Goal: Task Accomplishment & Management: Use online tool/utility

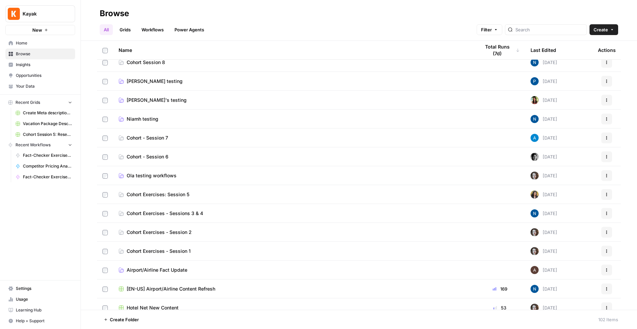
scroll to position [7, 0]
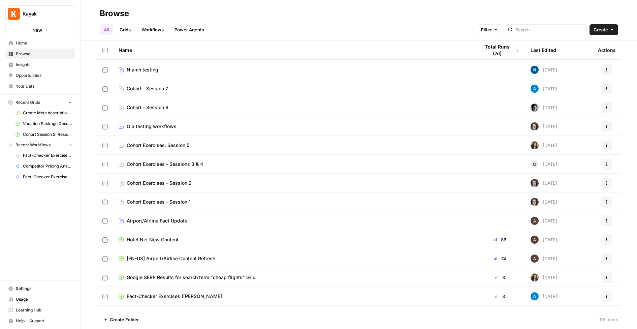
scroll to position [64, 0]
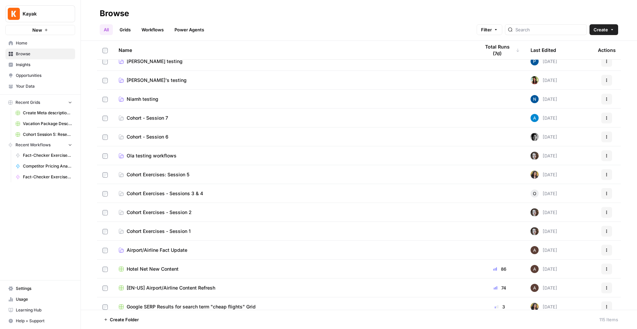
click at [147, 81] on span "[PERSON_NAME]'s testing" at bounding box center [157, 80] width 60 height 7
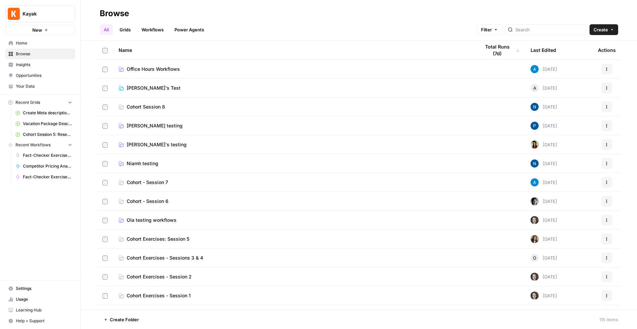
click at [604, 31] on span "Create" at bounding box center [601, 29] width 14 height 7
click at [582, 45] on span "Folder" at bounding box center [591, 45] width 38 height 7
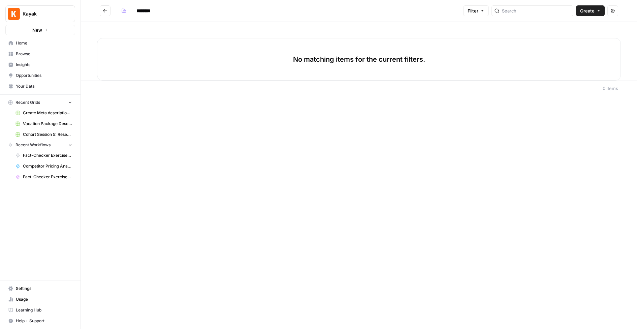
drag, startPoint x: 159, startPoint y: 11, endPoint x: 129, endPoint y: 10, distance: 29.7
click at [129, 10] on div "********" at bounding box center [145, 10] width 53 height 11
type input "**********"
click at [216, 65] on div "No matching items for the current filters." at bounding box center [359, 59] width 524 height 42
click at [585, 12] on span "Create" at bounding box center [587, 10] width 14 height 7
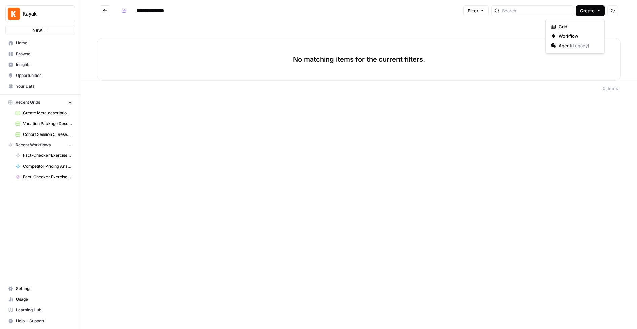
click at [492, 54] on div "No matching items for the current filters." at bounding box center [359, 59] width 524 height 42
click at [104, 13] on button "Go back" at bounding box center [105, 10] width 11 height 11
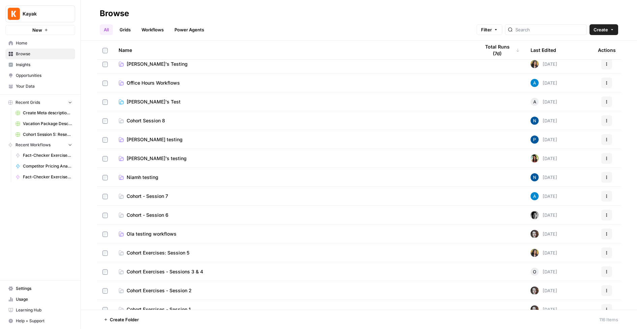
scroll to position [5, 0]
click at [40, 143] on span "Recent Workflows" at bounding box center [32, 145] width 35 height 6
click at [36, 146] on span "Recent Workflows" at bounding box center [32, 145] width 35 height 6
click at [35, 146] on span "Recent Workflows" at bounding box center [32, 145] width 35 height 6
click at [23, 85] on span "Your Data" at bounding box center [44, 86] width 56 height 6
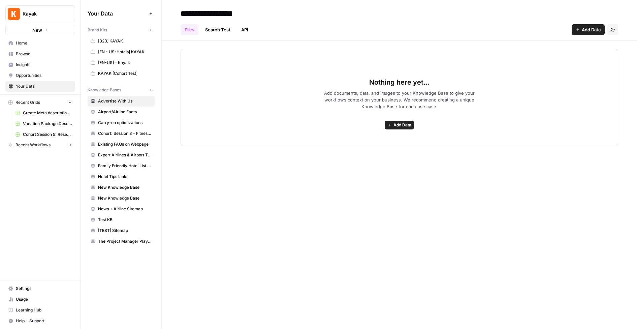
click at [33, 146] on span "Recent Workflows" at bounding box center [32, 145] width 35 height 6
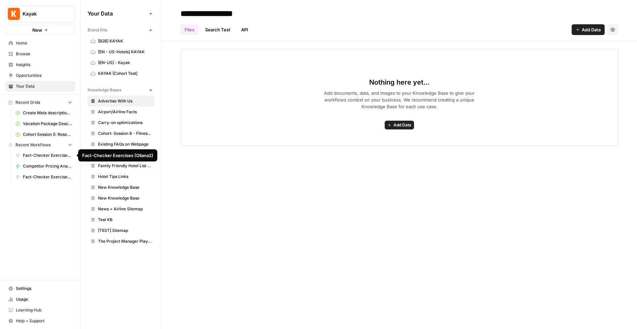
click at [39, 156] on span "Fact-Checker Exercises (Oliana2)" at bounding box center [47, 155] width 49 height 6
click at [55, 174] on span "Fact-Checker Exercises (Ola)" at bounding box center [47, 177] width 49 height 6
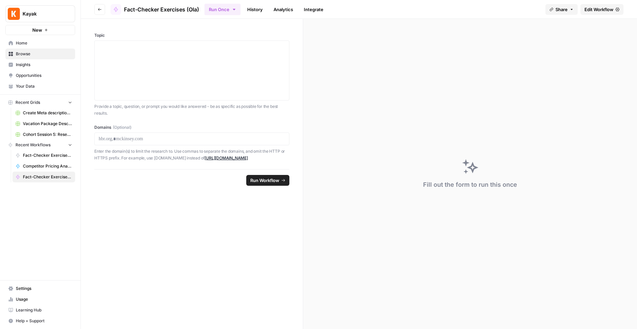
click at [18, 100] on span "Recent Grids" at bounding box center [27, 102] width 25 height 6
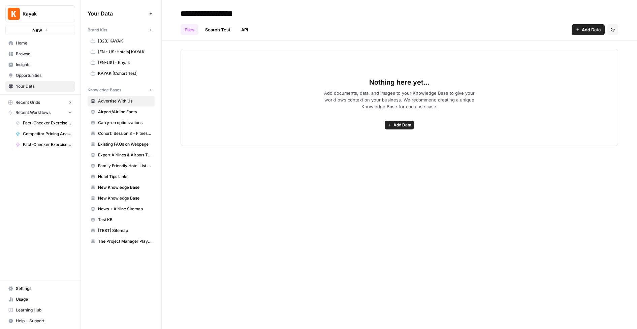
click at [27, 53] on span "Browse" at bounding box center [44, 54] width 56 height 6
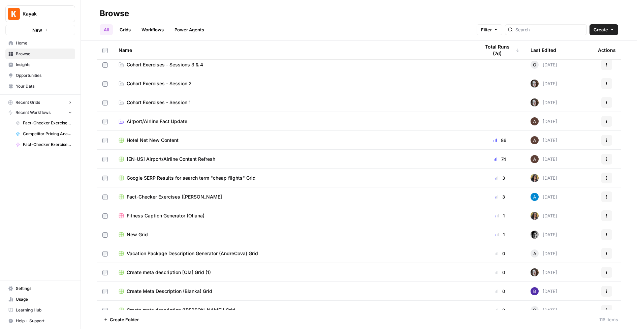
scroll to position [211, 0]
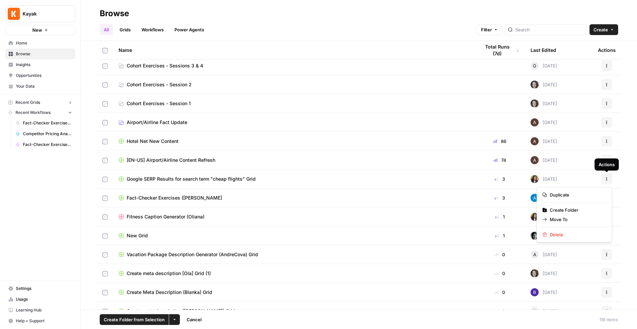
click at [608, 180] on icon "button" at bounding box center [607, 179] width 4 height 4
click at [564, 219] on span "Move To" at bounding box center [577, 219] width 54 height 7
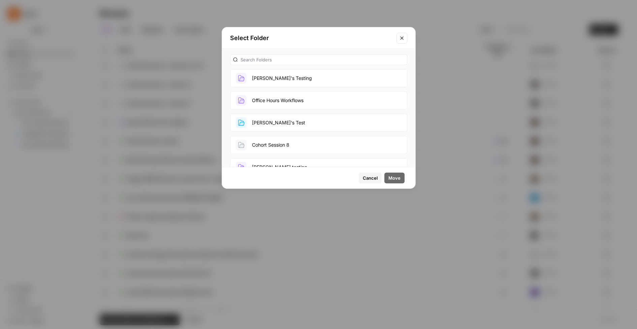
click at [274, 77] on button "Oliana's Testing" at bounding box center [318, 78] width 177 height 18
click at [397, 178] on span "Move" at bounding box center [394, 178] width 12 height 7
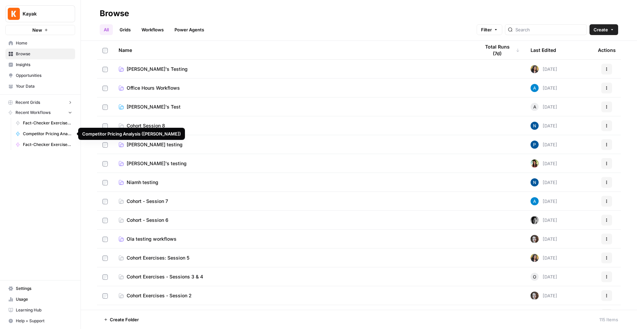
click at [59, 133] on span "Competitor Pricing Analysis ([PERSON_NAME])" at bounding box center [47, 134] width 49 height 6
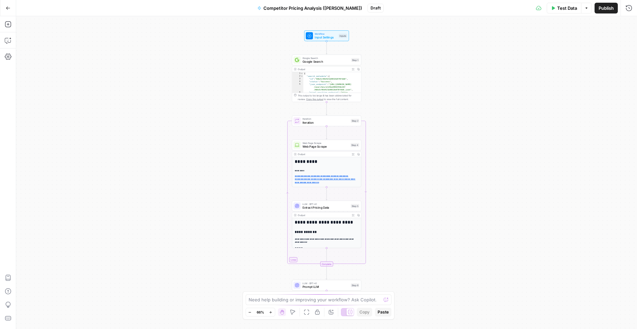
click at [324, 224] on h1 "**********" at bounding box center [327, 222] width 64 height 5
click at [320, 60] on span "Google Search" at bounding box center [326, 61] width 47 height 4
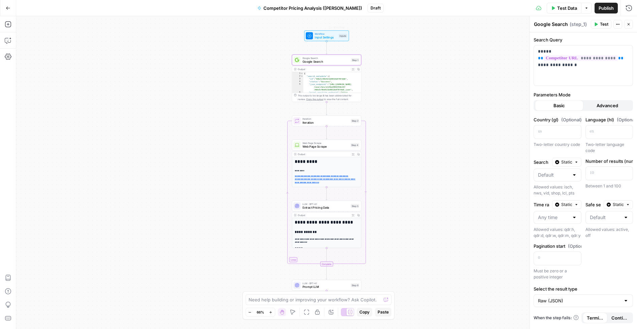
click at [323, 37] on span "Input Settings" at bounding box center [326, 37] width 22 height 4
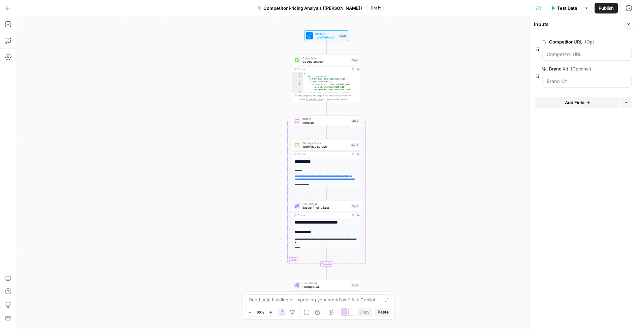
click at [607, 42] on span "edit field" at bounding box center [606, 41] width 15 height 5
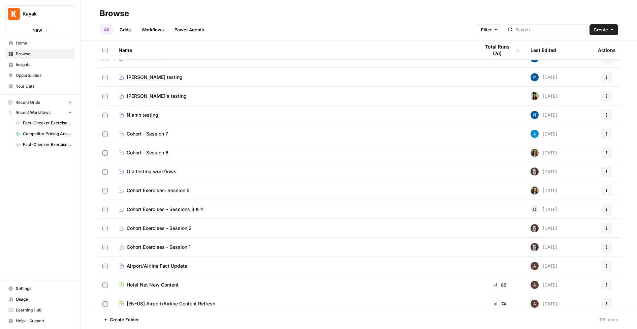
scroll to position [68, 0]
click at [154, 29] on link "Workflows" at bounding box center [152, 29] width 30 height 11
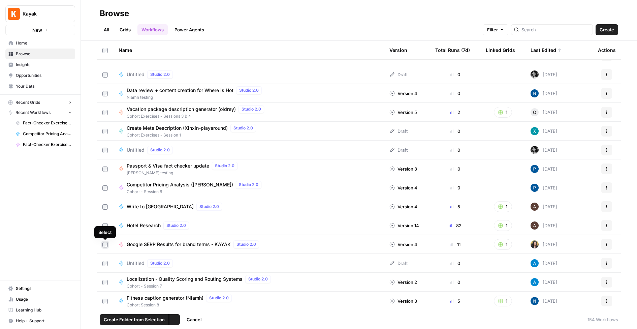
scroll to position [354, 0]
click at [606, 243] on icon "button" at bounding box center [607, 243] width 4 height 4
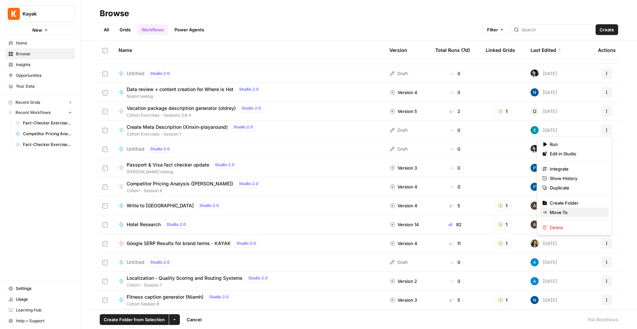
click at [564, 212] on span "Move To" at bounding box center [577, 212] width 54 height 7
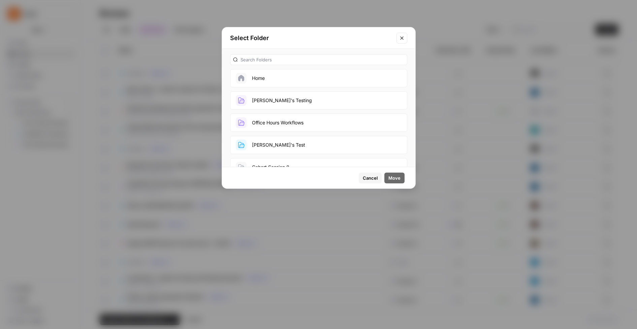
click at [272, 101] on button "Oliana's Testing" at bounding box center [318, 100] width 177 height 18
click at [393, 176] on span "Move" at bounding box center [394, 178] width 12 height 7
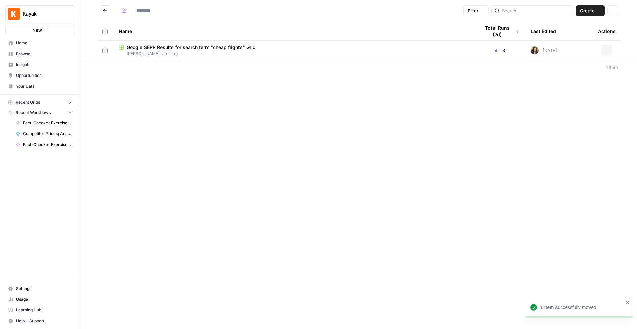
type input "**********"
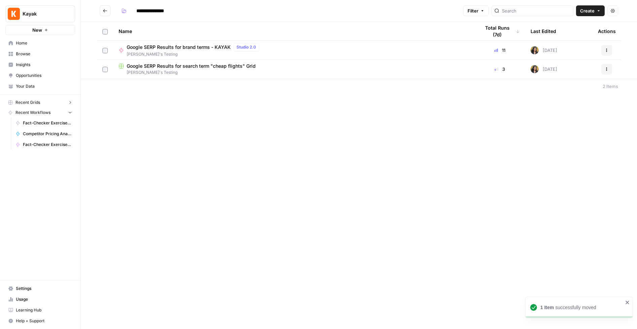
click at [103, 11] on icon "Go back" at bounding box center [105, 10] width 5 height 5
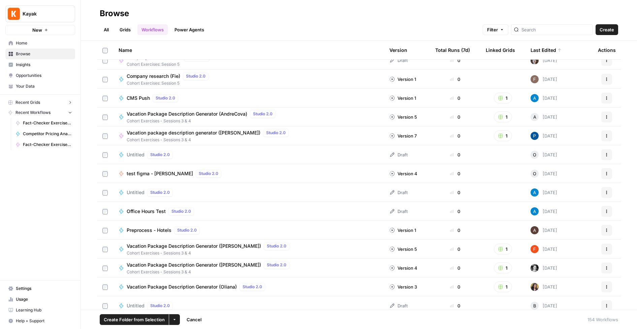
scroll to position [1607, 0]
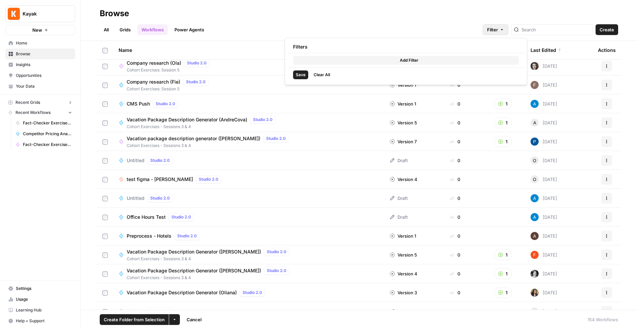
click at [504, 30] on icon "button" at bounding box center [502, 30] width 4 height 4
click at [394, 60] on icon "button" at bounding box center [396, 60] width 4 height 4
click at [358, 60] on div at bounding box center [357, 61] width 5 height 7
click at [573, 49] on th "Last Edited" at bounding box center [558, 50] width 67 height 19
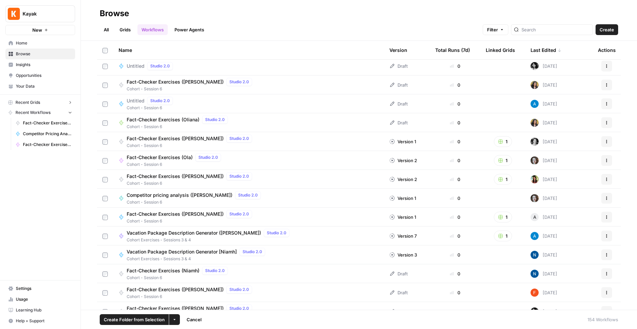
click at [550, 49] on div "Last Edited" at bounding box center [546, 50] width 31 height 19
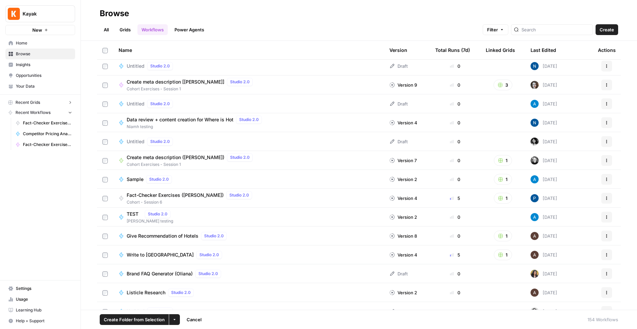
scroll to position [1605, 0]
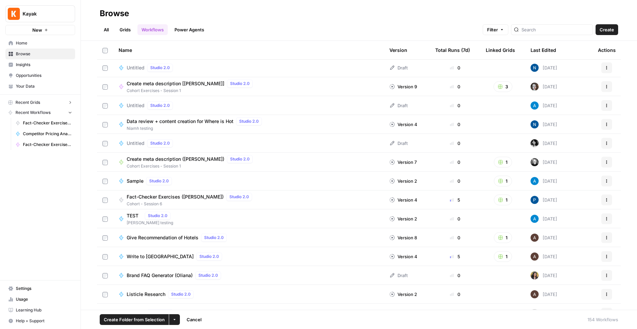
click at [543, 49] on div "Last Edited" at bounding box center [544, 50] width 26 height 19
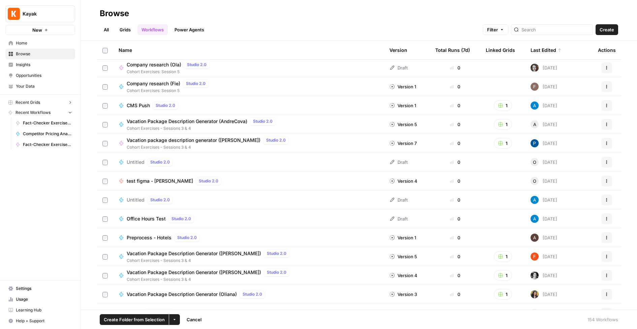
click at [542, 48] on div "Last Edited" at bounding box center [546, 50] width 31 height 19
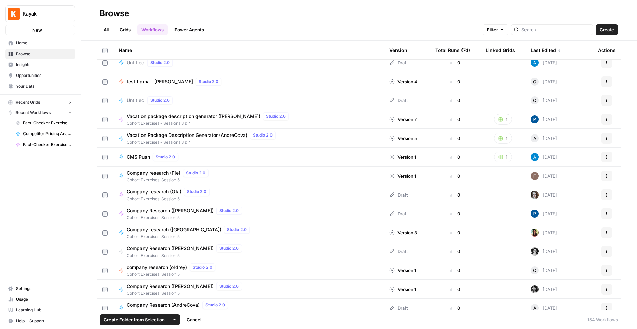
scroll to position [1144, 0]
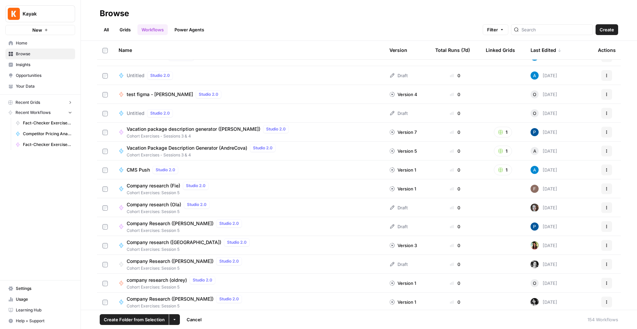
click at [554, 51] on div "Last Edited" at bounding box center [546, 50] width 31 height 19
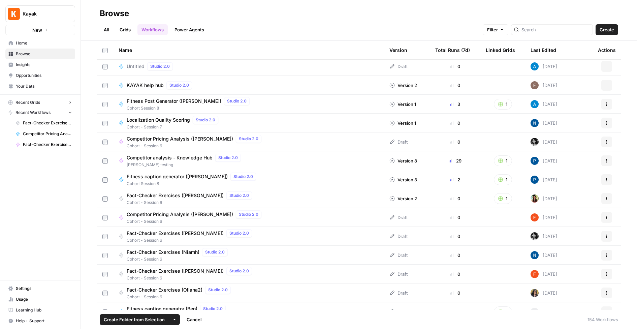
scroll to position [153, 0]
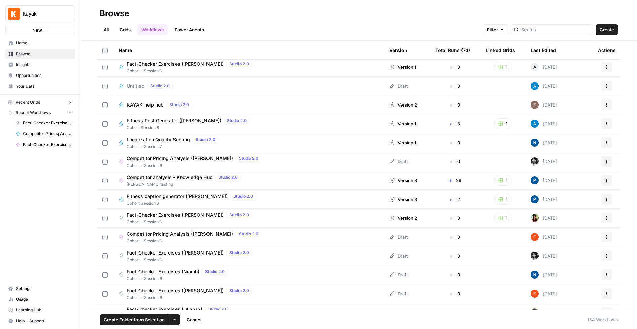
click at [104, 29] on link "All" at bounding box center [106, 29] width 13 height 11
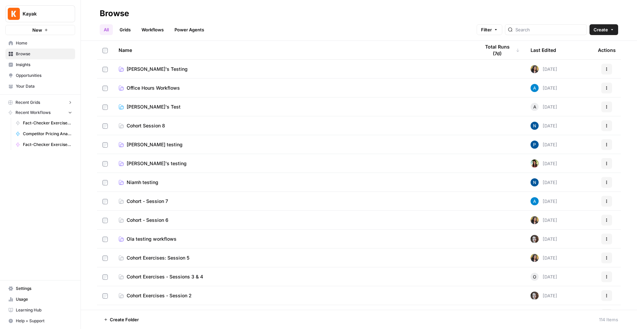
click at [145, 162] on span "Emilia's testing" at bounding box center [157, 163] width 60 height 7
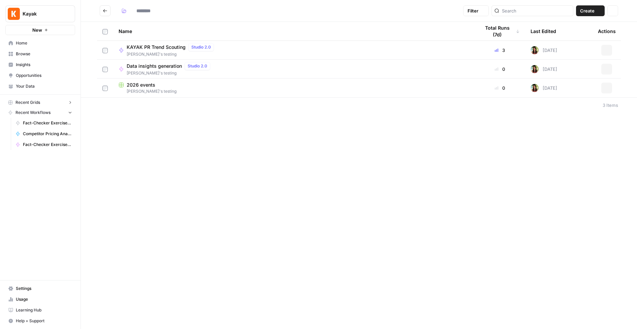
type input "**********"
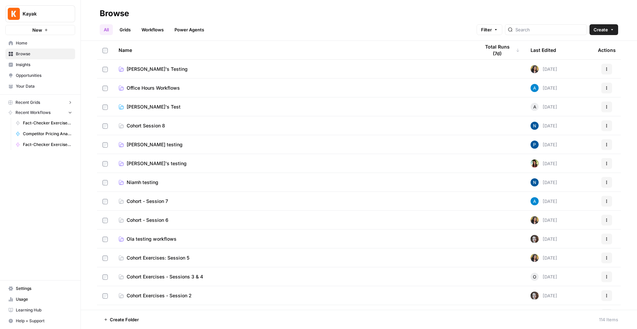
click at [150, 68] on span "Oliana's Testing" at bounding box center [157, 69] width 61 height 7
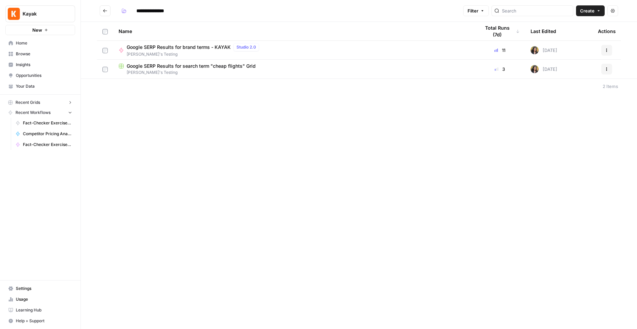
click at [164, 68] on span "Google SERP Results for search term "cheap flights" Grid" at bounding box center [191, 66] width 129 height 7
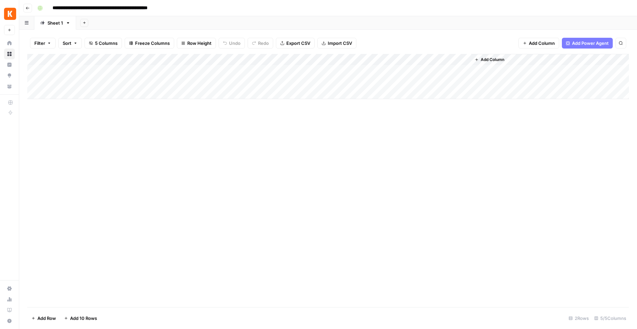
click at [169, 71] on div "Add Column" at bounding box center [328, 76] width 602 height 45
click at [274, 70] on div "Add Column" at bounding box center [328, 76] width 602 height 45
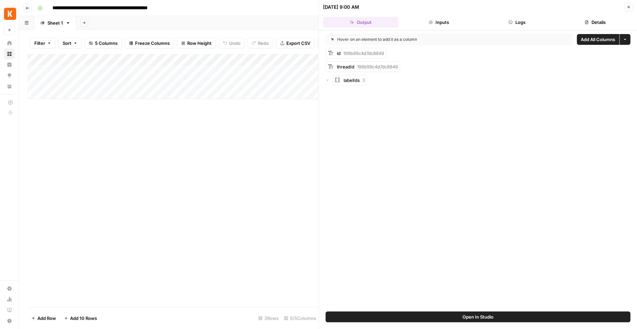
click at [516, 23] on button "Logs" at bounding box center [516, 22] width 75 height 11
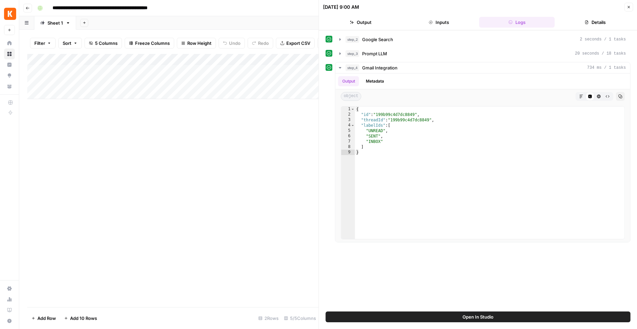
click at [275, 133] on div "Add Column" at bounding box center [172, 180] width 291 height 253
click at [26, 8] on icon "button" at bounding box center [28, 8] width 4 height 4
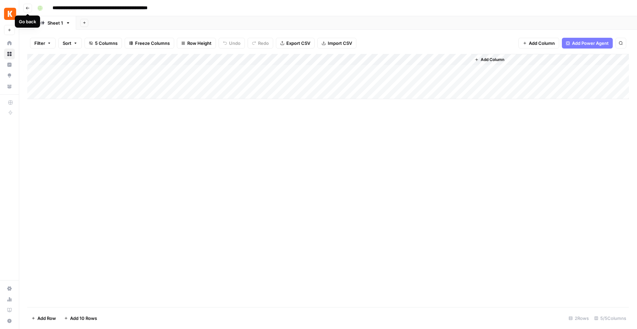
click at [28, 6] on icon "button" at bounding box center [28, 8] width 4 height 4
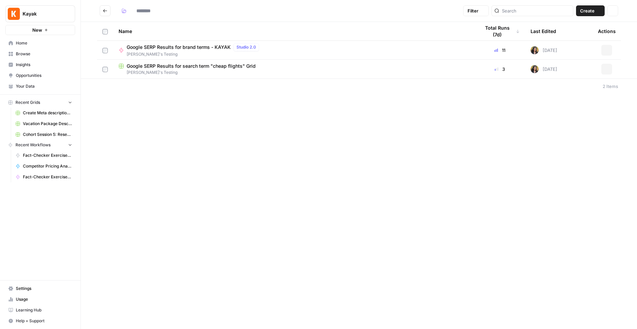
type input "**********"
click at [165, 47] on span "Google SERP Results for brand terms - KAYAK" at bounding box center [179, 47] width 104 height 7
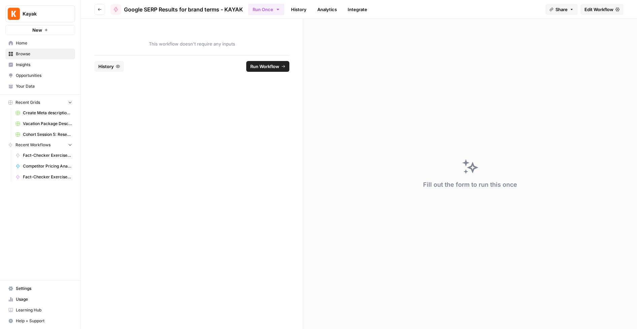
click at [594, 10] on span "Edit Workflow" at bounding box center [599, 9] width 29 height 7
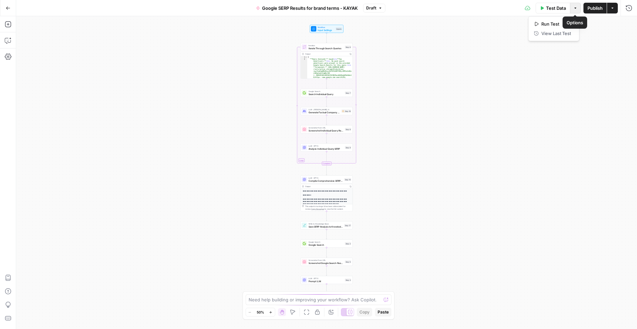
click at [575, 9] on icon "button" at bounding box center [575, 8] width 4 height 4
click at [613, 9] on icon "button" at bounding box center [612, 8] width 4 height 4
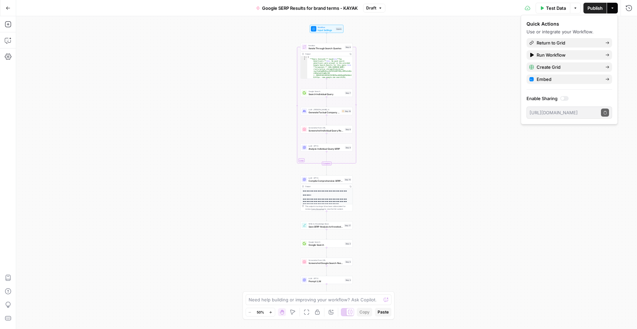
click at [446, 59] on div "**********" at bounding box center [326, 172] width 621 height 313
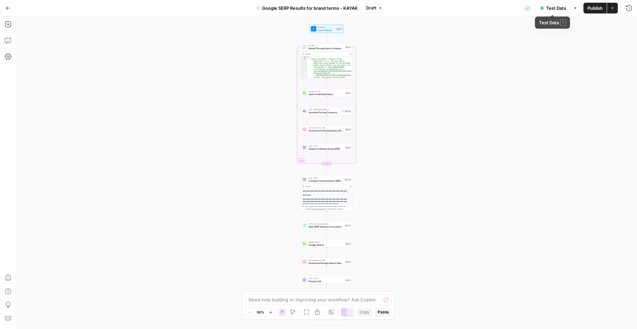
click at [558, 10] on span "Test Data" at bounding box center [556, 8] width 20 height 7
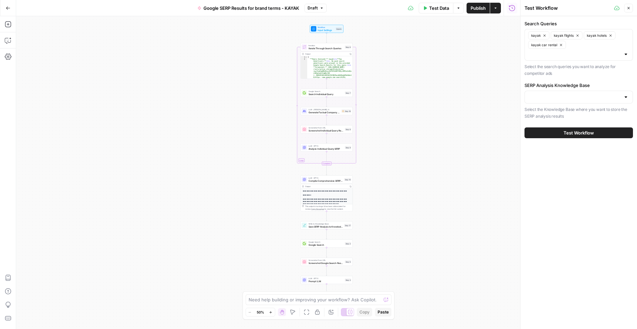
click at [528, 95] on div at bounding box center [579, 97] width 108 height 13
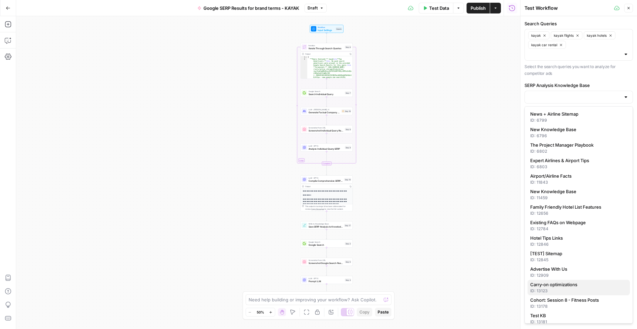
scroll to position [21, 0]
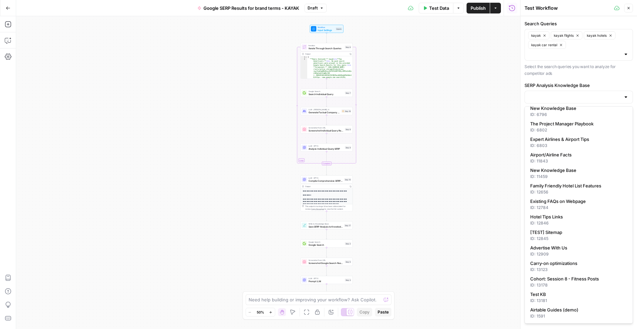
click at [480, 150] on div "**********" at bounding box center [268, 172] width 504 height 313
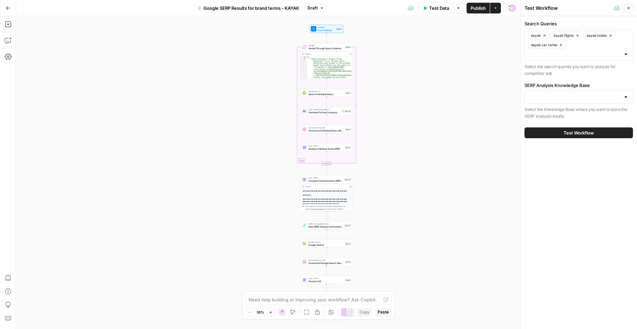
click at [576, 133] on span "Test Workflow" at bounding box center [579, 132] width 30 height 7
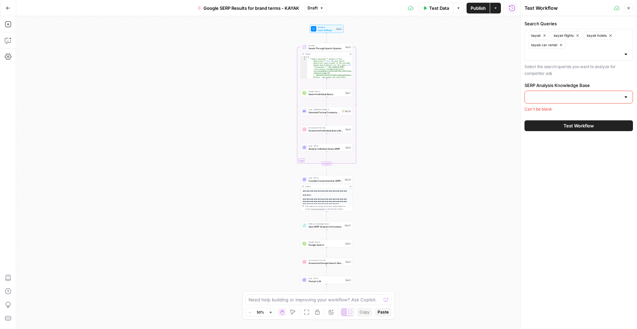
click at [540, 91] on div at bounding box center [579, 97] width 108 height 13
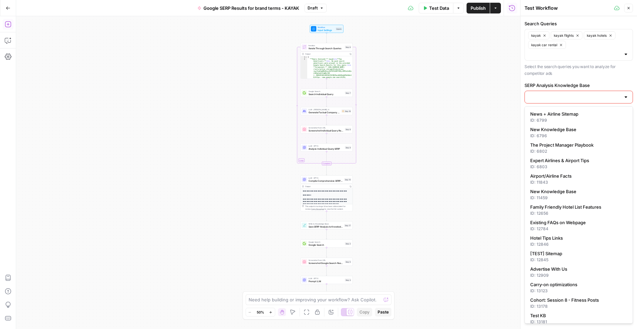
click at [9, 23] on icon "button" at bounding box center [8, 24] width 7 height 7
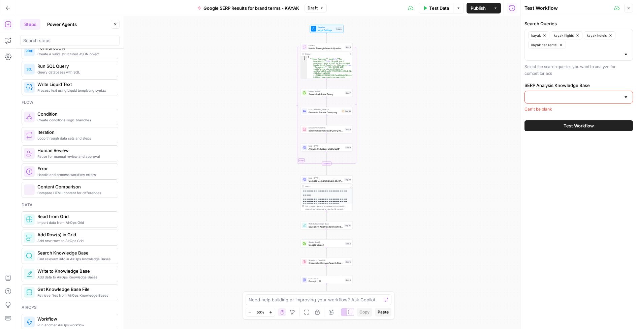
scroll to position [201, 0]
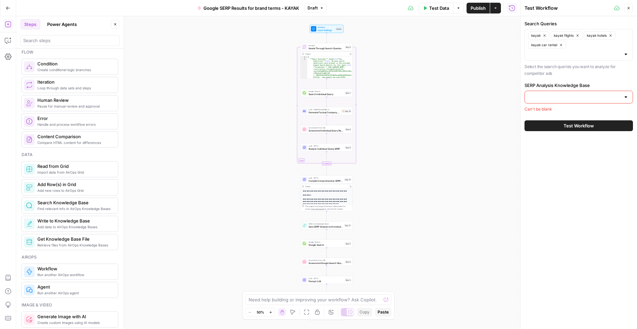
click at [58, 225] on span "Add data to AirOps Knowledge Bases" at bounding box center [74, 226] width 75 height 5
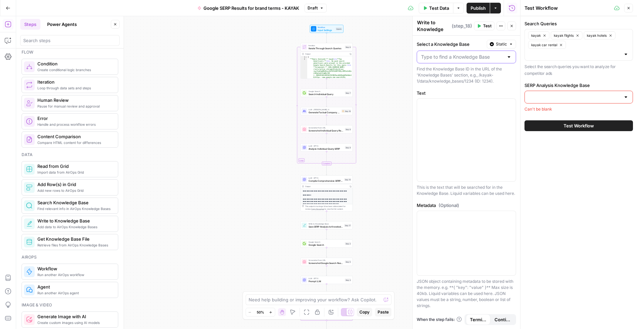
click at [450, 59] on input "Select a Knowledge Base" at bounding box center [462, 57] width 83 height 7
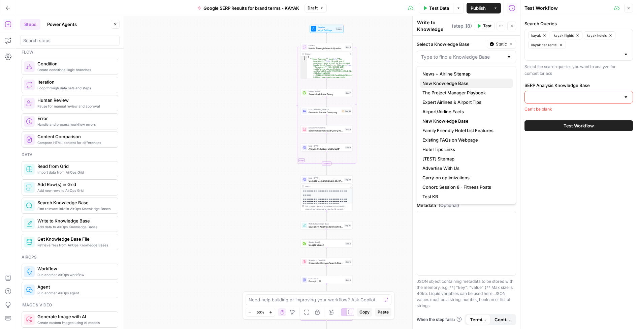
click at [448, 83] on span "New Knowledge Base" at bounding box center [464, 83] width 85 height 7
type input "New Knowledge Base"
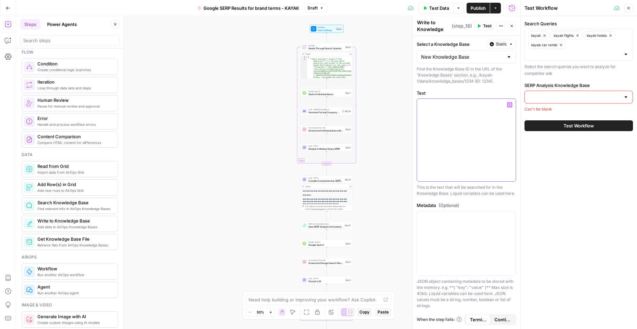
click at [426, 106] on p at bounding box center [466, 104] width 91 height 7
drag, startPoint x: 506, startPoint y: 104, endPoint x: 508, endPoint y: 121, distance: 16.7
click at [506, 108] on p "**********" at bounding box center [466, 107] width 91 height 13
click at [449, 112] on p "**********" at bounding box center [466, 107] width 91 height 13
drag, startPoint x: 465, startPoint y: 113, endPoint x: 469, endPoint y: 125, distance: 12.8
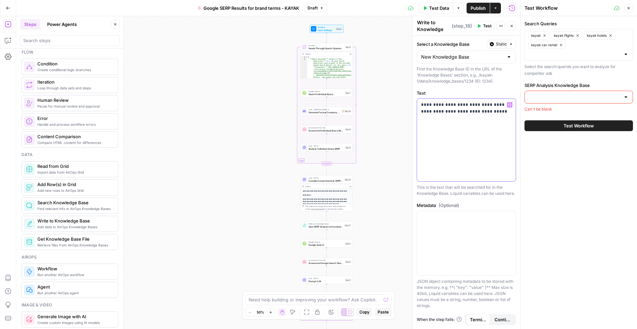
click at [465, 113] on p "**********" at bounding box center [466, 107] width 91 height 13
click at [489, 132] on div "**********" at bounding box center [466, 140] width 99 height 83
click at [445, 221] on div at bounding box center [466, 243] width 99 height 64
click at [487, 24] on span "Test" at bounding box center [487, 26] width 8 height 6
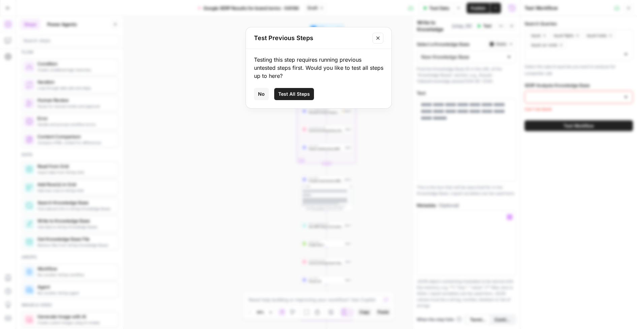
click at [302, 94] on span "Test All Steps" at bounding box center [294, 94] width 32 height 7
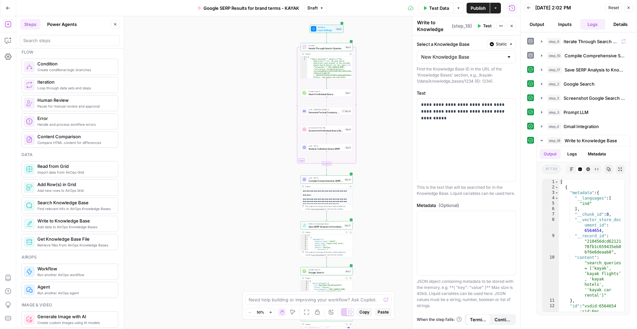
click at [9, 6] on icon "button" at bounding box center [8, 8] width 5 height 5
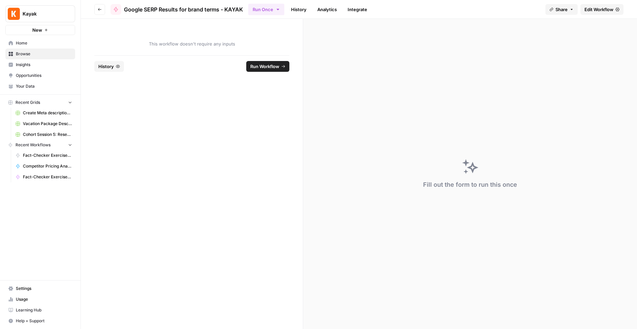
click at [598, 8] on span "Edit Workflow" at bounding box center [599, 9] width 29 height 7
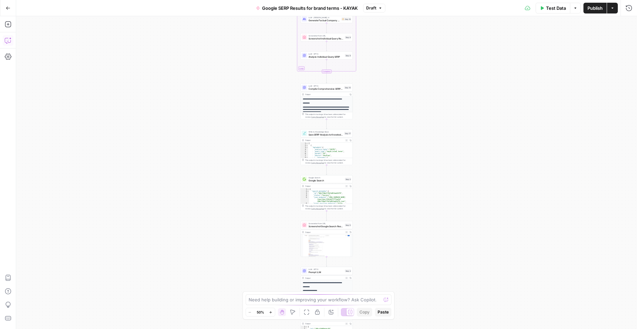
click at [8, 39] on icon "button" at bounding box center [8, 40] width 7 height 7
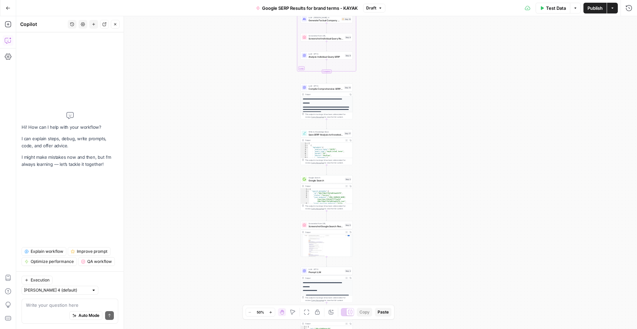
click at [33, 305] on textarea at bounding box center [70, 305] width 88 height 7
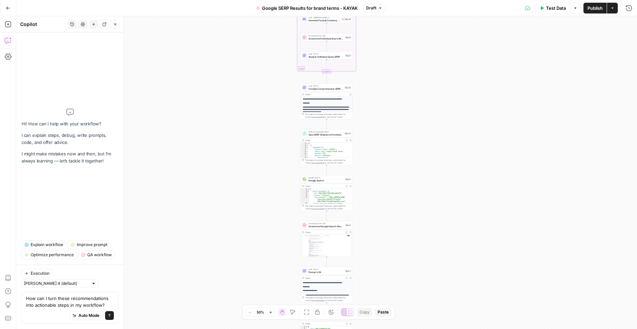
click at [106, 304] on textarea "How can I turn these recommendations into actionable steps in my workflow?" at bounding box center [70, 301] width 88 height 13
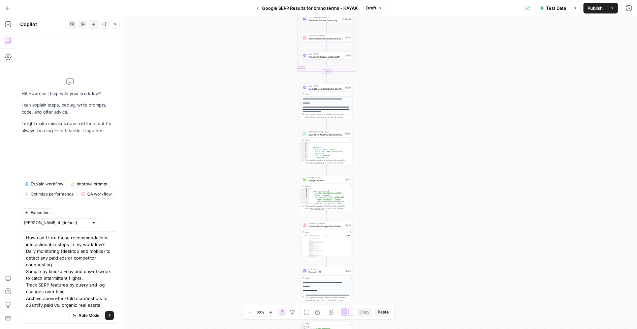
click at [26, 250] on textarea "How can I turn these recommendations into actionable steps in my workflow? Dail…" at bounding box center [70, 271] width 88 height 74
click at [24, 271] on div "How can I turn these recommendations into actionable steps in my workflow? - Da…" at bounding box center [70, 277] width 97 height 92
click at [26, 272] on textarea "How can I turn these recommendations into actionable steps in my workflow? - Da…" at bounding box center [70, 271] width 88 height 74
click at [28, 285] on textarea "How can I turn these recommendations into actionable steps in my workflow? - Da…" at bounding box center [70, 271] width 88 height 74
click at [26, 299] on div "How can I turn these recommendations into actionable steps in my workflow? - Da…" at bounding box center [70, 277] width 97 height 92
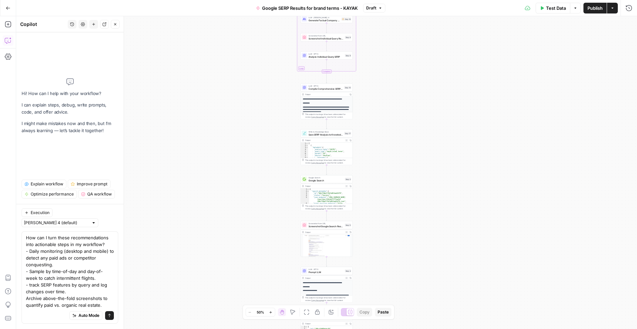
click at [25, 299] on div "How can I turn these recommendations into actionable steps in my workflow? - Da…" at bounding box center [70, 277] width 97 height 92
click at [26, 298] on textarea "How can I turn these recommendations into actionable steps in my workflow? - Da…" at bounding box center [70, 271] width 88 height 74
drag, startPoint x: 25, startPoint y: 299, endPoint x: 28, endPoint y: 296, distance: 3.6
click at [25, 296] on div "How can I turn these recommendations into actionable steps in my workflow? - Da…" at bounding box center [70, 277] width 97 height 92
click at [43, 297] on textarea "How can I turn these recommendations into actionable steps in my workflow? - Da…" at bounding box center [70, 271] width 88 height 74
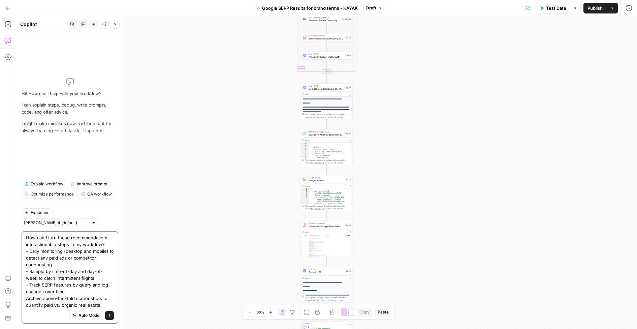
drag, startPoint x: 27, startPoint y: 298, endPoint x: 39, endPoint y: 312, distance: 18.8
click at [29, 300] on textarea "How can I turn these recommendations into actionable steps in my workflow? - Da…" at bounding box center [70, 271] width 88 height 74
type textarea "How can I turn these recommendations into actionable steps in my workflow? - Da…"
click at [111, 314] on icon "submit" at bounding box center [109, 315] width 4 height 4
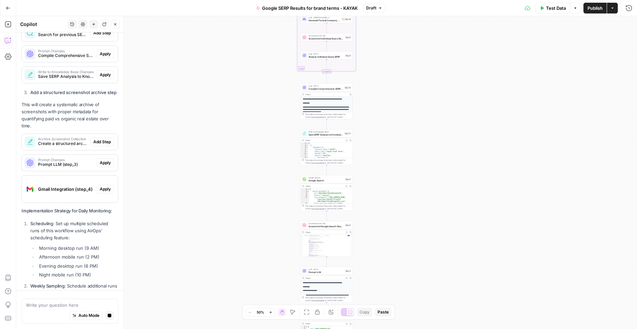
scroll to position [559, 0]
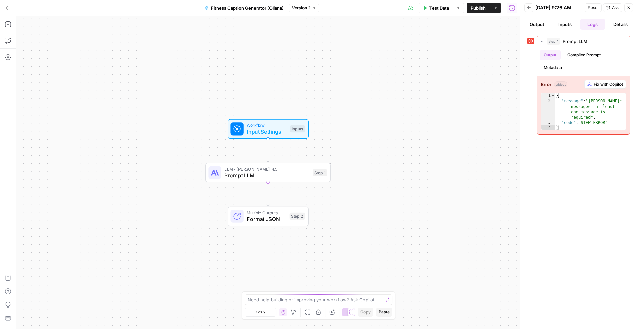
click at [8, 10] on button "Go Back" at bounding box center [8, 8] width 12 height 12
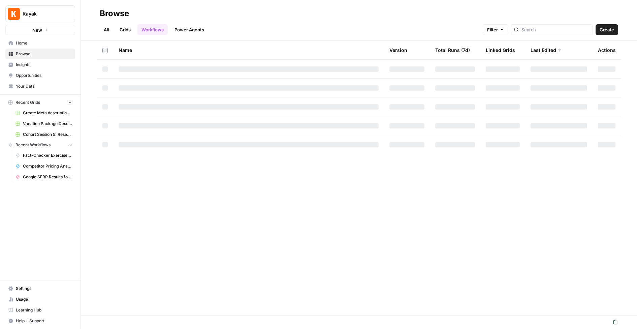
click at [24, 45] on span "Home" at bounding box center [44, 43] width 56 height 6
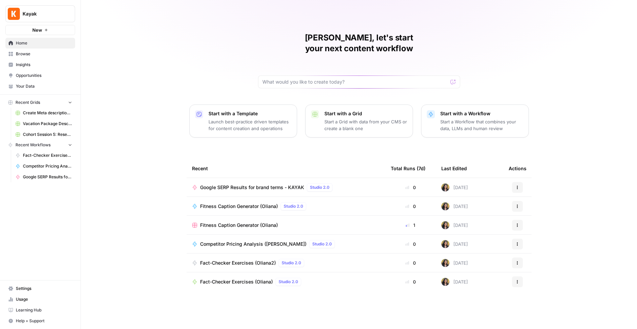
click at [23, 54] on span "Browse" at bounding box center [44, 54] width 56 height 6
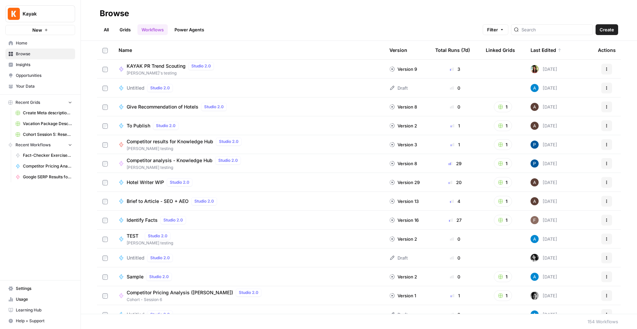
click at [22, 87] on span "Your Data" at bounding box center [44, 86] width 56 height 6
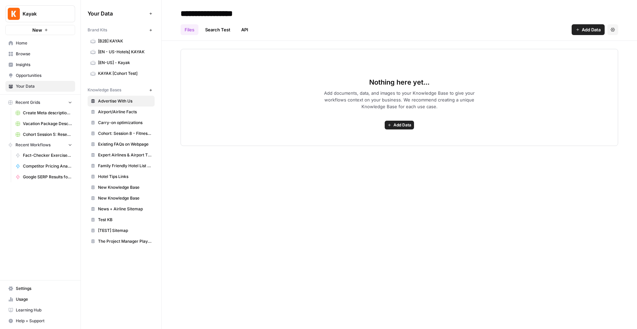
click at [21, 41] on span "Home" at bounding box center [44, 43] width 56 height 6
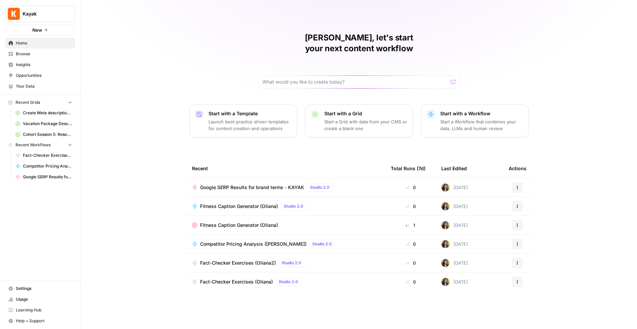
click at [29, 146] on span "Recent Workflows" at bounding box center [32, 145] width 35 height 6
drag, startPoint x: 15, startPoint y: 140, endPoint x: 14, endPoint y: 145, distance: 4.8
click at [15, 140] on button "Recent Workflows" at bounding box center [40, 145] width 70 height 10
click at [28, 88] on span "Your Data" at bounding box center [44, 86] width 56 height 6
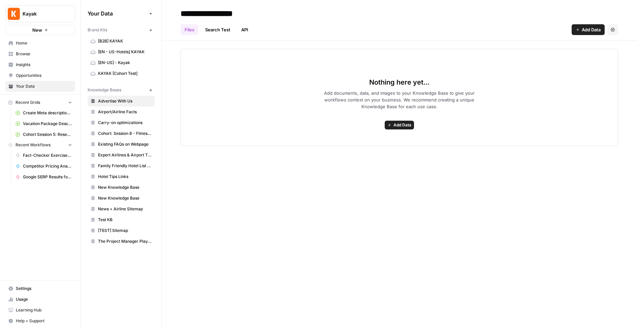
click at [216, 30] on link "Search Test" at bounding box center [217, 29] width 33 height 11
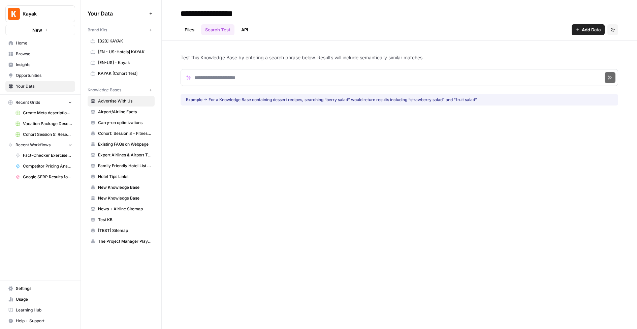
click at [247, 29] on link "API" at bounding box center [244, 29] width 15 height 11
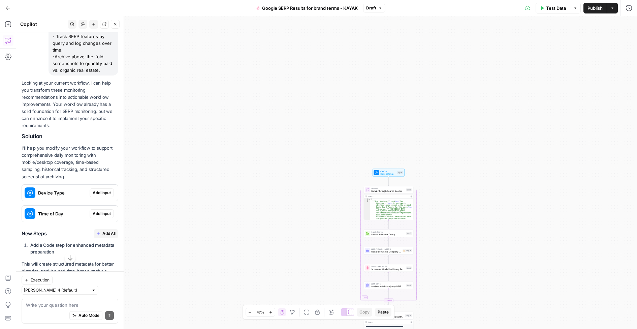
scroll to position [130, 0]
click at [104, 189] on span "Add Input" at bounding box center [102, 192] width 18 height 6
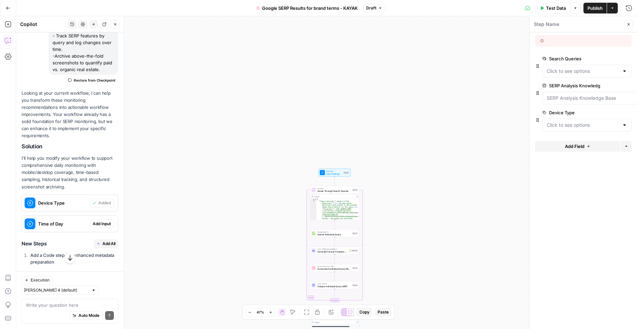
click at [102, 221] on span "Add Input" at bounding box center [102, 224] width 18 height 6
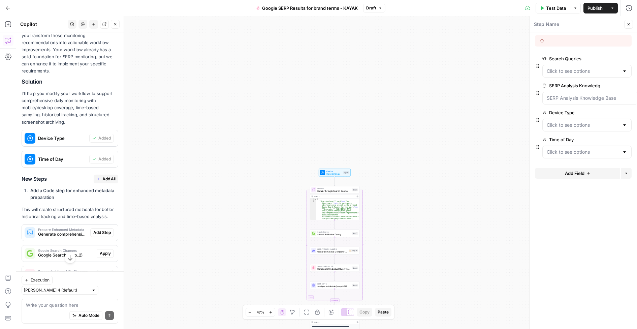
scroll to position [197, 0]
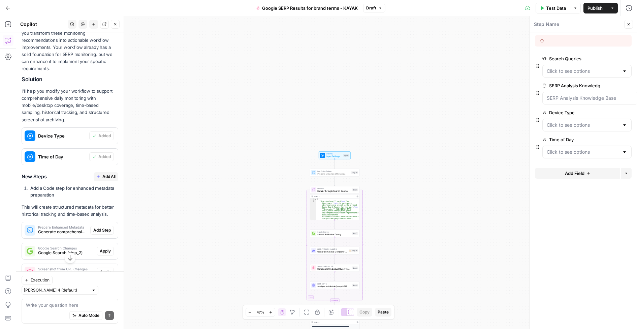
click at [106, 227] on span "Add Step" at bounding box center [102, 230] width 18 height 6
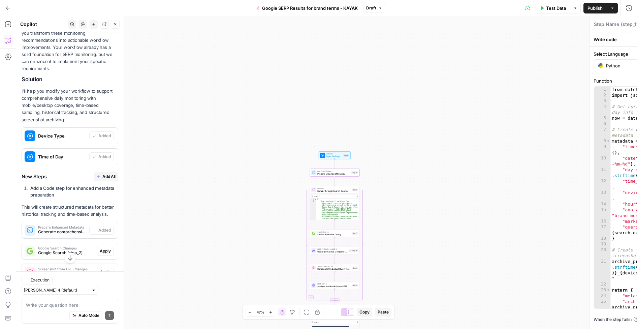
type textarea "Prepare Enhanced Metadata"
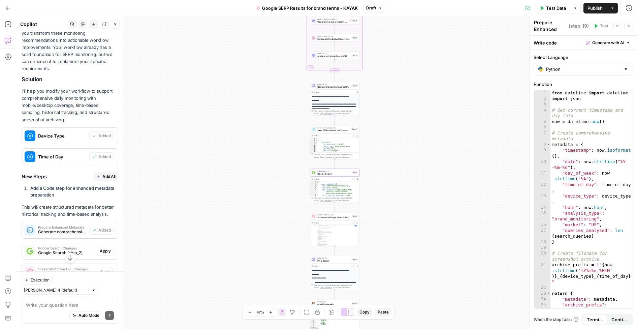
click at [105, 248] on span "Apply" at bounding box center [105, 251] width 11 height 6
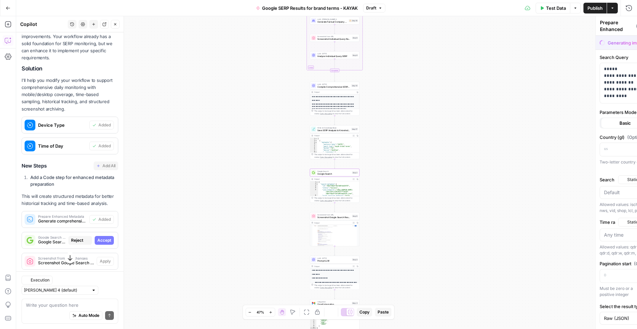
type textarea "Google Search"
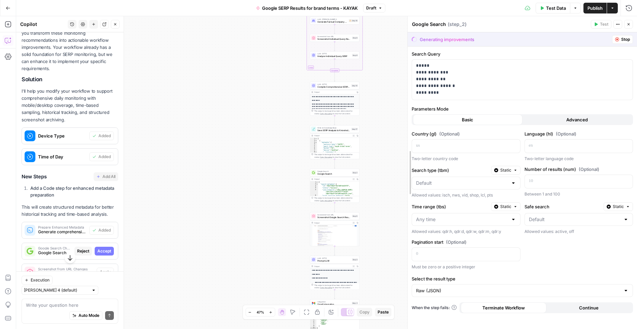
drag, startPoint x: 529, startPoint y: 69, endPoint x: 407, endPoint y: 81, distance: 122.6
click at [445, 94] on p "**********" at bounding box center [522, 79] width 213 height 34
drag, startPoint x: 445, startPoint y: 94, endPoint x: 368, endPoint y: 88, distance: 77.4
click at [368, 88] on body "Kayak New Home Browse Insights Opportunities Your Data Recent Grids Create Meta…" at bounding box center [318, 164] width 637 height 329
click at [415, 66] on div "**********" at bounding box center [522, 80] width 221 height 40
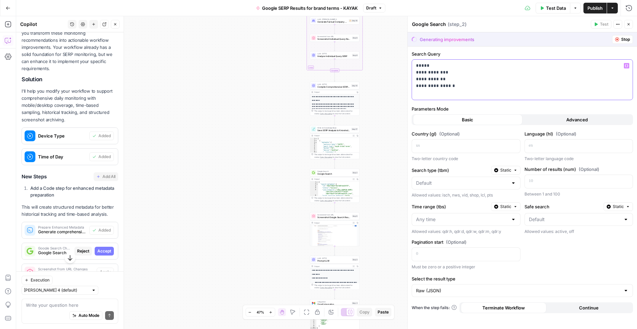
click at [416, 66] on p "**********" at bounding box center [522, 75] width 213 height 27
click at [455, 87] on p "**********" at bounding box center [522, 75] width 213 height 27
drag, startPoint x: 455, startPoint y: 87, endPoint x: 411, endPoint y: 52, distance: 56.6
click at [411, 52] on div "**********" at bounding box center [522, 172] width 230 height 313
click at [505, 66] on p "**********" at bounding box center [522, 65] width 213 height 7
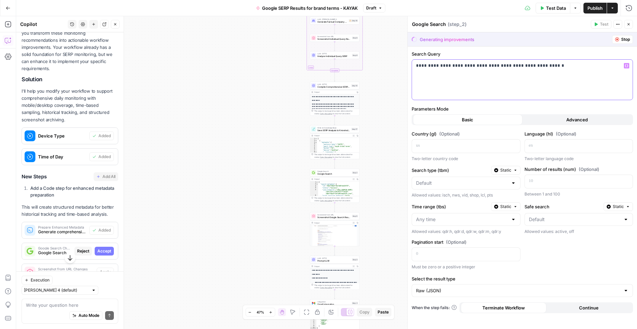
click at [530, 66] on p "**********" at bounding box center [522, 65] width 213 height 7
click at [571, 65] on p "**********" at bounding box center [522, 65] width 213 height 7
click at [585, 69] on div "**********" at bounding box center [522, 80] width 221 height 40
click at [594, 93] on div "**********" at bounding box center [522, 80] width 221 height 40
click at [573, 87] on div "**********" at bounding box center [522, 80] width 221 height 40
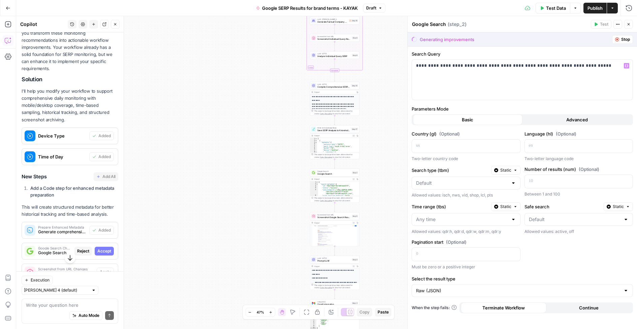
click at [617, 39] on icon "button" at bounding box center [617, 39] width 4 height 4
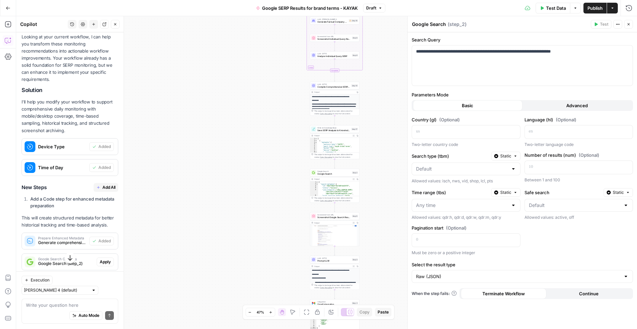
scroll to position [197, 0]
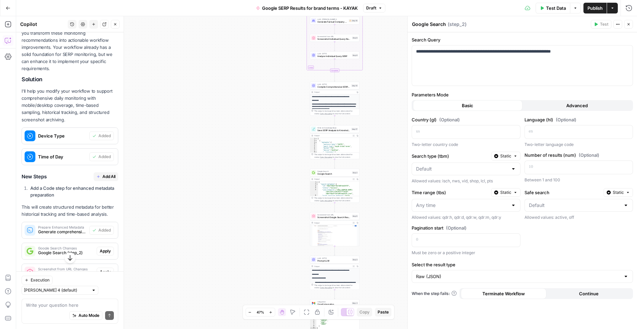
click at [221, 151] on div "Workflow Input Settings Inputs Run Code · Python Prepare Enhanced Metadata Step…" at bounding box center [326, 172] width 621 height 313
click at [83, 250] on span "Google Search (step_2)" at bounding box center [66, 253] width 56 height 6
click at [54, 250] on span "Google Search (step_2)" at bounding box center [66, 253] width 56 height 6
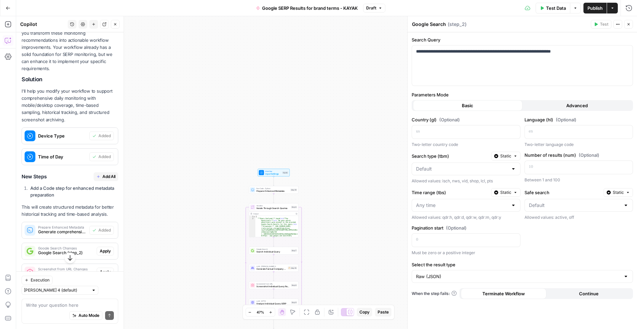
click at [105, 248] on span "Apply" at bounding box center [105, 251] width 11 height 6
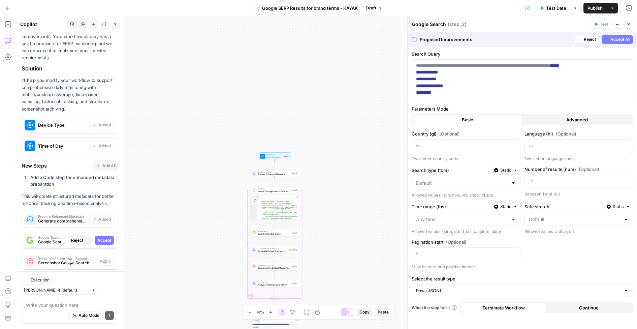
scroll to position [186, 0]
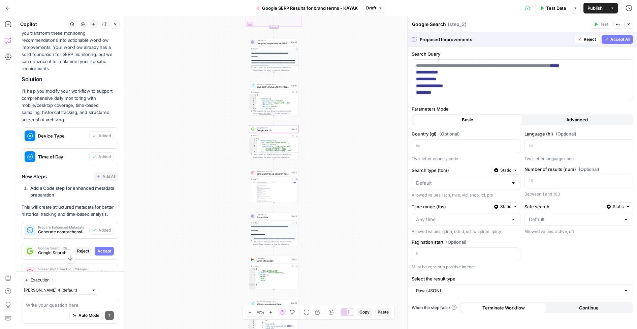
click at [108, 248] on span "Accept" at bounding box center [104, 251] width 14 height 6
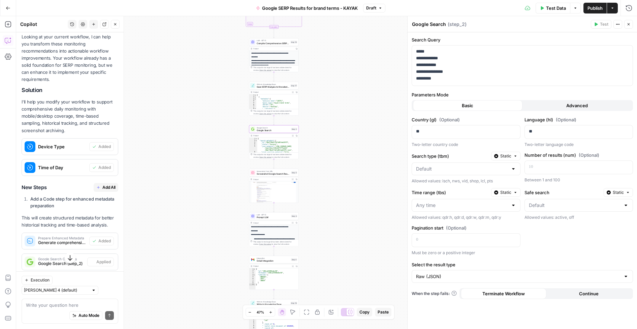
scroll to position [197, 0]
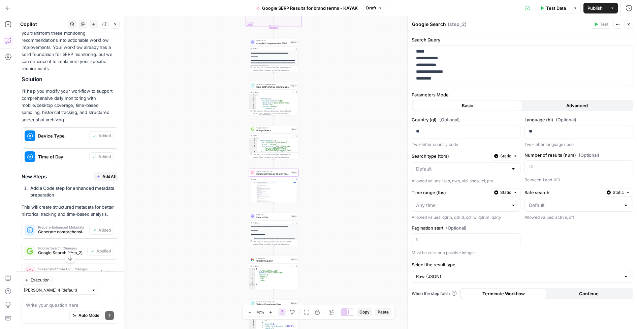
click at [104, 269] on span "Apply" at bounding box center [105, 272] width 11 height 6
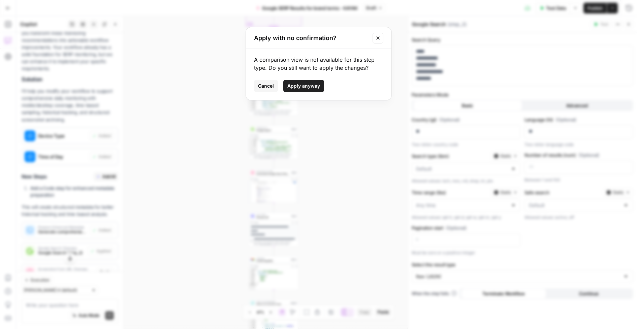
click at [309, 85] on span "Apply anyway" at bounding box center [303, 86] width 33 height 7
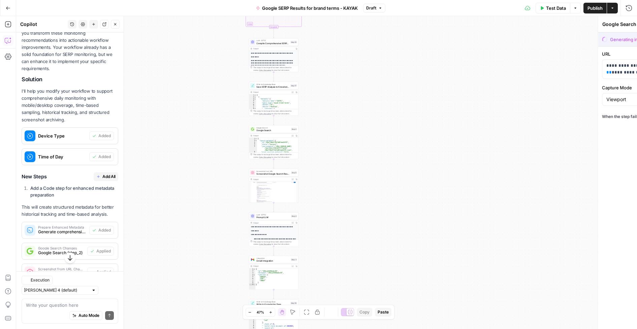
type textarea "Screenshot Google Search Results"
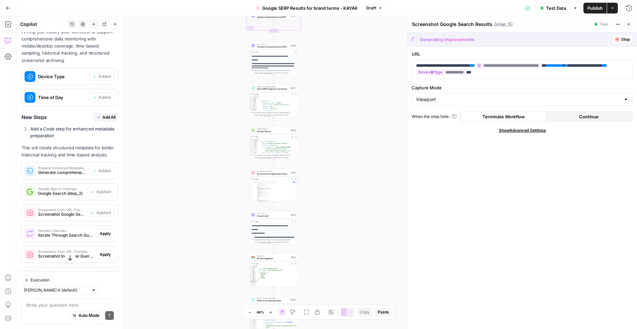
scroll to position [258, 0]
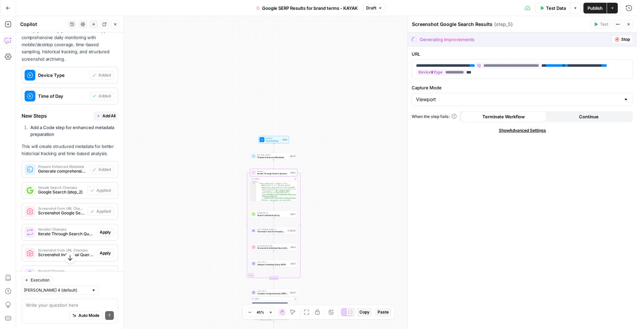
click at [107, 229] on span "Apply" at bounding box center [105, 232] width 11 height 6
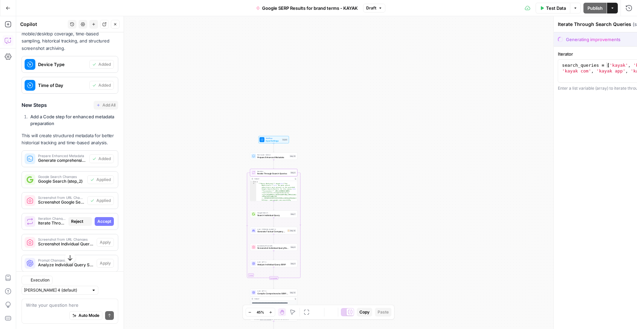
scroll to position [247, 0]
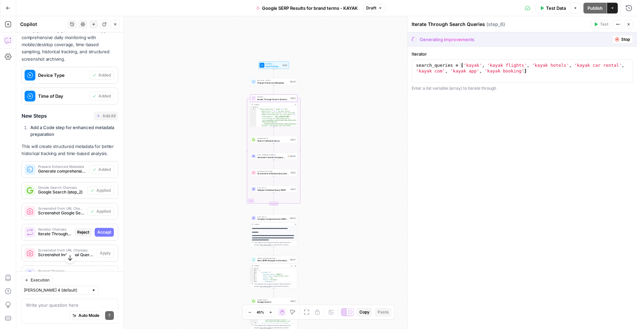
click at [105, 229] on span "Accept" at bounding box center [104, 232] width 14 height 6
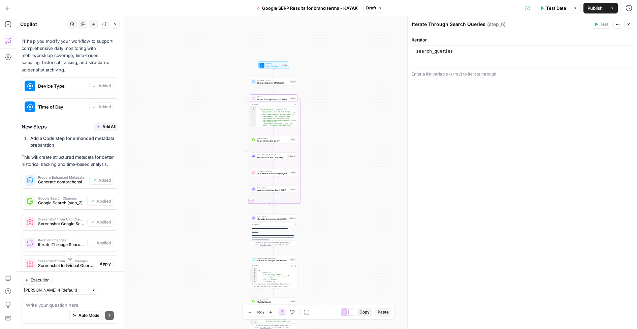
scroll to position [258, 0]
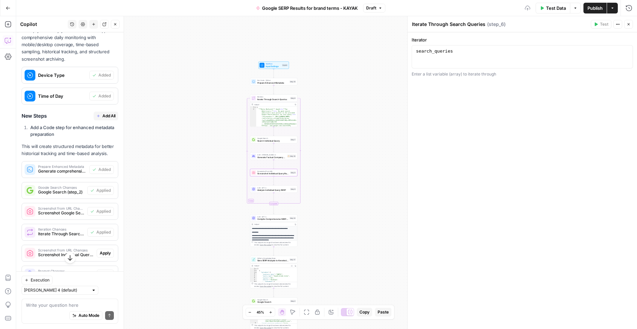
click at [107, 250] on span "Apply" at bounding box center [105, 253] width 11 height 6
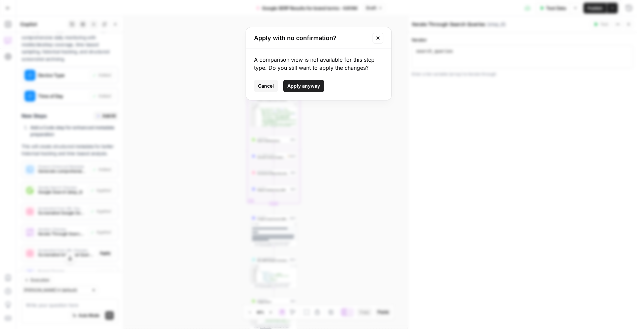
click at [310, 86] on span "Apply anyway" at bounding box center [303, 86] width 33 height 7
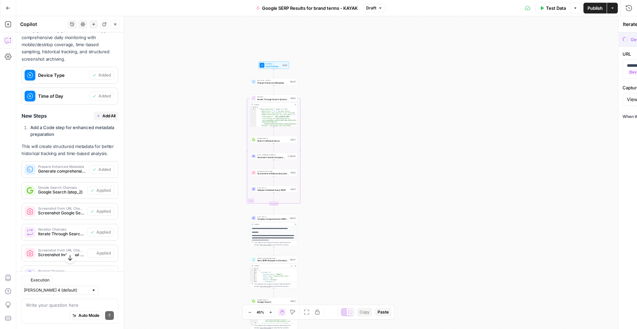
type textarea "Screenshot Individual Query Results"
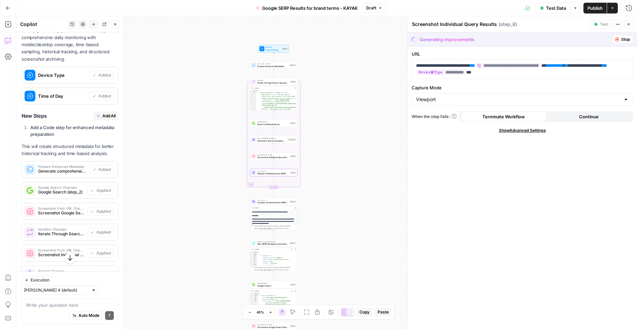
click at [107, 271] on span "Apply" at bounding box center [105, 274] width 11 height 6
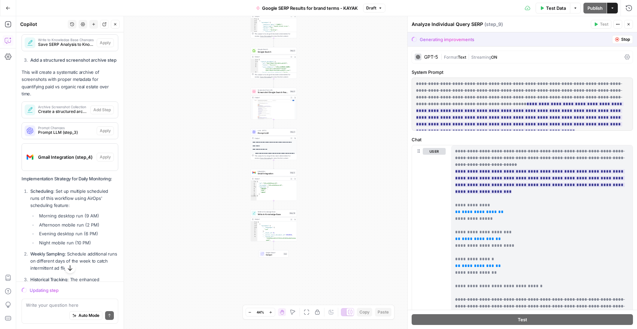
scroll to position [686, 0]
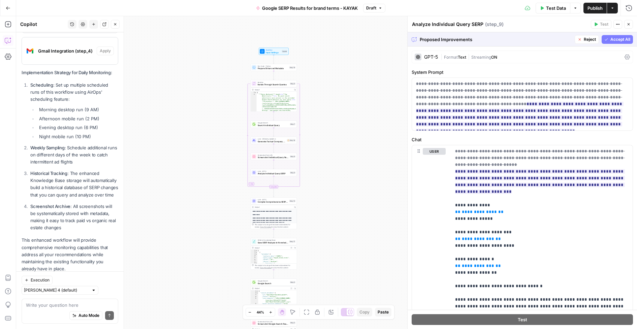
click at [619, 41] on span "Accept All" at bounding box center [620, 39] width 20 height 6
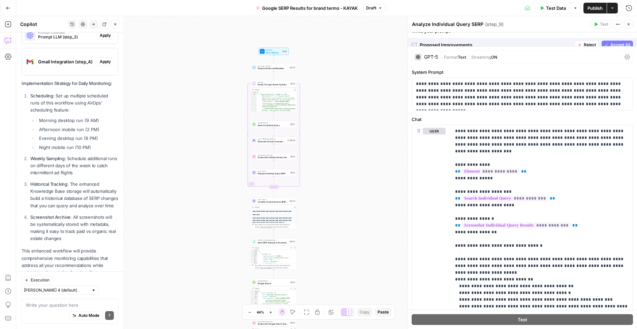
scroll to position [696, 0]
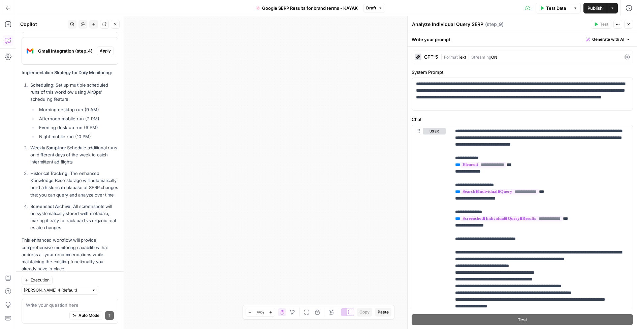
click at [556, 10] on span "Test Data" at bounding box center [556, 8] width 20 height 7
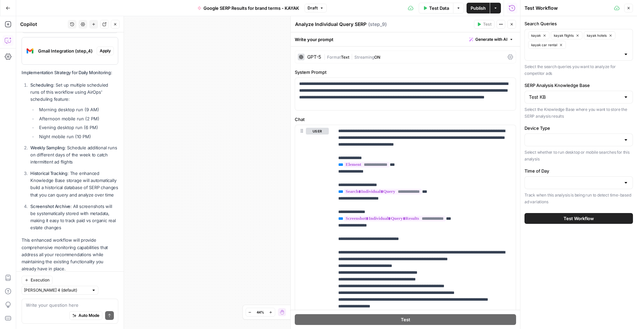
click at [565, 219] on span "Test Workflow" at bounding box center [579, 218] width 30 height 7
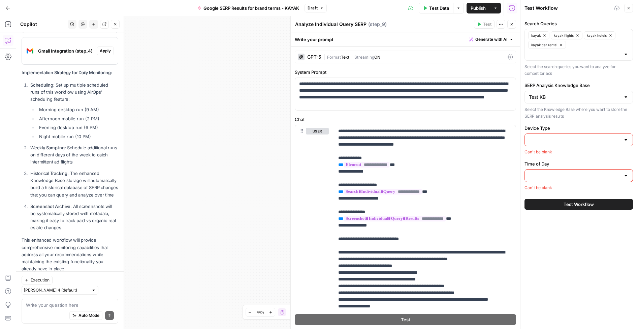
click at [560, 136] on input "Device Type" at bounding box center [575, 139] width 92 height 7
click at [542, 157] on span "desktop" at bounding box center [577, 156] width 94 height 7
type input "desktop"
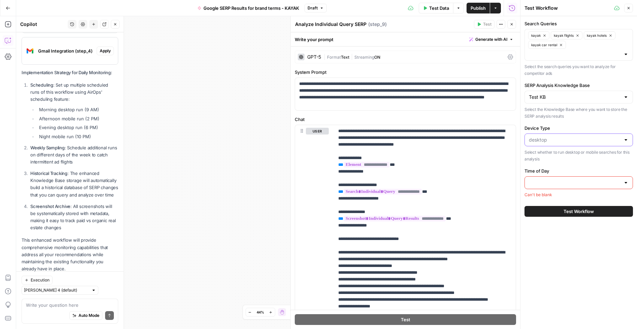
drag, startPoint x: 569, startPoint y: 137, endPoint x: 566, endPoint y: 145, distance: 8.2
click at [569, 138] on input "Device Type" at bounding box center [575, 139] width 92 height 7
click at [539, 167] on span "mobile" at bounding box center [577, 166] width 94 height 7
type input "mobile"
click at [559, 137] on input "Device Type" at bounding box center [575, 139] width 92 height 7
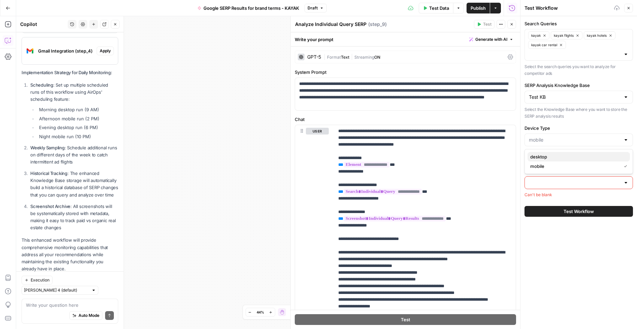
click at [545, 158] on span "desktop" at bounding box center [577, 156] width 94 height 7
type input "desktop"
click at [541, 181] on input "Time of Day" at bounding box center [575, 182] width 92 height 7
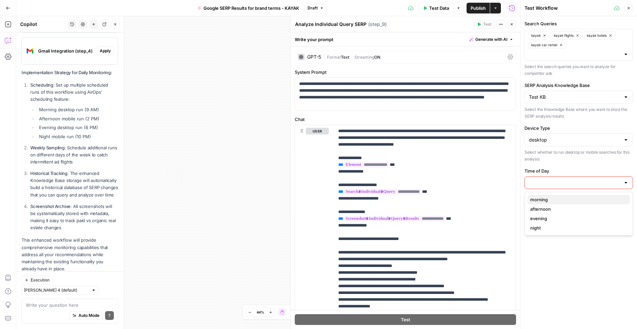
click at [540, 199] on span "morning" at bounding box center [577, 199] width 94 height 7
type input "morning"
click at [588, 219] on span "Test Workflow" at bounding box center [579, 218] width 30 height 7
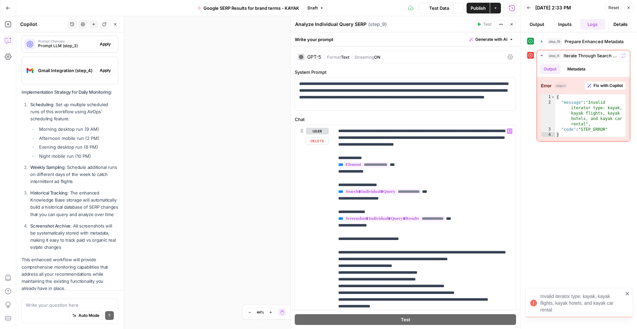
scroll to position [696, 0]
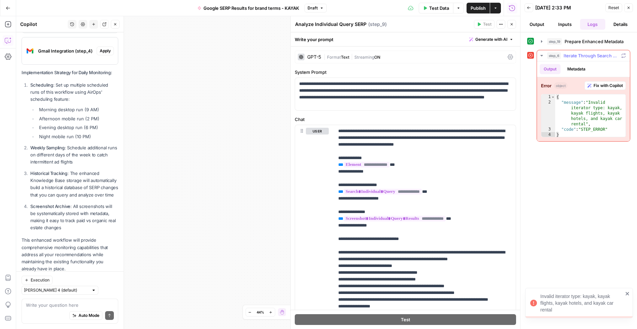
click at [608, 85] on span "Fix with Copilot" at bounding box center [608, 86] width 29 height 6
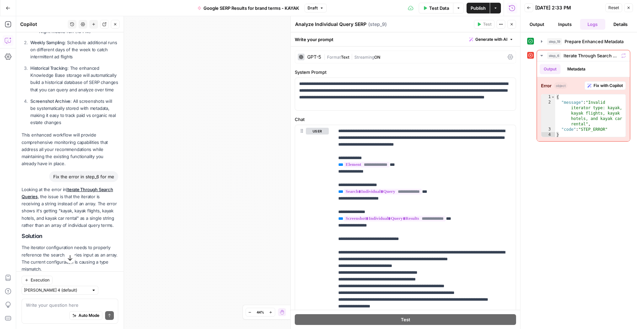
scroll to position [794, 0]
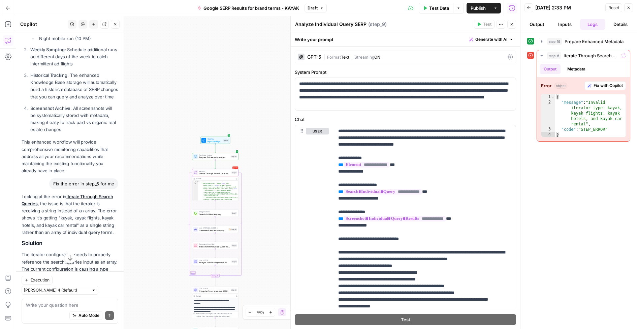
click at [96, 194] on link "Iterate Through Search Queries" at bounding box center [68, 200] width 92 height 12
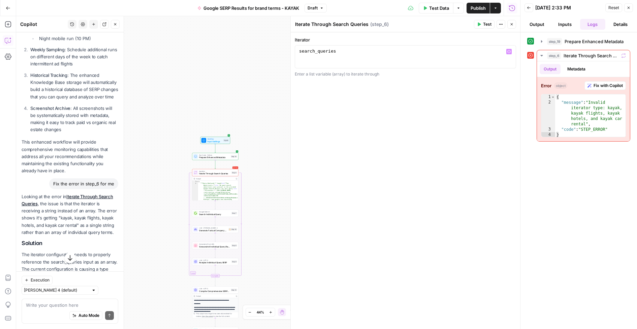
click at [507, 52] on icon "button" at bounding box center [508, 51] width 3 height 3
type textarea "**********"
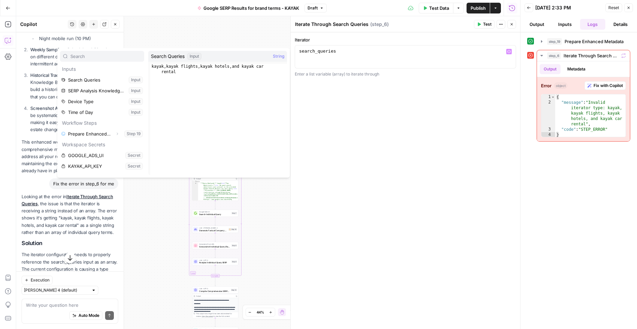
type textarea "**********"
click at [160, 66] on div "kayak , kayak flights , kayak hotels , and kayak car rental" at bounding box center [218, 130] width 137 height 133
drag, startPoint x: 160, startPoint y: 69, endPoint x: 194, endPoint y: 59, distance: 35.4
click at [158, 64] on div "kayak , kayak flights , kayak hotels , and kayak car rental" at bounding box center [218, 130] width 137 height 133
click at [197, 57] on div "Input" at bounding box center [194, 56] width 14 height 7
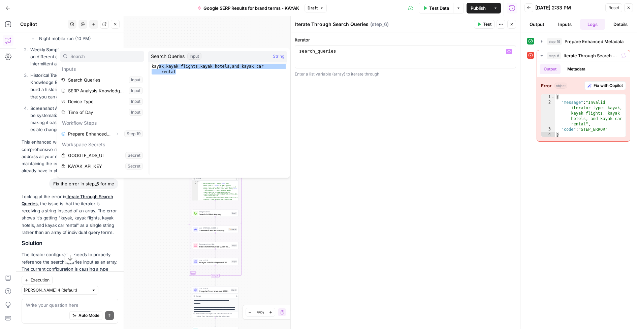
click at [282, 56] on span "String" at bounding box center [278, 56] width 11 height 7
click at [185, 72] on div "kayak , kayak flights , kayak hotels , and kayak car rental" at bounding box center [218, 130] width 137 height 133
click at [194, 76] on div "kayak , kayak flights , kayak hotels , and kayak car rental" at bounding box center [218, 130] width 137 height 133
click at [181, 72] on div "kayak , kayak flights , kayak hotels , and kayak car rental" at bounding box center [218, 130] width 137 height 133
click at [136, 81] on button "Select variable Search Queries" at bounding box center [102, 79] width 84 height 11
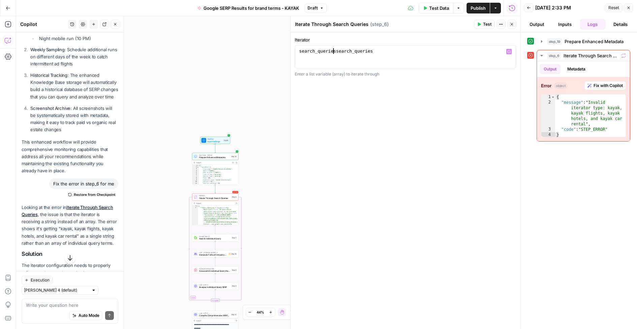
drag, startPoint x: 332, startPoint y: 51, endPoint x: 239, endPoint y: 58, distance: 93.9
click at [239, 58] on body "Kayak New Home Browse Insights Opportunities Your Data Recent Grids Create Meta…" at bounding box center [318, 164] width 637 height 329
type textarea "*"
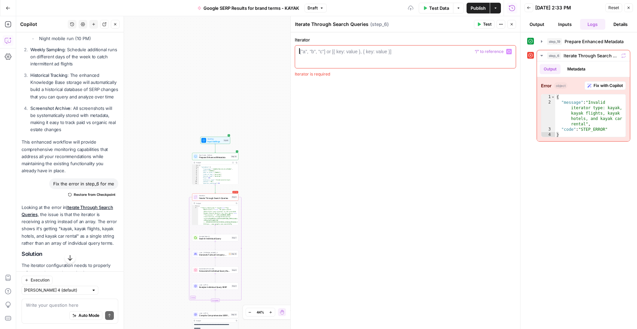
paste textarea "**********"
click at [419, 52] on div "search_queries = [ ‘kayak’ , ‘kayak flights’ , … ]" at bounding box center [405, 62] width 215 height 29
click at [451, 52] on div "search_queries = [ ‘kayak’ , ‘kayak flights’ , 'kayak hotels' ]" at bounding box center [405, 62] width 215 height 29
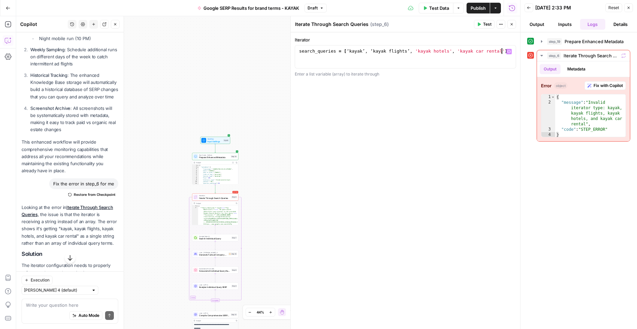
click at [482, 65] on div "search_queries = [ ‘kayak’ , ‘kayak flights’ , 'kayak hotels' , 'kayak car rent…" at bounding box center [405, 62] width 215 height 29
click at [484, 23] on span "Test" at bounding box center [487, 24] width 8 height 6
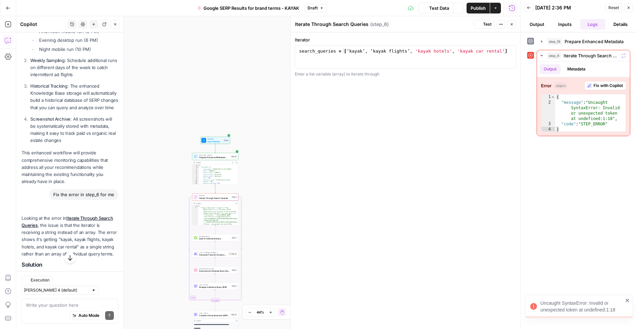
scroll to position [794, 0]
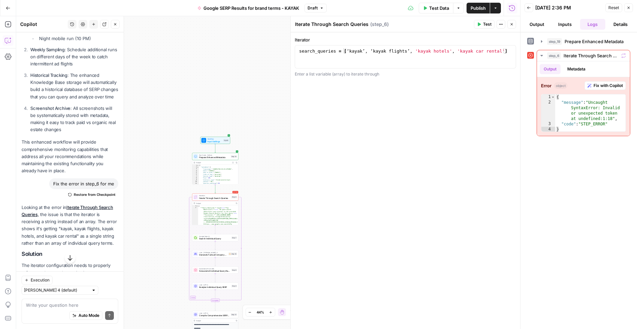
click at [486, 21] on span "Test" at bounding box center [487, 24] width 8 height 6
click at [598, 86] on span "Fix with Copilot" at bounding box center [608, 86] width 29 height 6
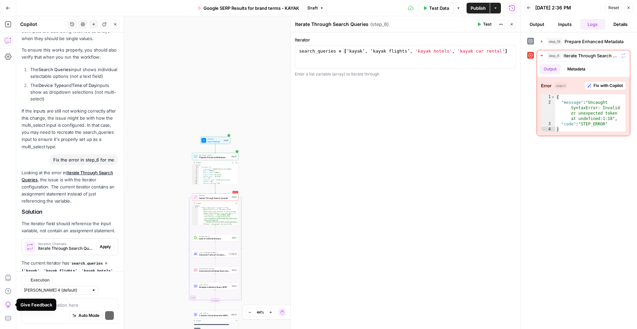
scroll to position [1169, 0]
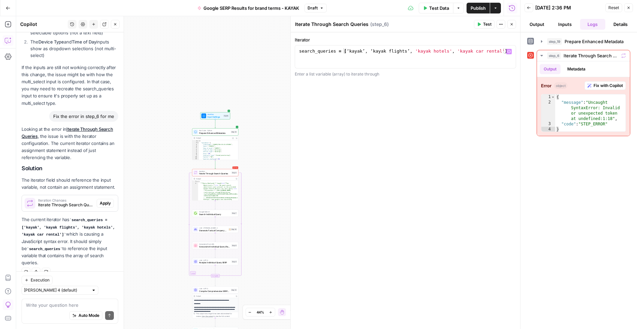
click at [337, 52] on div "search_queries = [ ‘kayak’ , ‘kayak flights’ , 'kayak hotels' , 'kayak car rent…" at bounding box center [405, 62] width 215 height 29
drag, startPoint x: 339, startPoint y: 52, endPoint x: 512, endPoint y: 43, distance: 173.4
click at [515, 44] on div "**********" at bounding box center [405, 56] width 221 height 41
click at [343, 53] on div "search_queries = [ ‘kayak’ , ‘kayak flights’ , 'kayak hotels' , 'kayak car rent…" at bounding box center [405, 62] width 215 height 29
click at [490, 50] on div "search_queries = [ ‘kayak’ , ‘kayak flights’ , 'kayak hotels' , 'kayak car rent…" at bounding box center [405, 62] width 215 height 29
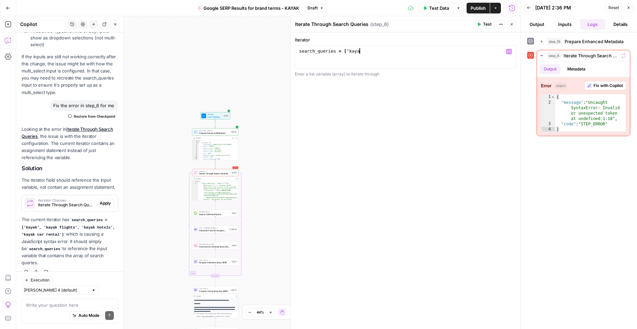
scroll to position [0, 4]
type textarea "**********"
click at [485, 25] on span "Test" at bounding box center [487, 24] width 8 height 6
click at [110, 202] on span "Apply" at bounding box center [105, 203] width 11 height 6
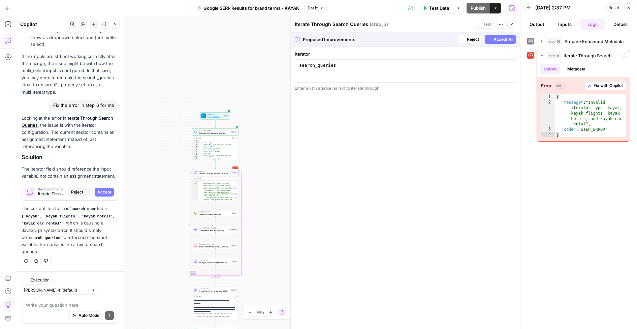
scroll to position [1147, 0]
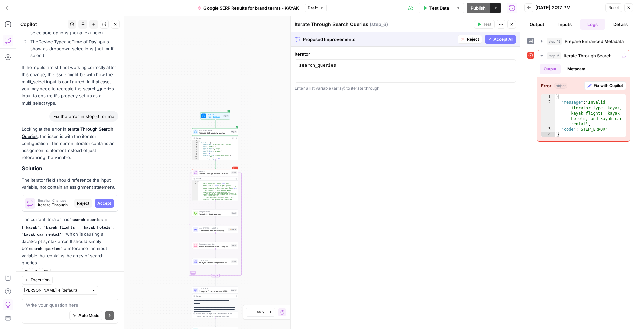
click at [501, 39] on span "Accept All" at bounding box center [504, 39] width 20 height 6
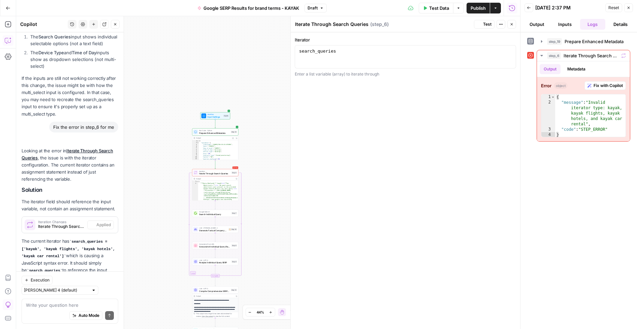
scroll to position [1169, 0]
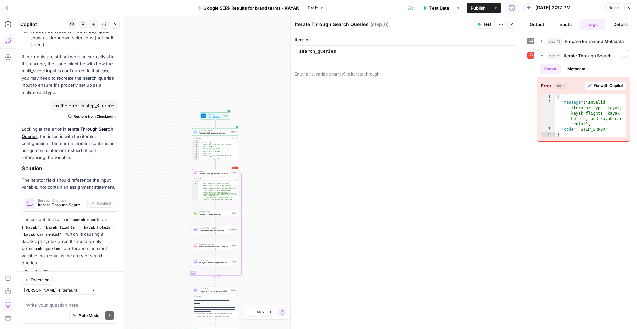
click at [483, 22] on span "Test" at bounding box center [487, 24] width 8 height 6
click at [219, 116] on span "Input Settings" at bounding box center [215, 116] width 15 height 3
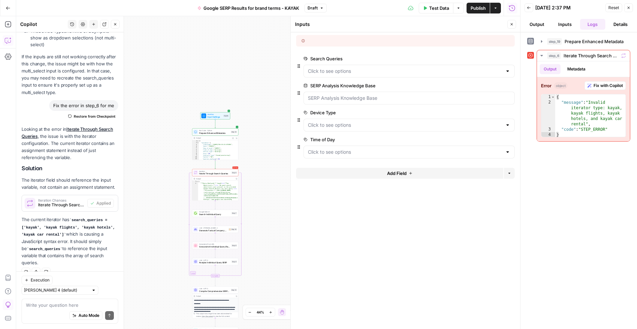
click at [502, 58] on icon "button" at bounding box center [501, 59] width 4 height 4
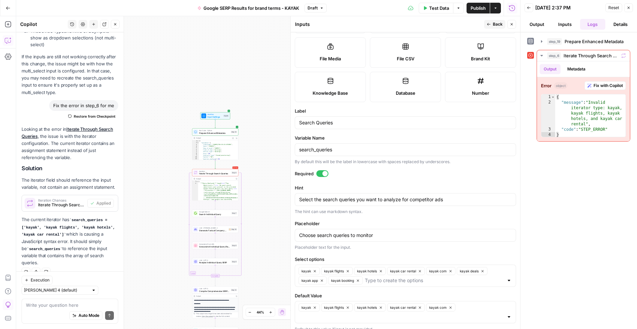
scroll to position [84, 0]
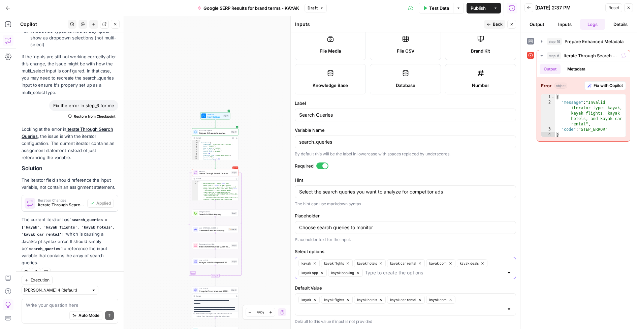
click at [358, 273] on icon "button" at bounding box center [358, 273] width 4 height 4
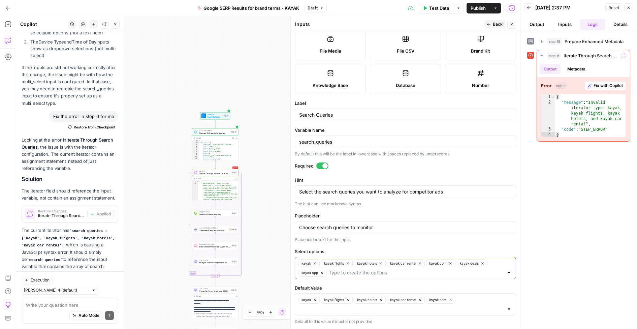
scroll to position [1179, 0]
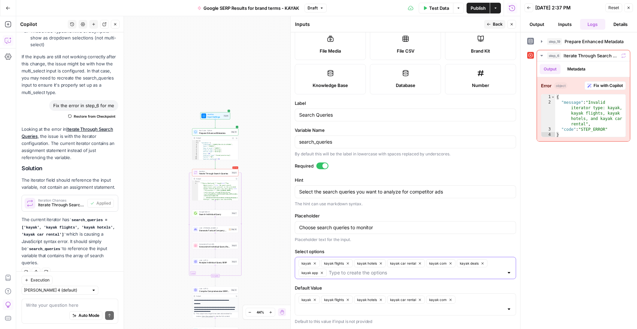
click at [321, 272] on icon "button" at bounding box center [322, 273] width 2 height 2
click at [483, 262] on icon "button" at bounding box center [483, 263] width 4 height 4
click at [449, 264] on icon "button" at bounding box center [451, 263] width 4 height 4
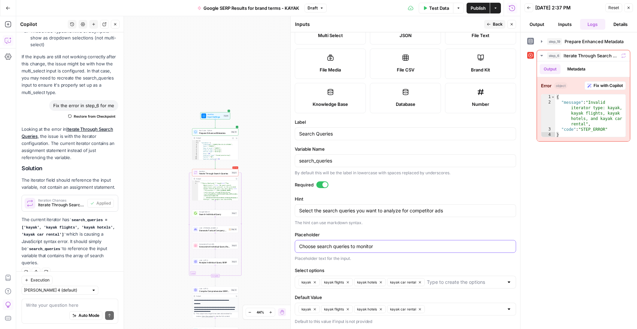
click at [421, 247] on input "Choose search queries to monitor" at bounding box center [405, 246] width 213 height 7
click at [492, 23] on button "Back" at bounding box center [494, 24] width 21 height 9
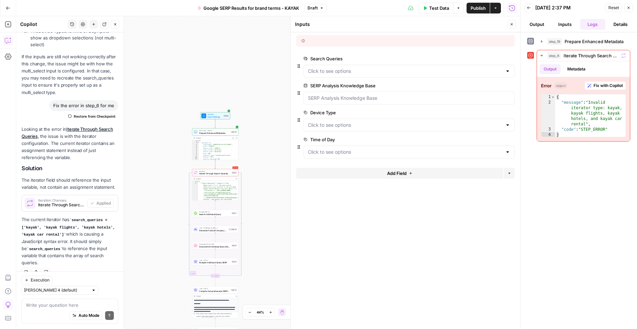
click at [500, 59] on icon "button" at bounding box center [501, 59] width 4 height 4
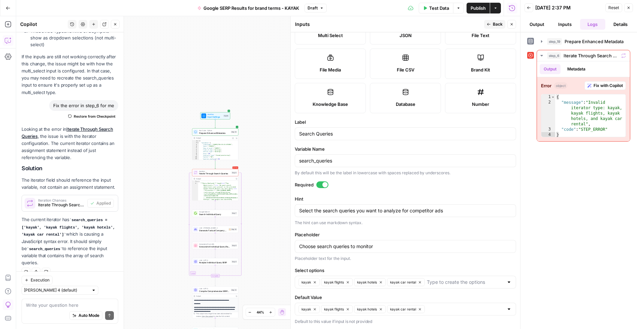
scroll to position [0, 0]
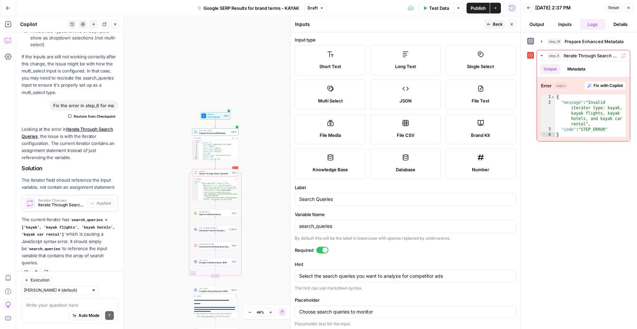
click at [492, 24] on button "Back" at bounding box center [494, 24] width 21 height 9
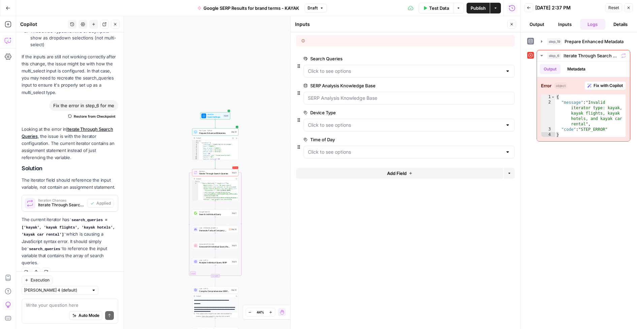
click at [500, 85] on icon "button" at bounding box center [501, 85] width 4 height 3
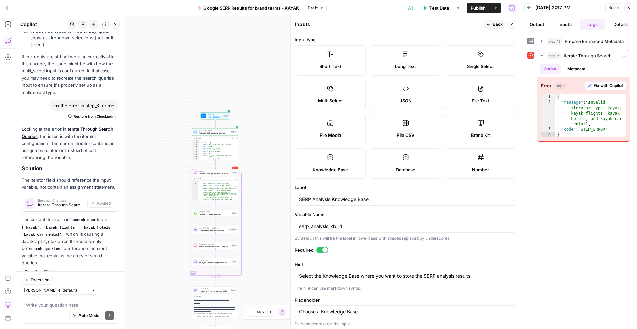
scroll to position [2, 0]
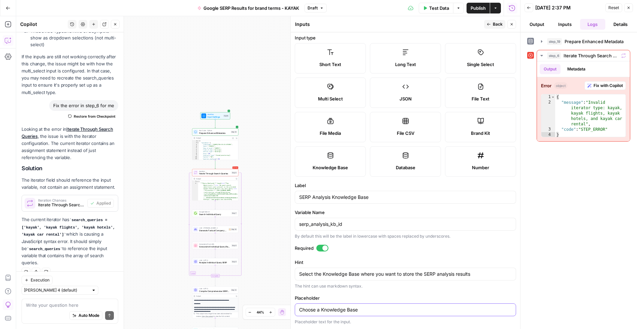
click at [355, 311] on input "Choose a Knowledge Base" at bounding box center [405, 309] width 213 height 7
click at [393, 267] on div "Select the Knowledge Base where you want to store the SERP analysis results Sel…" at bounding box center [405, 273] width 221 height 13
click at [492, 23] on button "Back" at bounding box center [494, 24] width 21 height 9
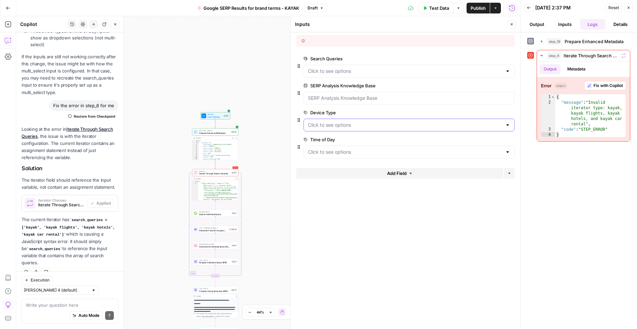
click at [490, 123] on Type "Device Type" at bounding box center [405, 125] width 194 height 7
click at [490, 112] on span "edit field" at bounding box center [489, 112] width 15 height 5
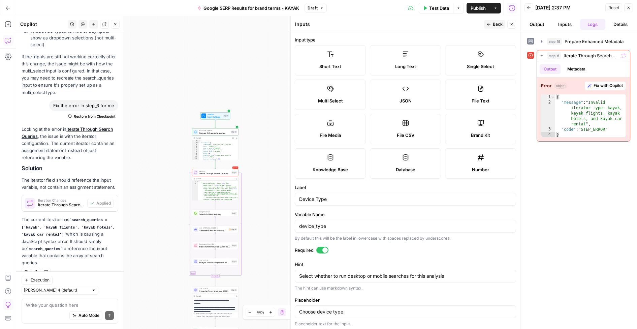
click at [332, 98] on span "Multi Select" at bounding box center [330, 100] width 25 height 7
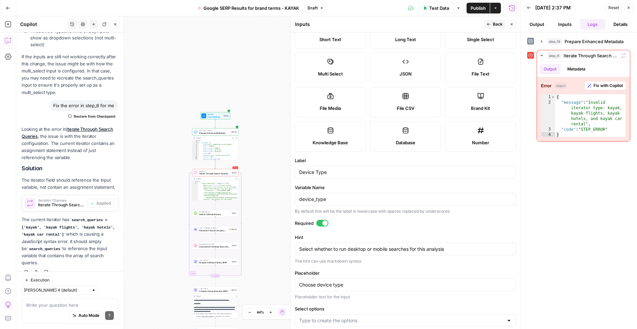
scroll to position [65, 0]
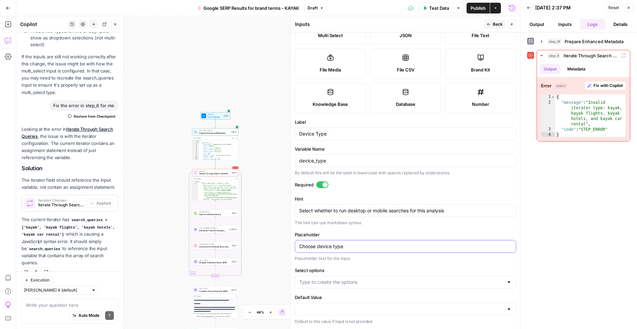
click at [360, 249] on input "Choose device type" at bounding box center [405, 246] width 213 height 7
click at [335, 282] on input "Select options" at bounding box center [401, 282] width 204 height 7
click at [414, 251] on div "Choose device type" at bounding box center [405, 246] width 221 height 13
click at [342, 163] on input "device_type" at bounding box center [405, 160] width 213 height 7
click at [356, 131] on input "Device Type" at bounding box center [405, 133] width 213 height 7
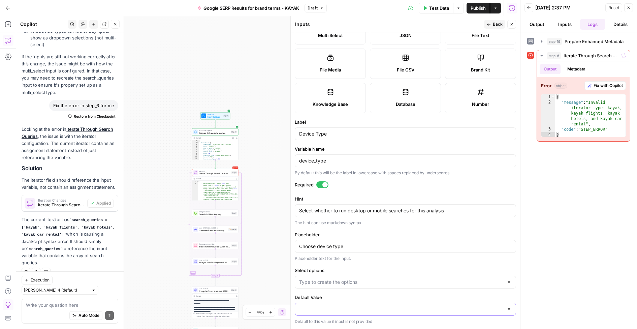
click at [315, 308] on input "Default Value" at bounding box center [401, 309] width 204 height 7
click at [315, 282] on span "desktop" at bounding box center [404, 282] width 207 height 7
click at [309, 292] on span "mobile" at bounding box center [404, 292] width 207 height 7
click at [568, 261] on div "step_19 Prepare Enhanced Metadata 0 ms step_6 Iterate Through Search Queries 16…" at bounding box center [578, 181] width 103 height 290
click at [513, 23] on icon "button" at bounding box center [512, 24] width 4 height 4
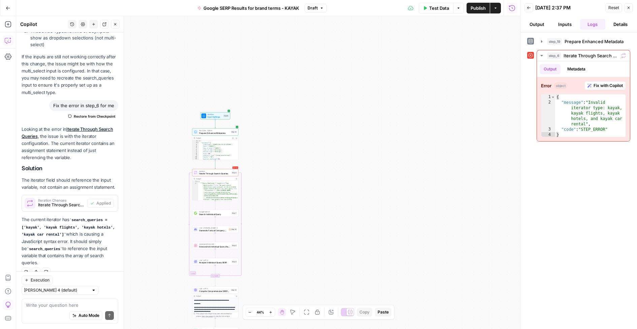
click at [568, 24] on button "Inputs" at bounding box center [565, 24] width 25 height 11
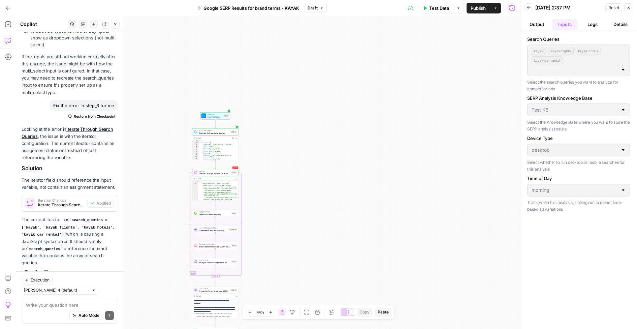
click at [210, 116] on span "Input Settings" at bounding box center [215, 116] width 15 height 3
click at [479, 156] on div at bounding box center [409, 152] width 211 height 13
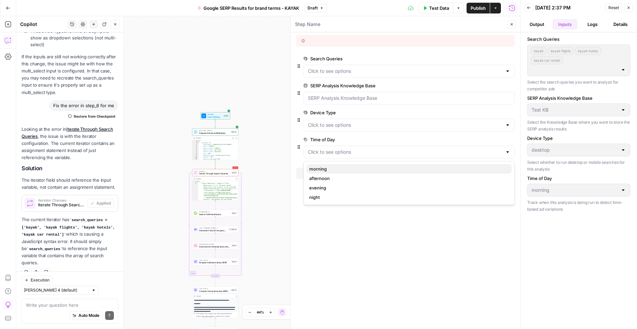
click at [322, 169] on span "morning" at bounding box center [407, 168] width 197 height 7
click at [500, 138] on icon "button" at bounding box center [501, 139] width 4 height 3
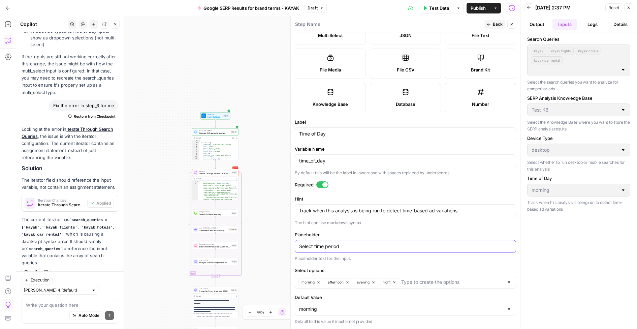
click at [338, 245] on input "Select time period" at bounding box center [405, 246] width 213 height 7
click at [313, 246] on input "Select time period" at bounding box center [405, 246] width 213 height 7
click at [514, 22] on button "Close" at bounding box center [511, 24] width 9 height 9
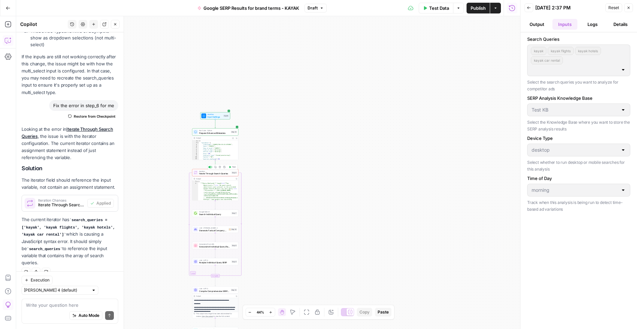
type textarea "**********"
click at [224, 145] on div "{ "metadata" : { "timestamp" : "2025-10-09T18:33:23.679286" , "date" : "2025-10…" at bounding box center [218, 152] width 39 height 25
click at [215, 174] on span "Iterate Through Search Queries" at bounding box center [214, 173] width 31 height 3
type textarea "**********"
click at [345, 53] on div "search_queries" at bounding box center [405, 62] width 215 height 29
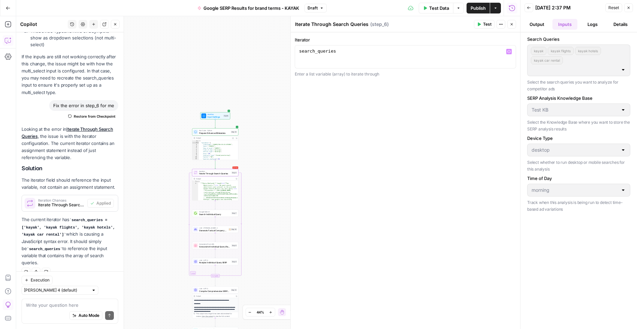
click at [339, 75] on div "Enter a list variable (array) to iterate through" at bounding box center [405, 74] width 221 height 6
click at [509, 50] on icon "button" at bounding box center [508, 51] width 3 height 3
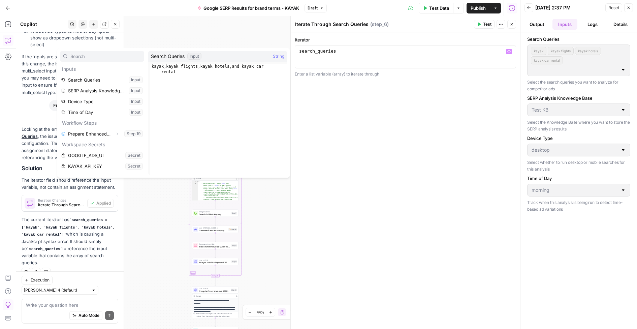
type textarea "**********"
click at [176, 72] on div "kayak , kayak flights , kayak hotels , and kayak car rental" at bounding box center [218, 130] width 137 height 133
click at [190, 73] on div "kayak , kayak flights , kayak hotels , and kayak car rental" at bounding box center [218, 130] width 137 height 133
click at [280, 57] on span "String" at bounding box center [278, 56] width 11 height 7
click at [134, 80] on button "Select variable Search Queries" at bounding box center [102, 79] width 84 height 11
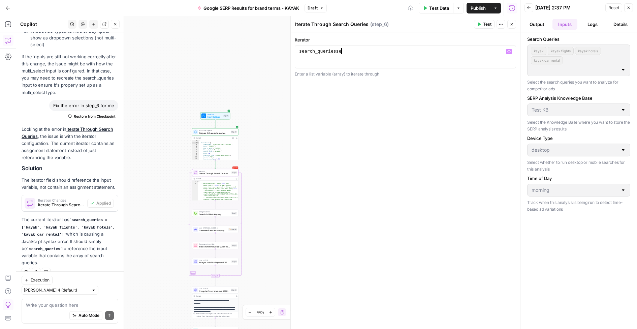
type textarea "**********"
click at [475, 148] on div "**********" at bounding box center [405, 180] width 229 height 296
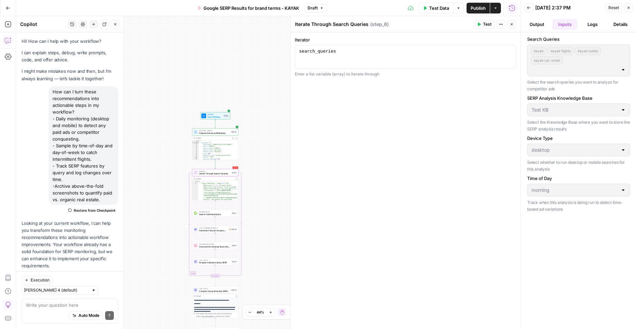
scroll to position [1179, 0]
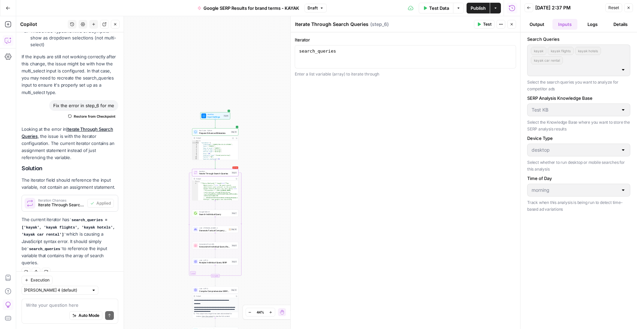
click at [502, 24] on icon "button" at bounding box center [502, 24] width 1 height 1
click at [379, 51] on div "search_queries" at bounding box center [405, 62] width 215 height 29
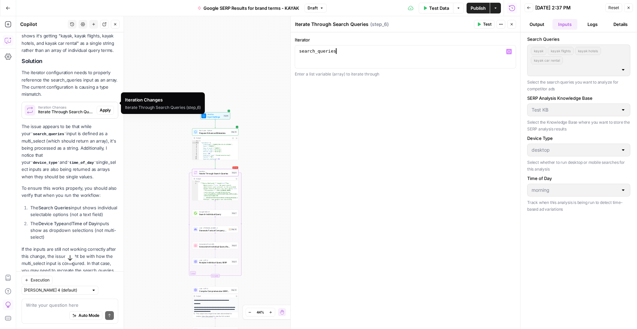
scroll to position [988, 0]
click at [514, 25] on button "Close" at bounding box center [511, 24] width 9 height 9
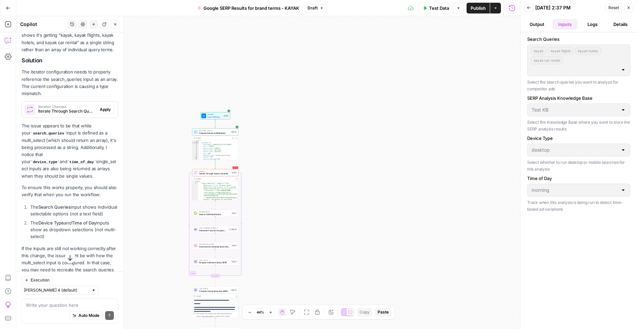
click at [220, 115] on span "Workflow" at bounding box center [215, 114] width 15 height 2
click at [500, 58] on icon "button" at bounding box center [501, 59] width 4 height 4
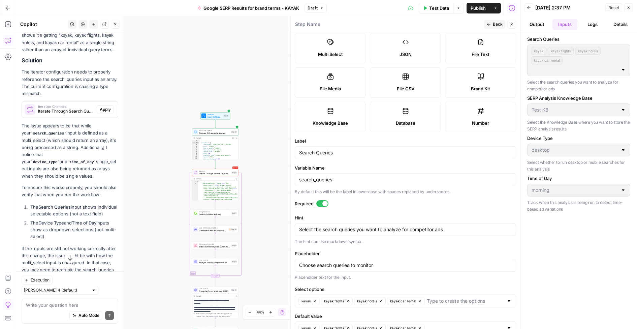
scroll to position [65, 0]
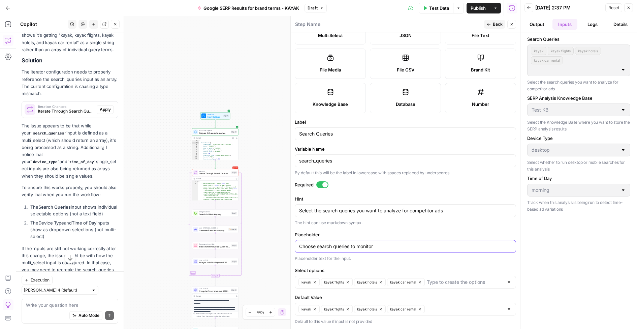
click at [390, 246] on input "Choose search queries to monitor" at bounding box center [405, 246] width 213 height 7
click at [421, 308] on icon "button" at bounding box center [420, 309] width 4 height 4
click at [381, 311] on icon "button" at bounding box center [381, 309] width 4 height 4
click at [348, 308] on icon "button" at bounding box center [348, 309] width 4 height 4
click at [315, 310] on icon "button" at bounding box center [315, 309] width 2 height 2
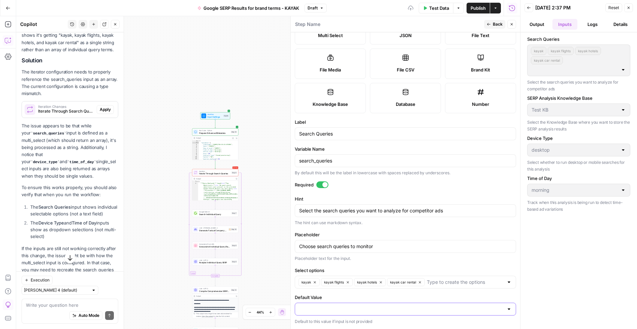
click at [632, 6] on button "Close" at bounding box center [628, 7] width 9 height 9
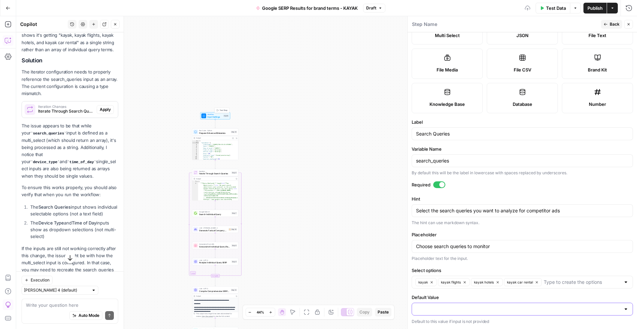
click at [215, 117] on span "Input Settings" at bounding box center [215, 116] width 15 height 3
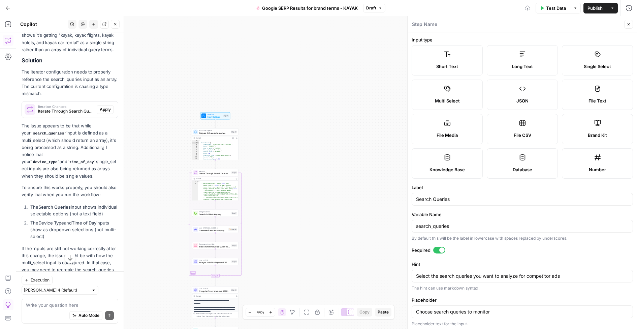
click at [553, 6] on span "Test Data" at bounding box center [556, 8] width 20 height 7
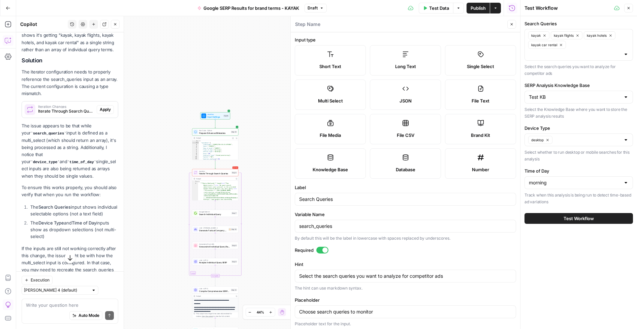
click at [551, 221] on button "Test Workflow" at bounding box center [579, 218] width 108 height 11
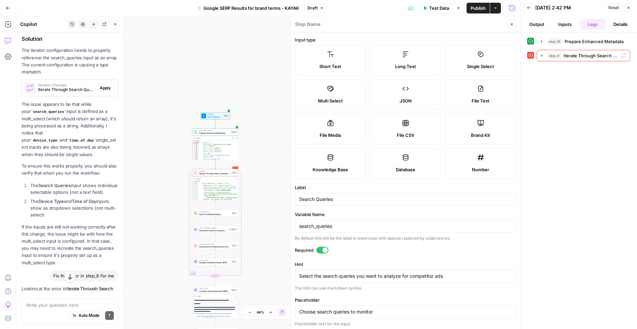
scroll to position [988, 0]
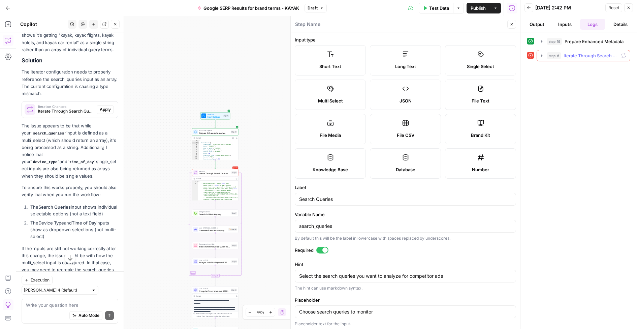
click at [624, 56] on icon "button" at bounding box center [623, 55] width 5 height 5
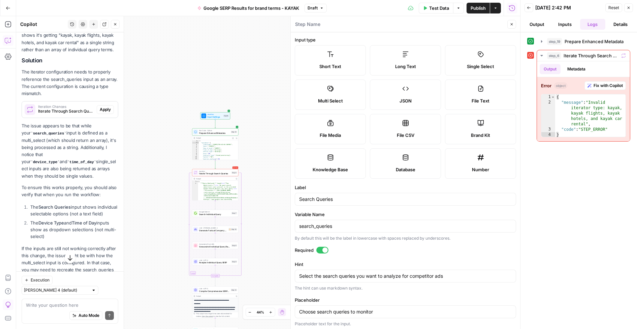
click at [621, 22] on button "Details" at bounding box center [620, 24] width 25 height 11
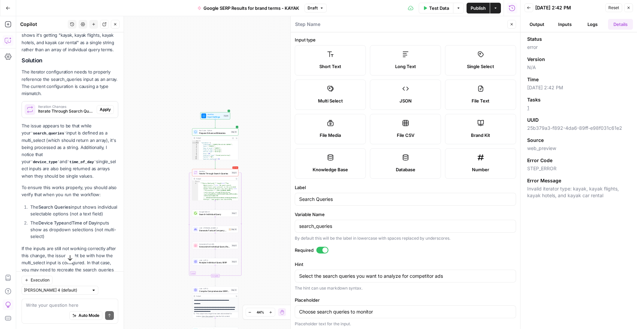
click at [534, 23] on button "Output" at bounding box center [537, 24] width 25 height 11
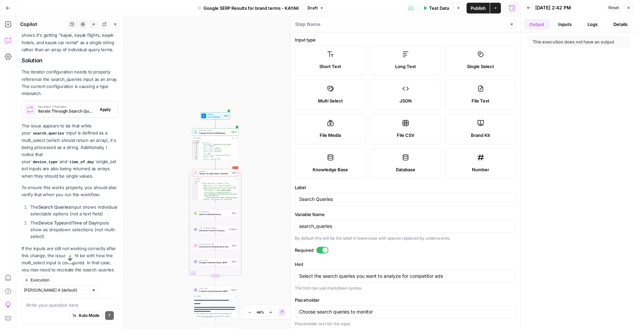
click at [508, 22] on button "Close" at bounding box center [511, 24] width 9 height 9
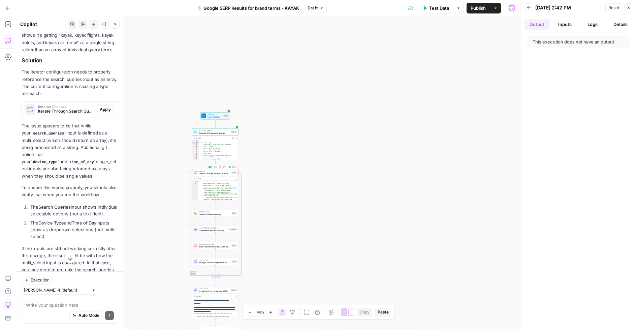
click at [208, 174] on span "Iterate Through Search Queries" at bounding box center [214, 173] width 31 height 3
click at [350, 52] on div "search_queries" at bounding box center [405, 62] width 215 height 29
type textarea "*"
paste textarea "**********"
click at [419, 52] on div "search_queries = [ ‘kayak’ , ‘kayak flights’ , … ]" at bounding box center [405, 62] width 215 height 29
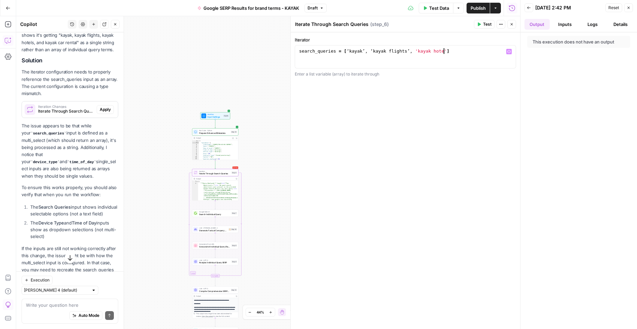
scroll to position [0, 11]
click at [450, 51] on div "search_queries = [ ‘kayak’ , ‘kayak flights’ , 'kayak hotels' ]" at bounding box center [405, 62] width 215 height 29
click at [348, 50] on div "search_queries = [ ‘kayak’ , ‘kayak flights’ , 'kayak hotels' , ka ]" at bounding box center [405, 62] width 215 height 29
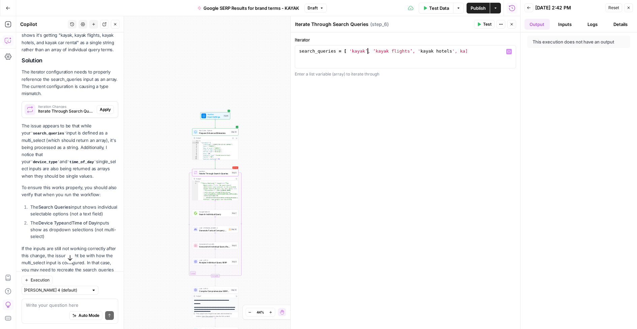
click at [369, 51] on div "search_queries = [ 'kayak’, ‘kayak flights’, ' kayak hotels ', ka]" at bounding box center [405, 62] width 215 height 29
click at [376, 51] on div "search_queries = [ 'kayak' , ‘kayak flights’ , 'kayak hotels' , ka ]" at bounding box center [405, 62] width 215 height 29
click at [411, 51] on div "search_queries = [ 'kayak' , 'kayak flights’, ' kayak hotels ', ka]" at bounding box center [405, 62] width 215 height 29
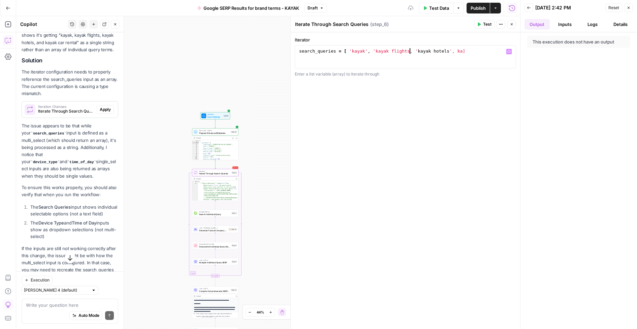
scroll to position [0, 8]
click at [421, 51] on div "search_queries = [ 'kayak' , 'kayak flights' , 'kayak hotels' , ka ]" at bounding box center [405, 62] width 215 height 29
click at [417, 52] on div "search_queries = [ 'kayak' , 'kayak flights' , 'kayak hotels' , ka ]" at bounding box center [405, 62] width 215 height 29
click at [458, 53] on div "search_queries = [ 'kayak' , 'kayak flights' , 'kayak hotels' , ka ]" at bounding box center [405, 62] width 215 height 29
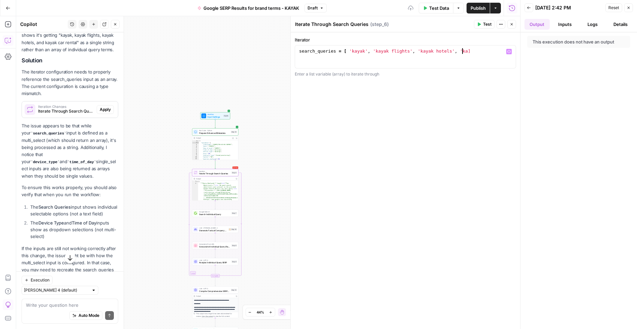
scroll to position [0, 12]
click at [468, 52] on div "search_queries = [ 'kayak' , 'kayak flights' , 'kayak hotels' , 'ka]" at bounding box center [405, 62] width 215 height 29
type textarea "**********"
click at [468, 68] on div "**********" at bounding box center [405, 56] width 221 height 23
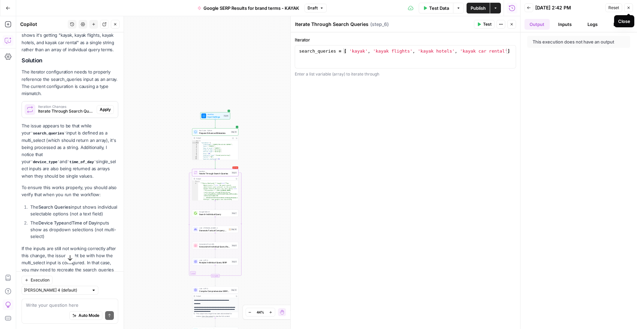
click at [631, 7] on button "Close" at bounding box center [628, 7] width 9 height 9
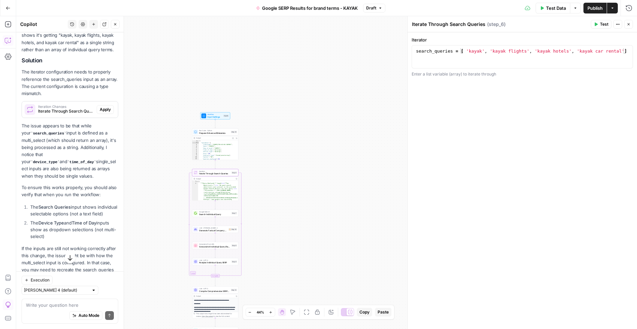
click at [603, 22] on span "Test" at bounding box center [604, 24] width 8 height 6
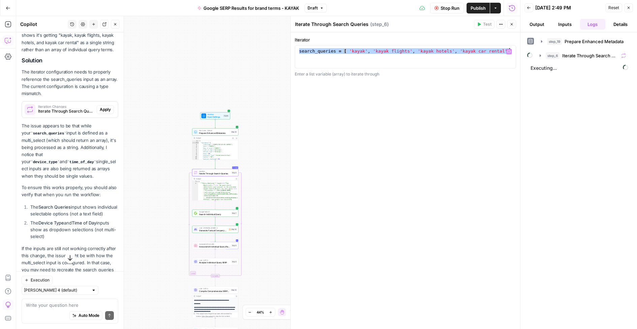
drag, startPoint x: 298, startPoint y: 51, endPoint x: 556, endPoint y: 67, distance: 258.2
click at [556, 67] on body "**********" at bounding box center [318, 164] width 637 height 329
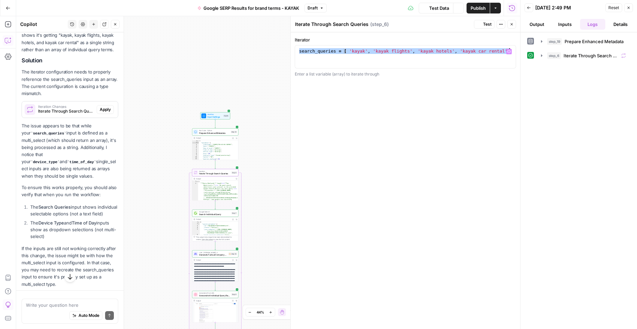
scroll to position [988, 0]
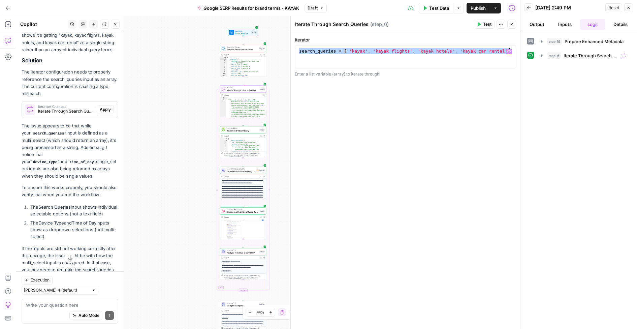
click at [629, 8] on icon "button" at bounding box center [629, 8] width 2 height 2
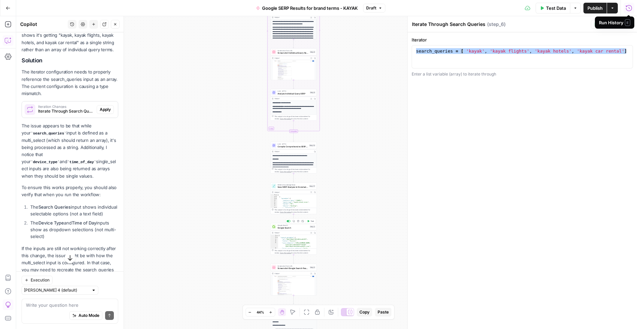
click at [301, 229] on div "Google Search Google Search Step 2 Copy step Delete step Add Note Test" at bounding box center [294, 226] width 46 height 7
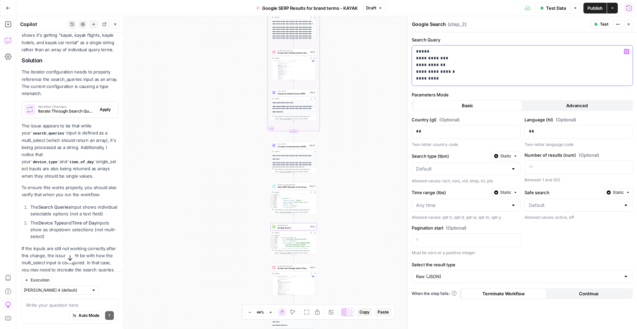
click at [446, 78] on p "**********" at bounding box center [522, 65] width 213 height 34
click at [626, 52] on icon "button" at bounding box center [626, 51] width 3 height 3
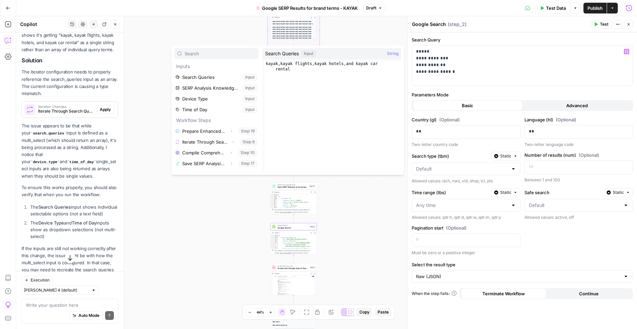
type textarea "**********"
drag, startPoint x: 294, startPoint y: 70, endPoint x: 258, endPoint y: 56, distance: 39.2
click at [258, 56] on div "**********" at bounding box center [287, 109] width 232 height 129
click at [392, 54] on span "String" at bounding box center [392, 53] width 11 height 7
type textarea "**********"
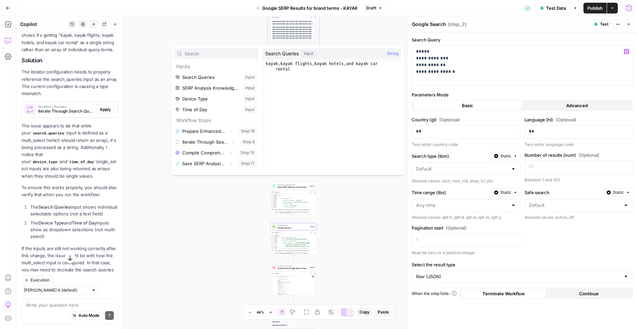
click at [300, 88] on div "kayak , kayak flights , kayak hotels , and kayak car rental" at bounding box center [332, 127] width 137 height 133
click at [251, 76] on button "Select variable Search Queries" at bounding box center [216, 77] width 84 height 11
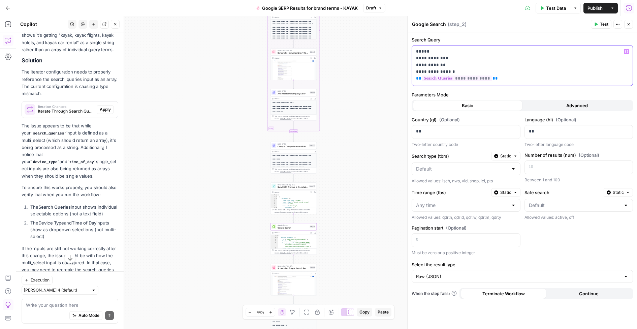
drag, startPoint x: 450, startPoint y: 71, endPoint x: 383, endPoint y: 32, distance: 77.4
click at [383, 32] on body "**********" at bounding box center [318, 164] width 637 height 329
click at [416, 58] on span "**" at bounding box center [418, 58] width 5 height 4
click at [480, 78] on div "**********" at bounding box center [522, 65] width 221 height 40
click at [295, 150] on div "Output Copy" at bounding box center [294, 152] width 46 height 4
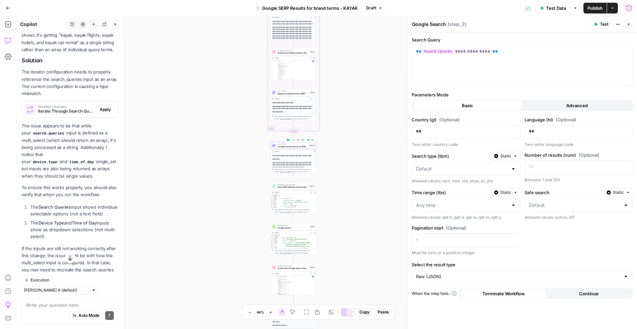
click at [298, 148] on div "LLM · GPT-5 Compile Comprehensive SERP Report Step 10 Copy step Delete step Add…" at bounding box center [294, 145] width 46 height 7
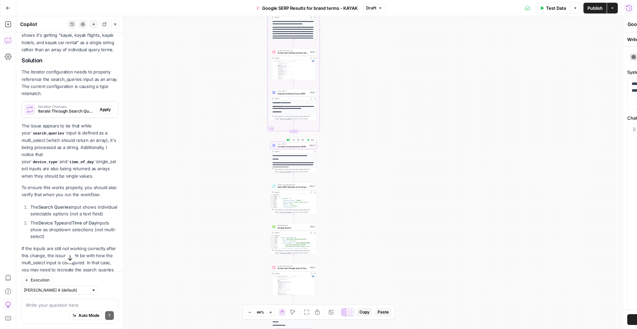
type textarea "Compile Comprehensive SERP Report"
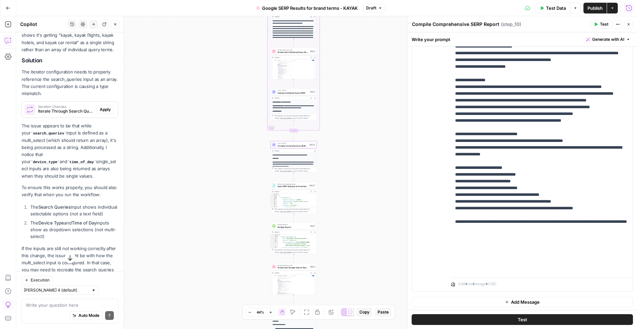
scroll to position [125, 0]
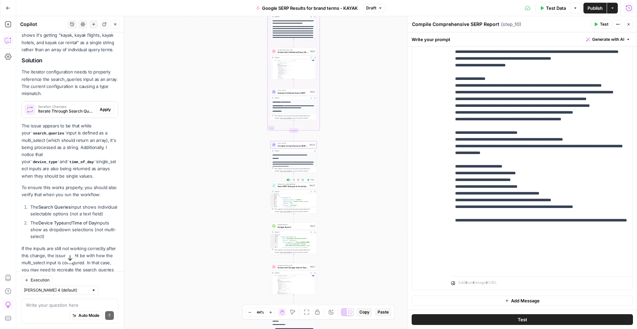
click at [304, 165] on p "**********" at bounding box center [294, 164] width 42 height 6
click at [296, 187] on span "Save SERP Analysis to Knowledge Base" at bounding box center [293, 186] width 30 height 3
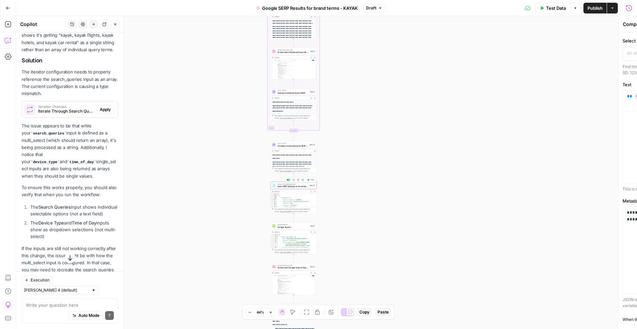
type textarea "Save SERP Analysis to Knowledge Base"
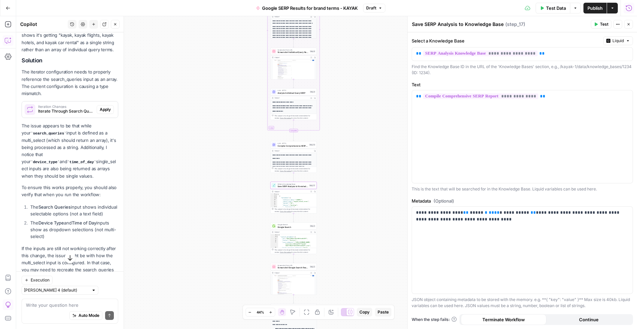
click at [296, 227] on span "Google Search" at bounding box center [293, 226] width 31 height 3
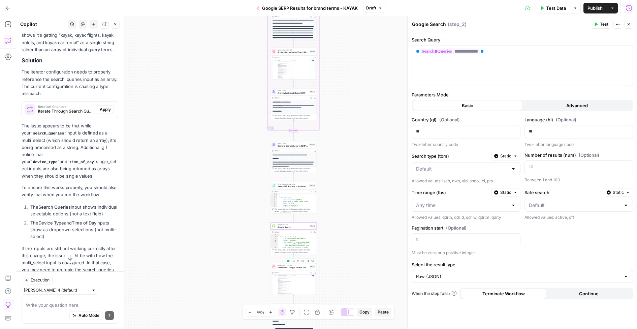
click at [294, 267] on span "Screenshot Google Search Results" at bounding box center [293, 267] width 31 height 3
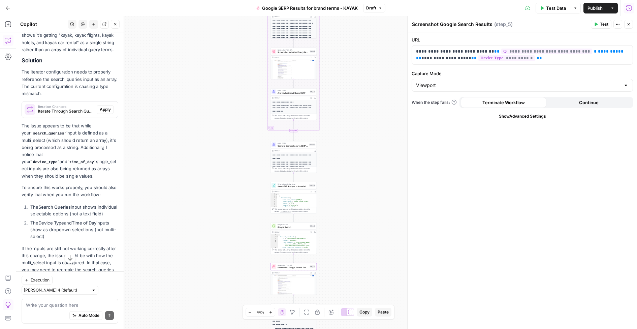
click at [296, 280] on img at bounding box center [294, 287] width 46 height 24
click at [556, 7] on span "Test Data" at bounding box center [556, 8] width 20 height 7
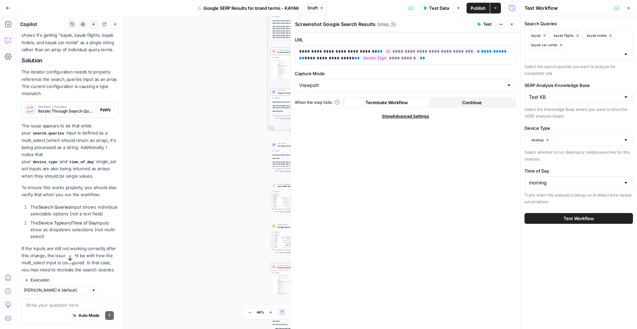
click at [556, 214] on button "Test Workflow" at bounding box center [579, 218] width 108 height 11
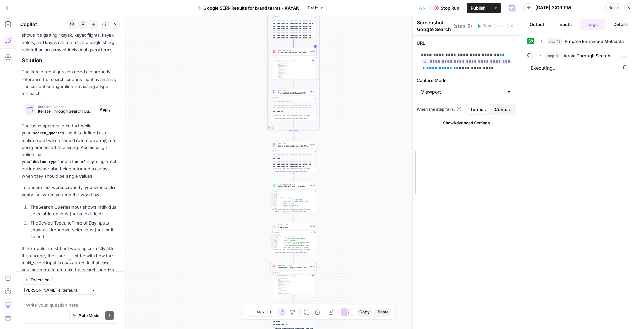
drag, startPoint x: 291, startPoint y: 69, endPoint x: 497, endPoint y: 82, distance: 205.9
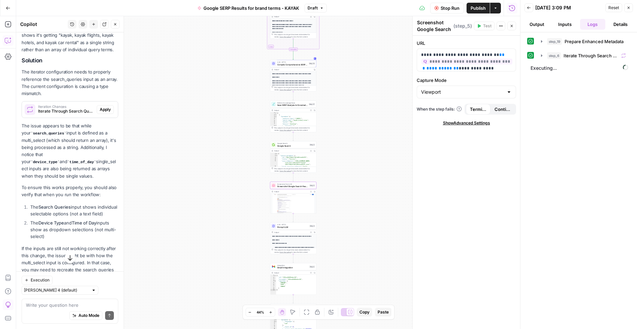
drag, startPoint x: 373, startPoint y: 84, endPoint x: 366, endPoint y: 264, distance: 180.7
click at [366, 264] on div "**********" at bounding box center [268, 172] width 504 height 313
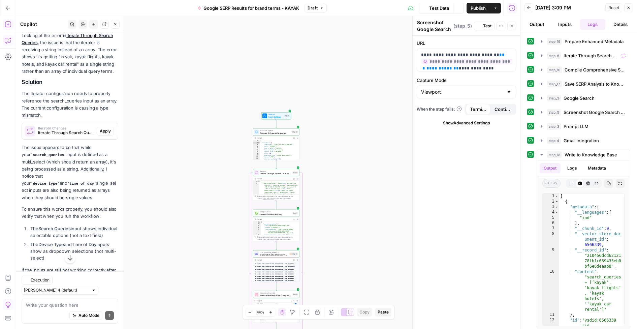
scroll to position [988, 0]
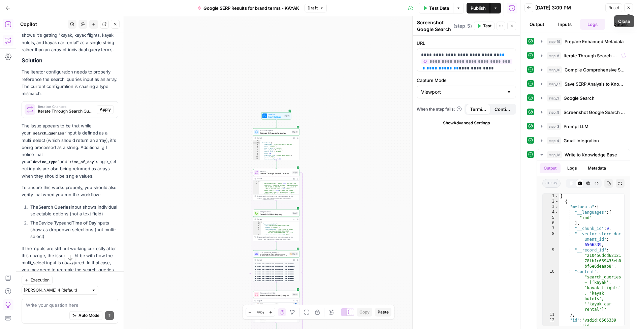
click at [629, 8] on icon "button" at bounding box center [629, 8] width 4 height 4
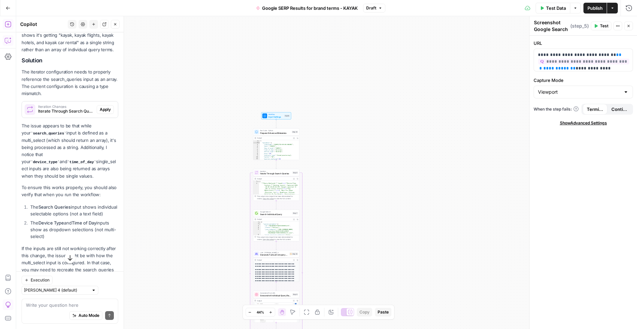
click at [575, 8] on icon "button" at bounding box center [575, 8] width 4 height 4
click at [629, 25] on icon "button" at bounding box center [629, 26] width 4 height 4
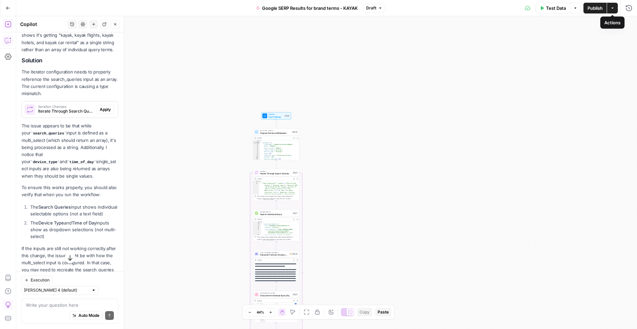
click at [612, 9] on icon "button" at bounding box center [612, 8] width 4 height 4
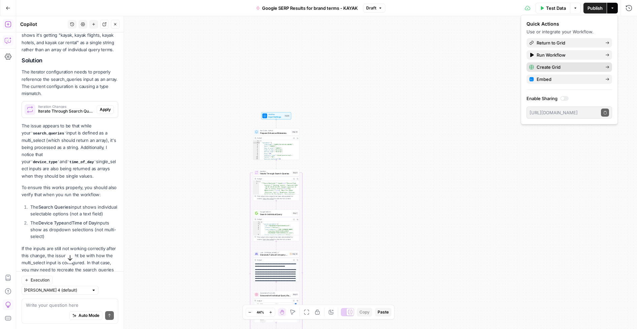
click at [576, 66] on span "Create Grid" at bounding box center [568, 67] width 63 height 7
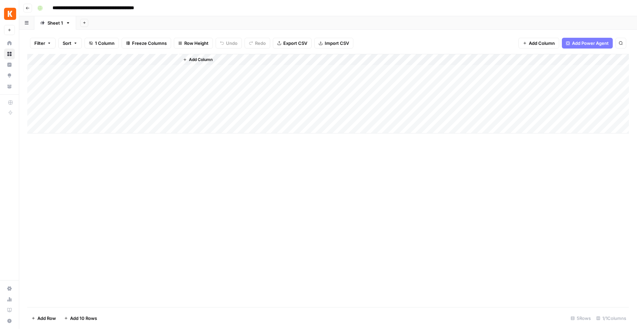
click at [164, 59] on div "Add Column" at bounding box center [328, 94] width 602 height 80
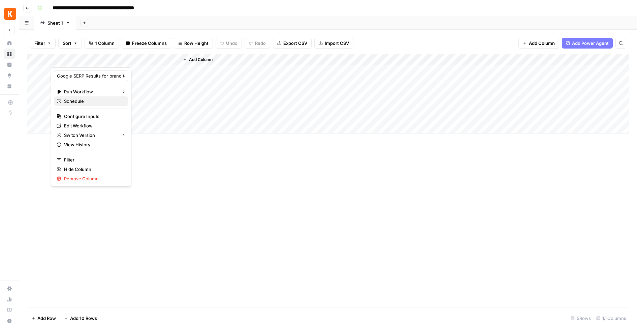
click at [80, 101] on span "Schedule" at bounding box center [93, 101] width 59 height 7
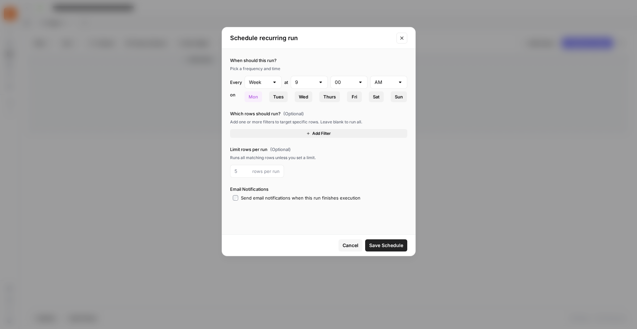
click at [356, 96] on span "Fri" at bounding box center [354, 96] width 5 height 7
click at [309, 132] on icon "button" at bounding box center [308, 133] width 4 height 4
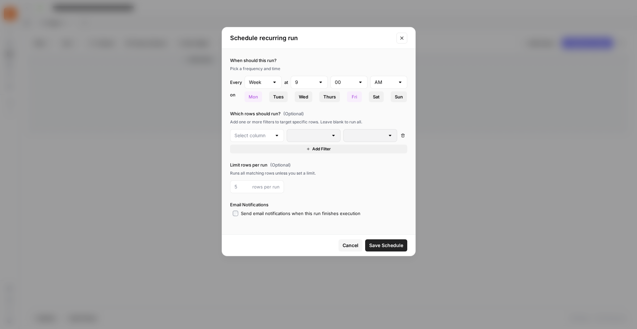
click at [277, 135] on div at bounding box center [276, 135] width 5 height 7
click at [266, 151] on span "Google SERP Results for brand terms - KAYAK" at bounding box center [260, 152] width 32 height 7
click at [376, 136] on input "text" at bounding box center [366, 135] width 37 height 7
click at [328, 165] on label "Limit rows per run (Optional)" at bounding box center [318, 164] width 177 height 7
click at [403, 134] on icon "button" at bounding box center [403, 136] width 4 height 4
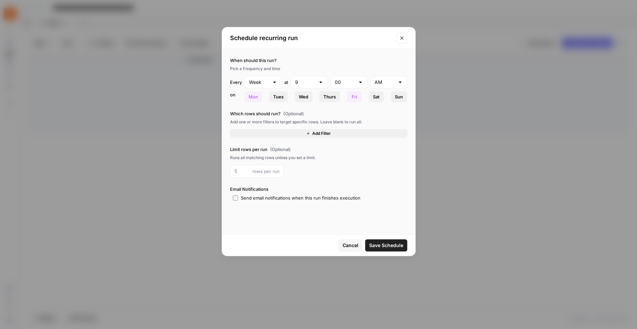
click at [388, 242] on span "Save Schedule" at bounding box center [386, 245] width 34 height 7
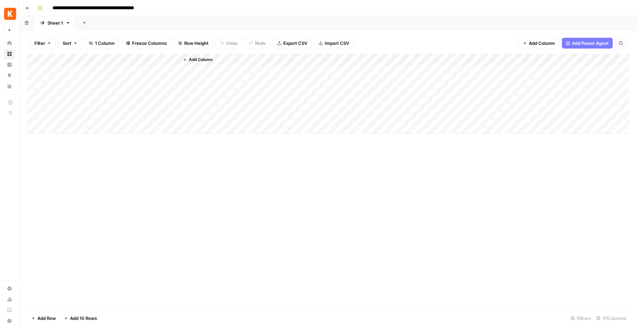
click at [28, 7] on icon "button" at bounding box center [28, 8] width 4 height 4
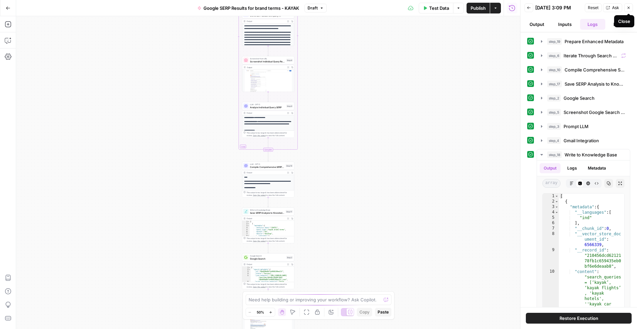
click at [631, 8] on button "Close" at bounding box center [628, 7] width 9 height 9
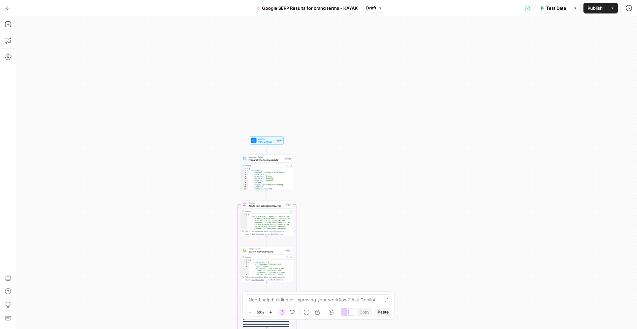
click at [275, 252] on span "Search Individual Query" at bounding box center [266, 251] width 35 height 3
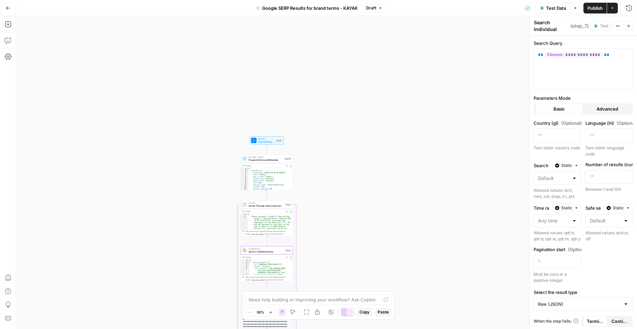
click at [273, 204] on span "Iterate Through Search Queries" at bounding box center [266, 205] width 35 height 3
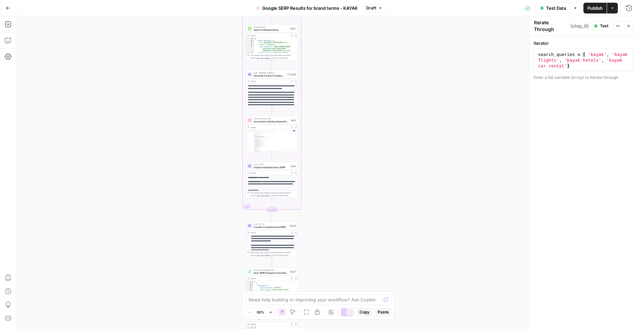
scroll to position [98, 0]
click at [273, 273] on span "Save SERP Analysis to Knowledge Base" at bounding box center [271, 272] width 34 height 3
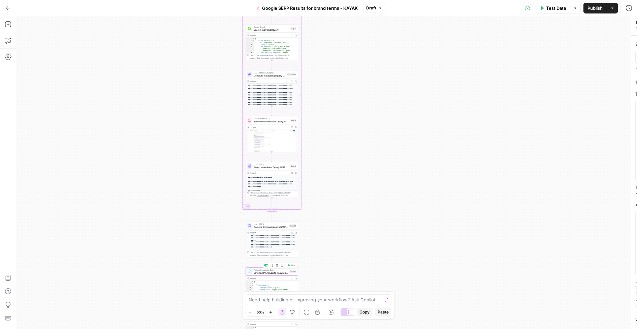
type textarea "Save SERP Analysis to Knowledge Base"
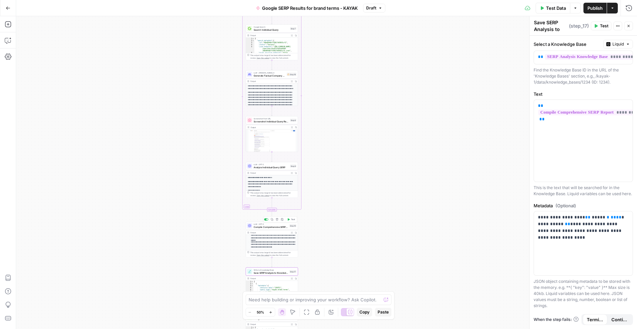
click at [279, 231] on div "Output" at bounding box center [269, 232] width 38 height 3
click at [280, 226] on span "Compile Comprehensive SERP Report" at bounding box center [271, 226] width 34 height 3
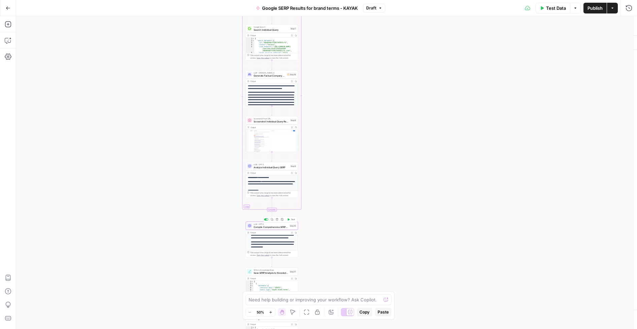
type textarea "Compile Comprehensive SERP Report"
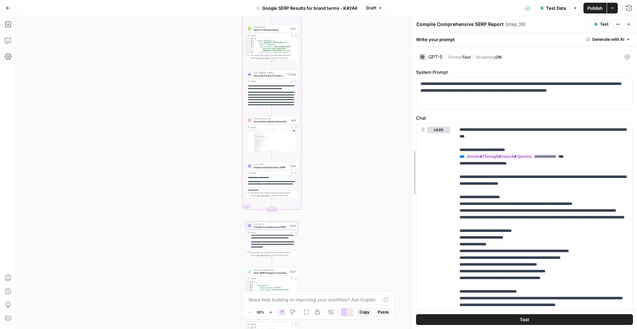
drag, startPoint x: 530, startPoint y: 195, endPoint x: 413, endPoint y: 192, distance: 117.3
click at [576, 285] on p "**********" at bounding box center [544, 321] width 169 height 391
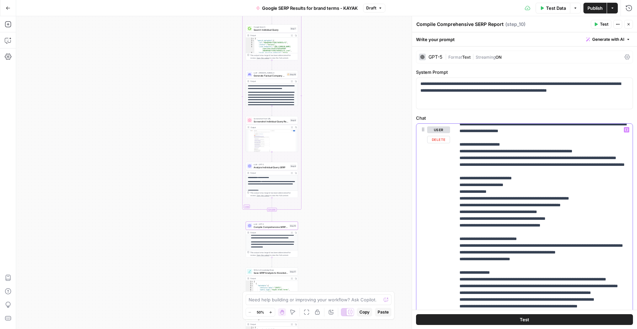
scroll to position [53, 0]
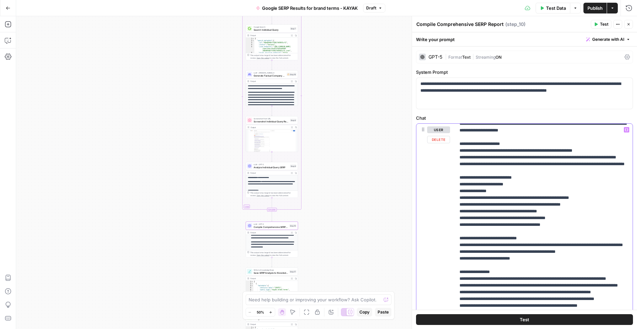
click at [579, 273] on p "**********" at bounding box center [544, 268] width 169 height 391
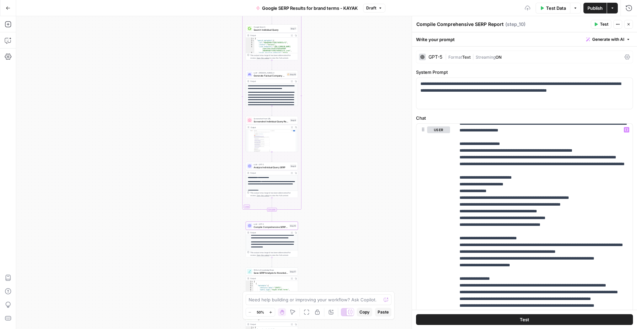
click at [539, 317] on button "Test" at bounding box center [524, 319] width 217 height 11
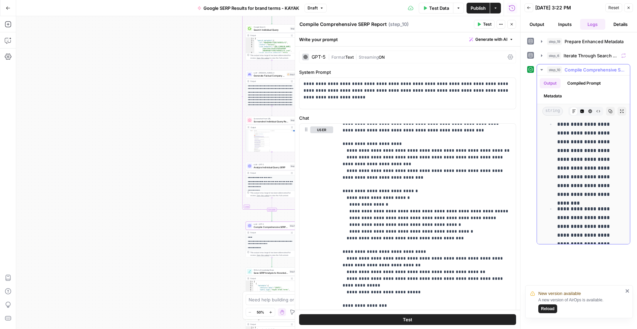
scroll to position [3023, 0]
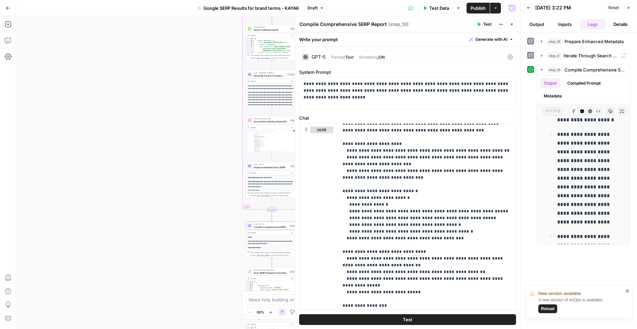
click at [547, 309] on span "Reload" at bounding box center [547, 309] width 13 height 6
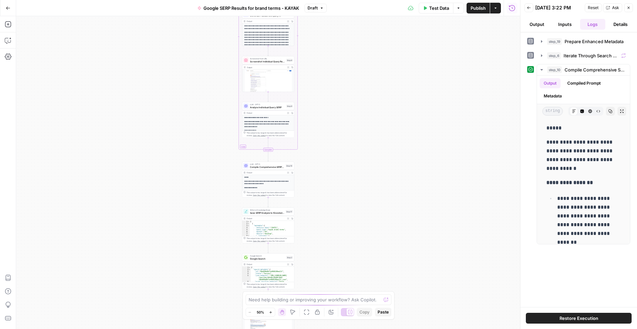
click at [630, 8] on span "Close" at bounding box center [630, 8] width 0 height 0
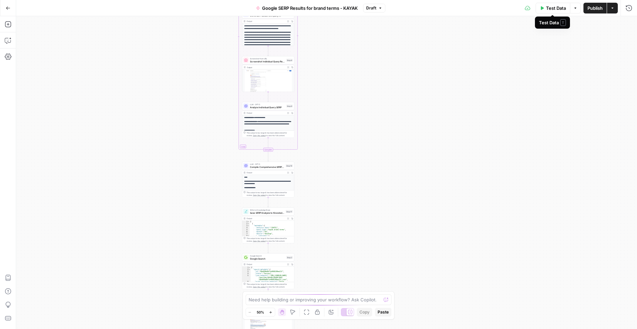
click at [554, 8] on span "Test Data" at bounding box center [556, 8] width 20 height 7
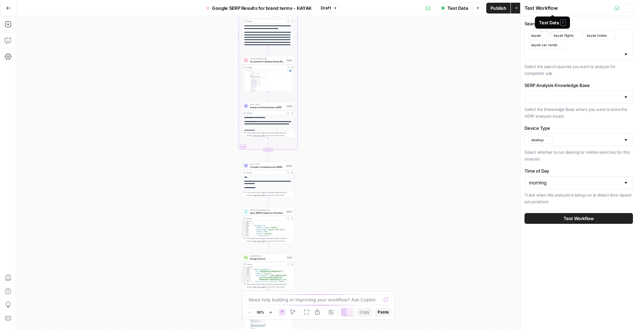
type input "Test KB"
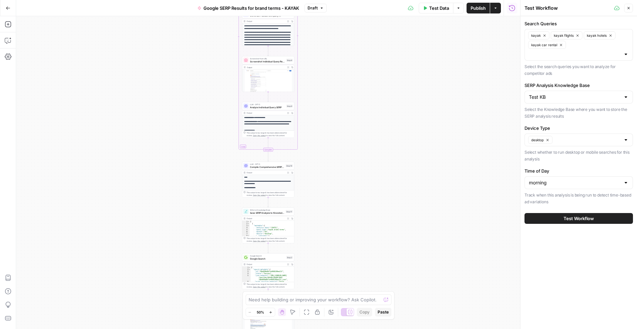
click at [555, 218] on button "Test Workflow" at bounding box center [579, 218] width 108 height 11
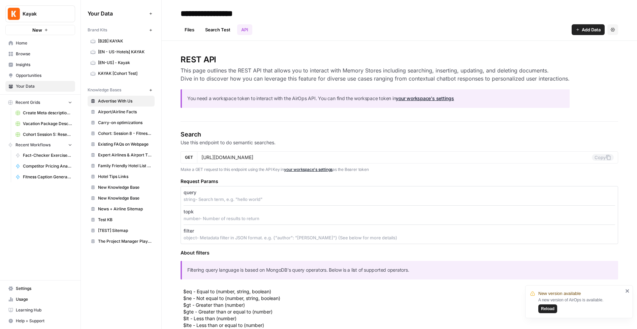
click at [25, 42] on span "Home" at bounding box center [44, 43] width 56 height 6
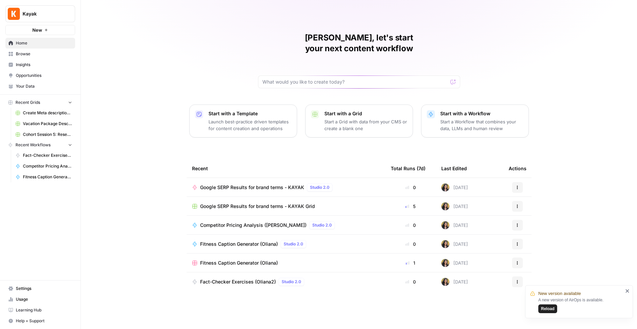
click at [43, 28] on button "New" at bounding box center [40, 30] width 70 height 10
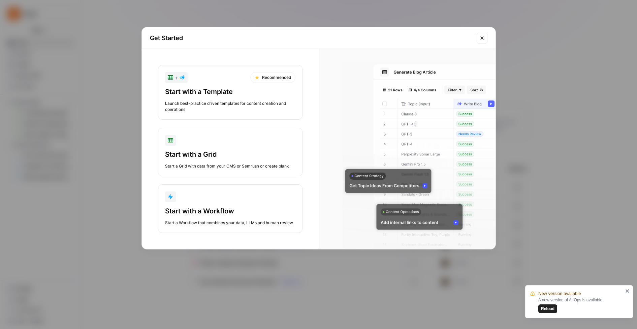
click at [196, 85] on button "+ Recommended Start with a Template Launch best-practice driven templates for c…" at bounding box center [230, 92] width 145 height 55
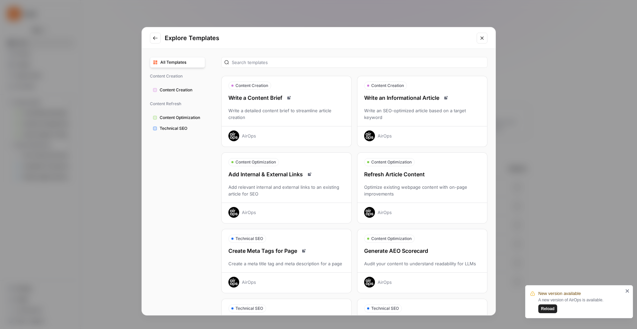
click at [479, 40] on icon "Close modal" at bounding box center [481, 37] width 5 height 5
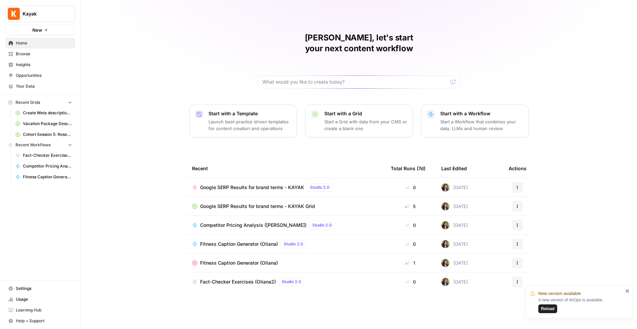
click at [455, 110] on p "Start with a Workflow" at bounding box center [481, 113] width 83 height 7
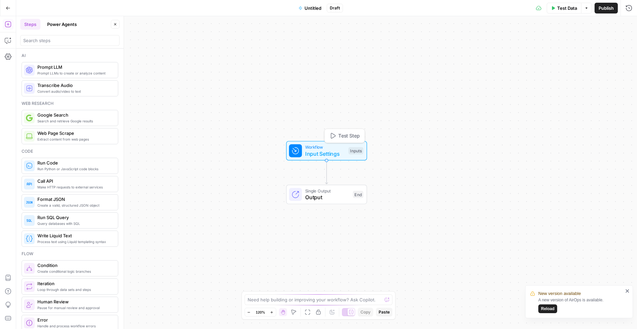
click at [352, 151] on div "Inputs" at bounding box center [355, 150] width 15 height 7
click at [588, 45] on icon "button" at bounding box center [589, 46] width 4 height 4
click at [582, 181] on icon at bounding box center [583, 180] width 7 height 7
type textarea "Supports .pdf, .txt, .docx, .md file types"
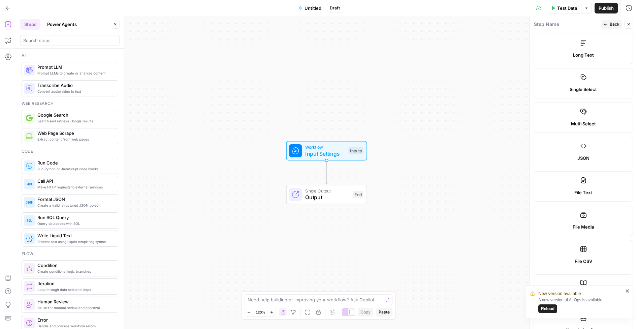
click at [627, 291] on icon "close" at bounding box center [627, 290] width 3 height 3
click at [619, 192] on div "File Text" at bounding box center [583, 192] width 88 height 7
click at [629, 22] on button "Close" at bounding box center [628, 24] width 9 height 9
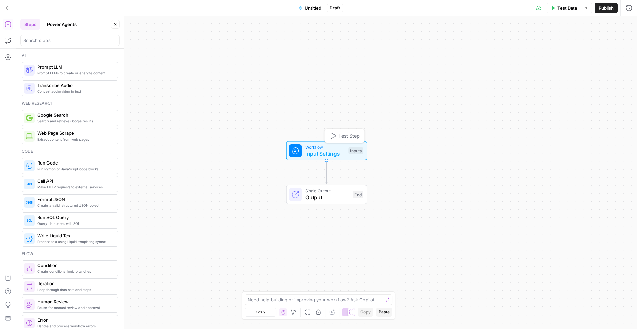
click at [351, 153] on div "Inputs" at bounding box center [355, 150] width 15 height 7
click at [589, 46] on icon "button" at bounding box center [589, 46] width 4 height 4
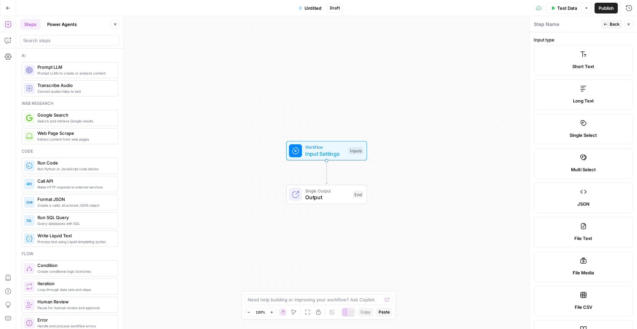
click at [585, 221] on label "File Text" at bounding box center [583, 232] width 99 height 30
type textarea "Supports .pdf, .txt, .docx, .md file types"
click at [606, 238] on div "File Text" at bounding box center [583, 238] width 88 height 7
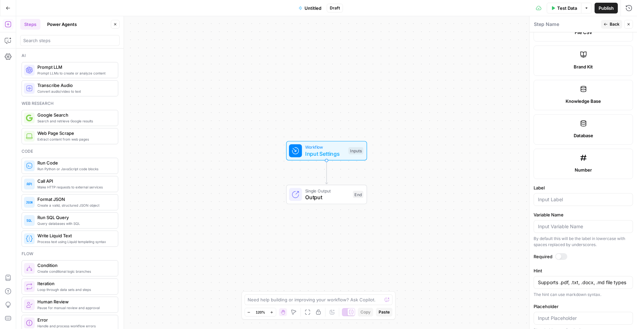
scroll to position [283, 0]
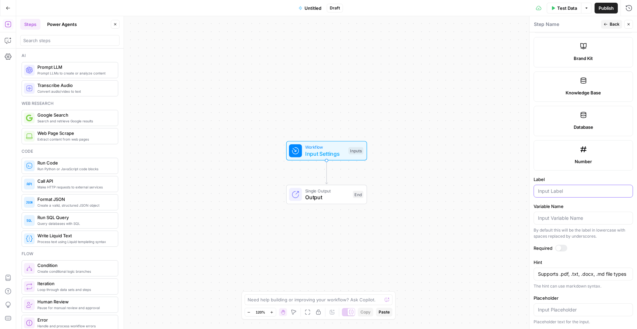
click at [572, 190] on input "Label" at bounding box center [583, 191] width 91 height 7
type input "Google MCC Auction Insight Files"
click at [601, 251] on div "Required" at bounding box center [583, 249] width 99 height 9
click at [547, 309] on input "Placeholder" at bounding box center [583, 309] width 91 height 7
click at [630, 23] on icon "button" at bounding box center [629, 24] width 4 height 4
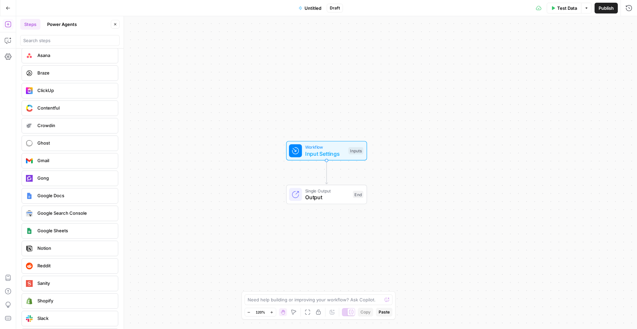
scroll to position [1294, 0]
click at [59, 213] on span "Google Search Console" at bounding box center [74, 212] width 75 height 7
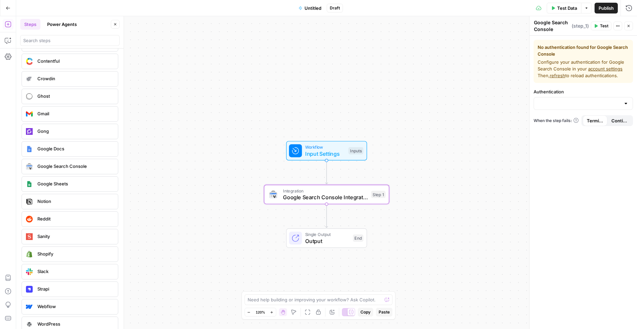
scroll to position [1365, 0]
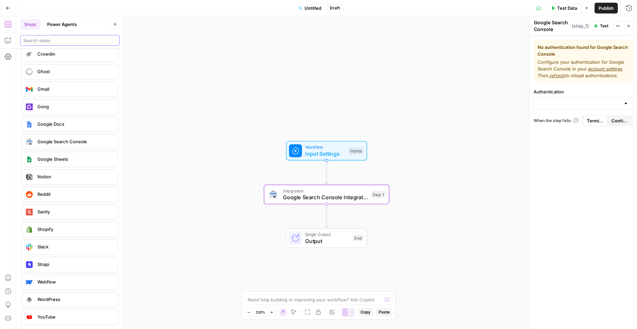
click at [47, 39] on input "search" at bounding box center [69, 40] width 93 height 7
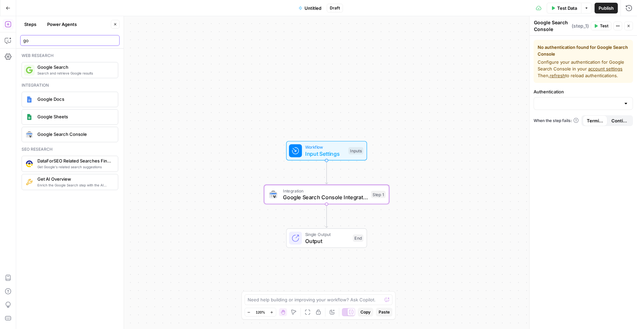
type input "g"
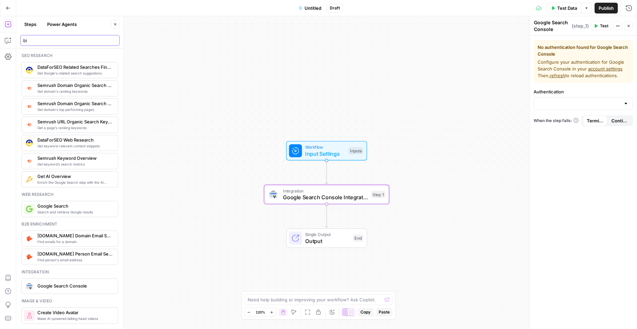
type input "b"
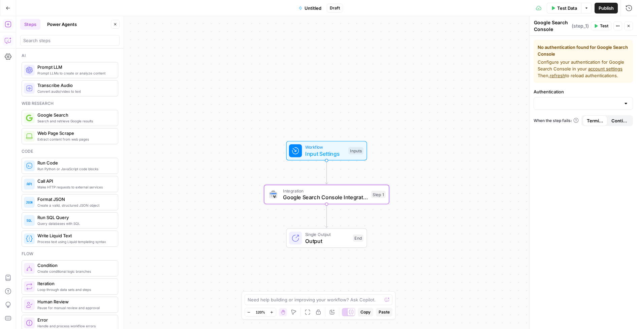
click at [9, 41] on icon "button" at bounding box center [8, 40] width 7 height 7
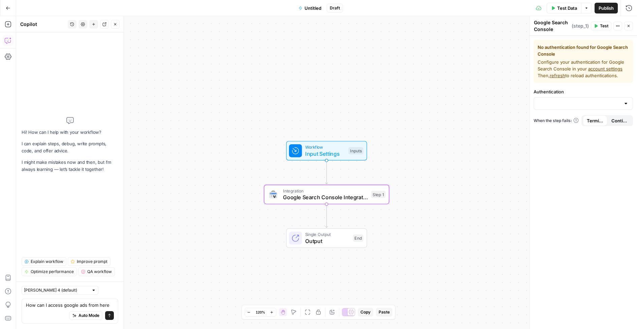
type textarea "How can I access google ads from here?"
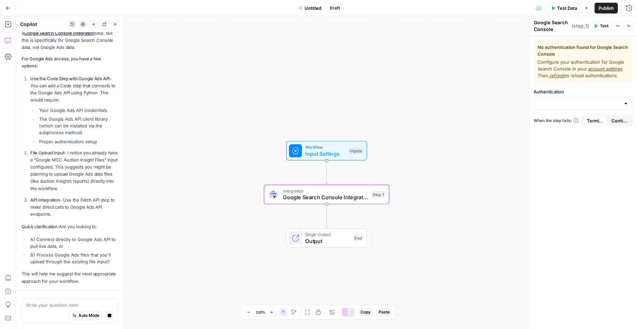
scroll to position [105, 0]
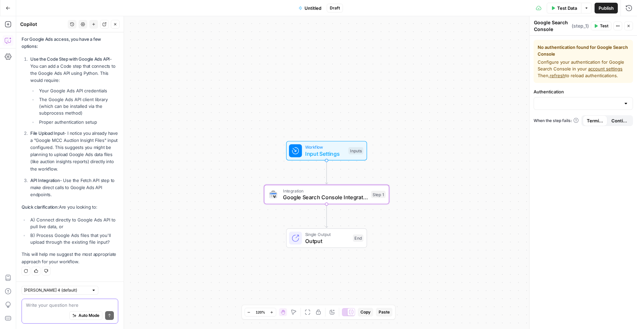
click at [38, 307] on textarea at bounding box center [70, 305] width 88 height 7
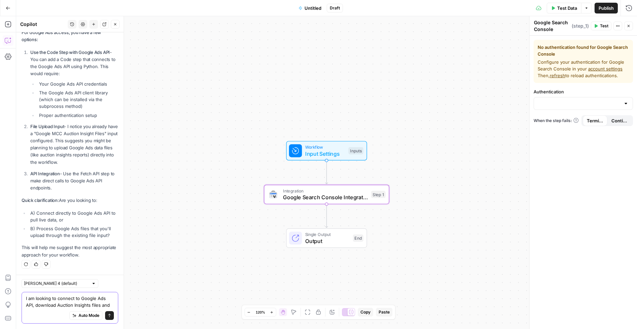
scroll to position [118, 0]
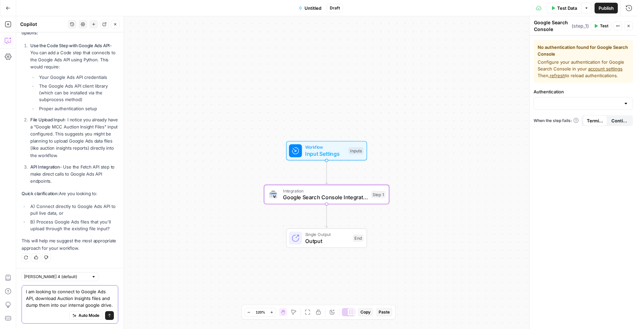
type textarea "I am looking to connect to Google Ads API, download Auction Insights files and …"
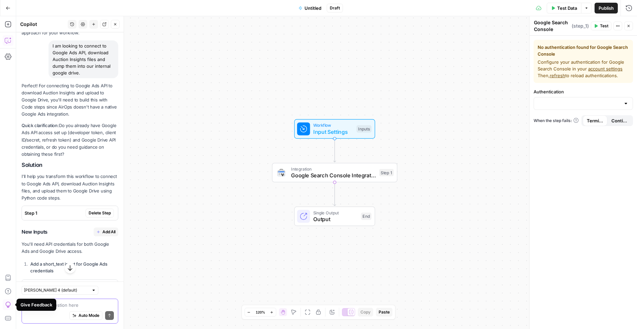
scroll to position [352, 0]
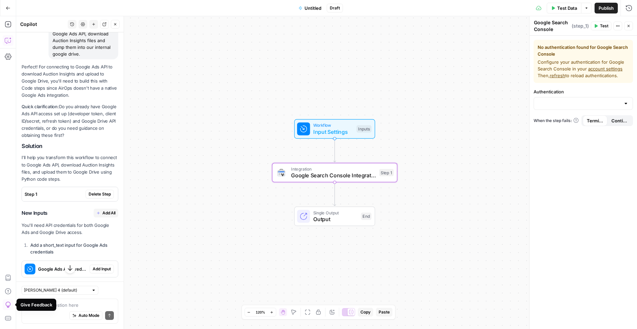
click at [103, 194] on span "Delete Step" at bounding box center [100, 194] width 22 height 6
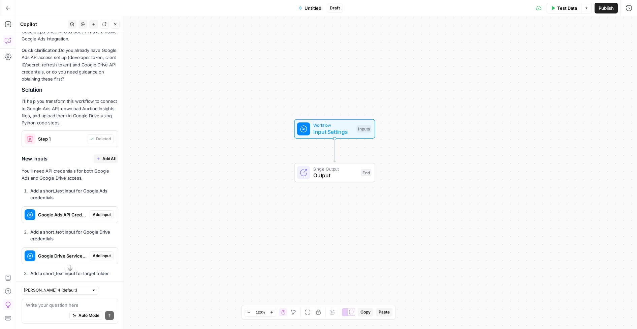
scroll to position [477, 0]
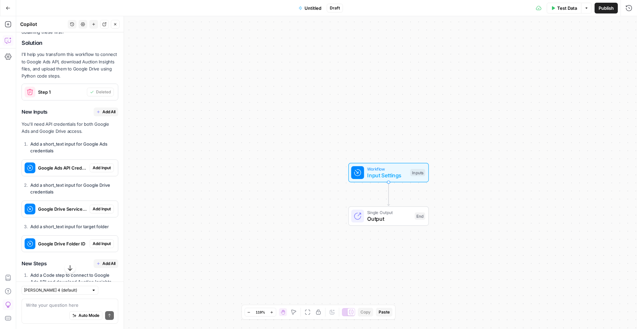
click at [107, 113] on span "Add All" at bounding box center [108, 112] width 13 height 6
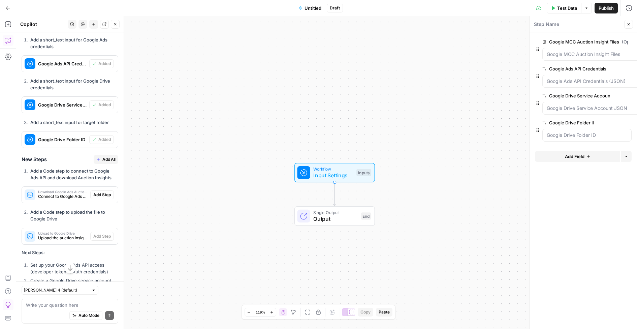
scroll to position [603, 0]
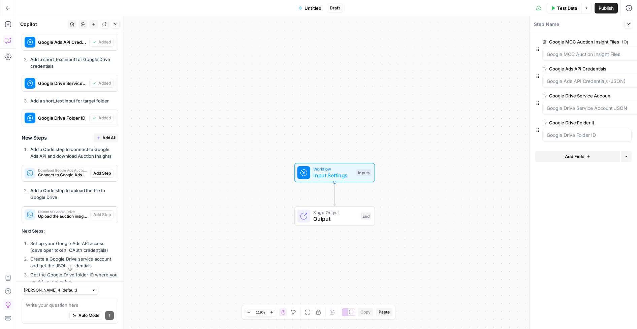
click at [108, 137] on span "Add All" at bounding box center [108, 138] width 13 height 6
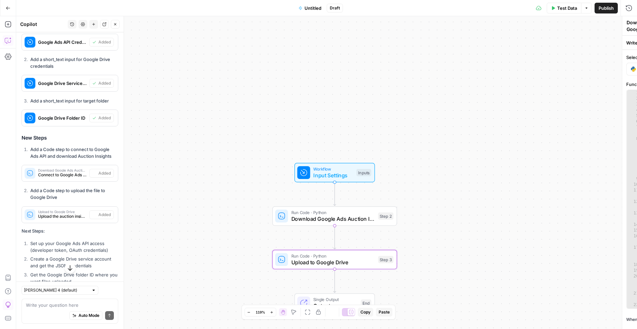
type textarea "Upload to Google Drive"
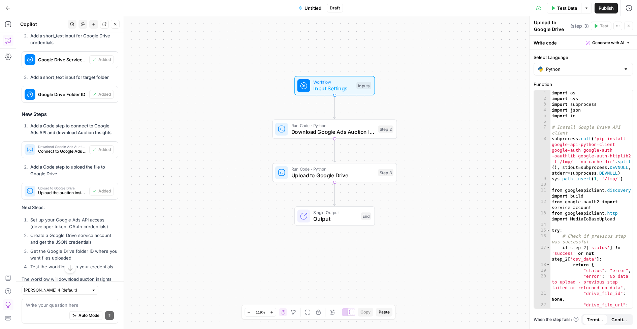
scroll to position [665, 0]
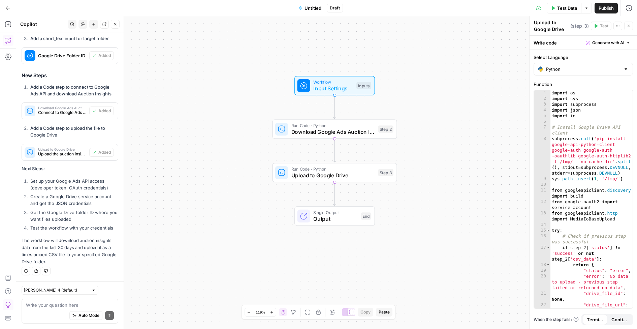
click at [196, 113] on div "Workflow Input Settings Inputs Run Code · Python Download Google Ads Auction In…" at bounding box center [326, 172] width 621 height 313
click at [343, 133] on span "Download Google Ads Auction Insights" at bounding box center [333, 132] width 84 height 8
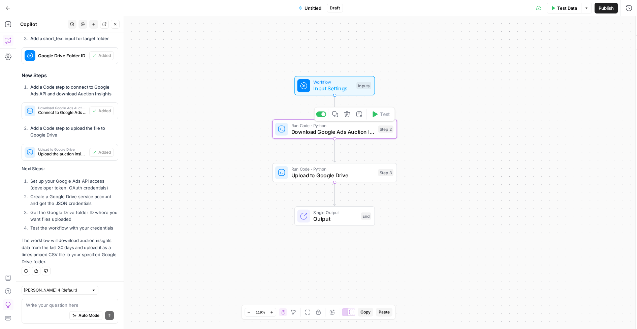
type textarea "Download Google Ads Auction Insights"
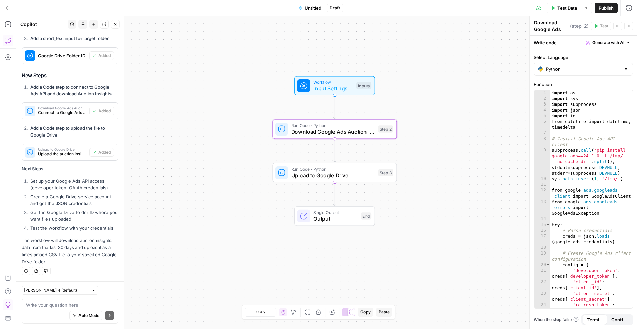
click at [363, 176] on span "Upload to Google Drive" at bounding box center [333, 175] width 84 height 8
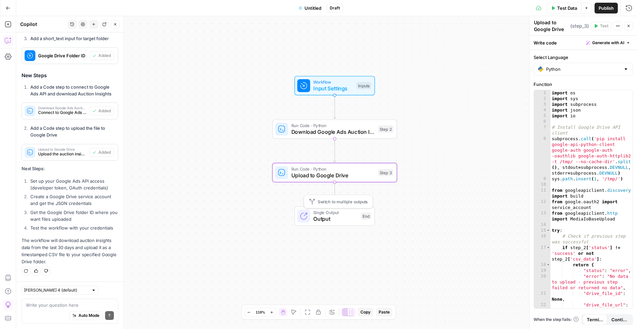
click at [349, 215] on span "Output" at bounding box center [335, 219] width 44 height 8
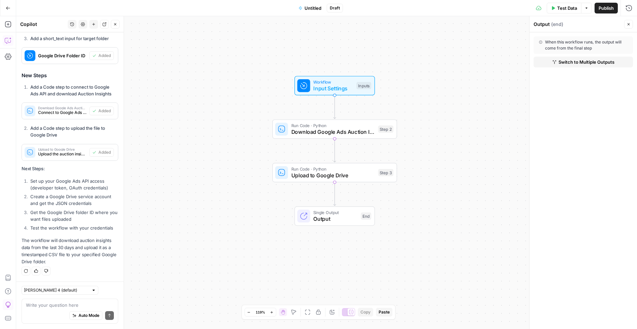
drag, startPoint x: 21, startPoint y: 166, endPoint x: 96, endPoint y: 259, distance: 120.0
copy div "Next Steps: Set up your Google Ads API access (developer token, OAuth credentia…"
click at [116, 171] on p "Next Steps:" at bounding box center [70, 168] width 97 height 7
click at [356, 134] on span "Download Google Ads Auction Insights" at bounding box center [333, 132] width 84 height 8
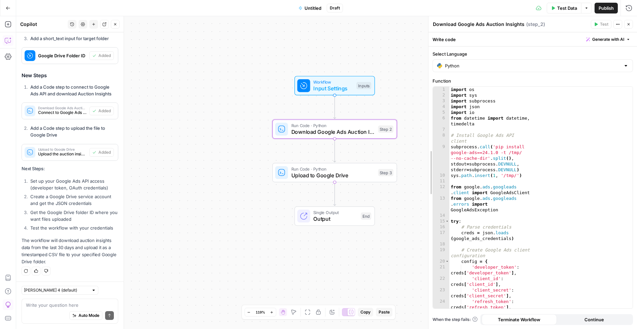
drag, startPoint x: 530, startPoint y: 74, endPoint x: 429, endPoint y: 81, distance: 101.3
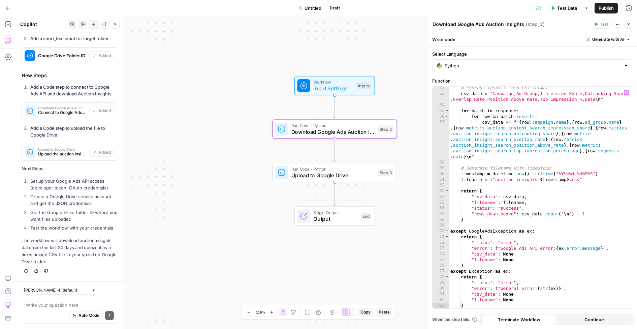
scroll to position [311, 0]
click at [395, 198] on div "Workflow Input Settings Inputs Run Code · Python Download Google Ads Auction In…" at bounding box center [326, 172] width 621 height 313
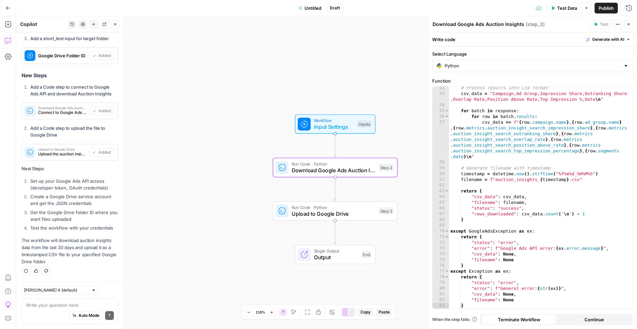
click at [392, 39] on div "Workflow Input Settings Inputs Run Code · Python Download Google Ads Auction In…" at bounding box center [326, 172] width 621 height 313
click at [342, 123] on span "Input Settings" at bounding box center [334, 127] width 40 height 8
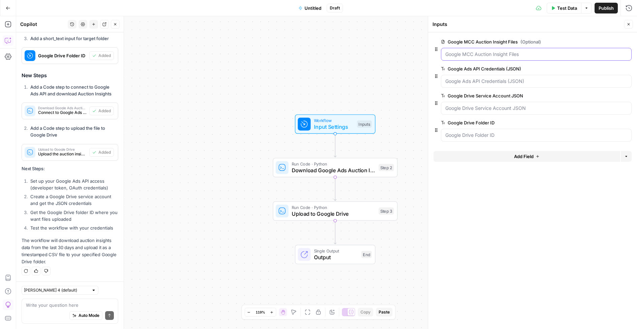
click at [502, 53] on Files "Google MCC Auction Insight Files (Optional)" at bounding box center [536, 54] width 182 height 7
click at [488, 82] on \(JSON\) "Google Ads API Credentials (JSON)" at bounding box center [536, 81] width 182 height 7
click at [495, 105] on JSON "Google Drive Service Account JSON" at bounding box center [536, 108] width 182 height 7
click at [489, 136] on ID "Google Drive Folder ID" at bounding box center [536, 135] width 182 height 7
drag, startPoint x: 21, startPoint y: 165, endPoint x: 62, endPoint y: 260, distance: 103.6
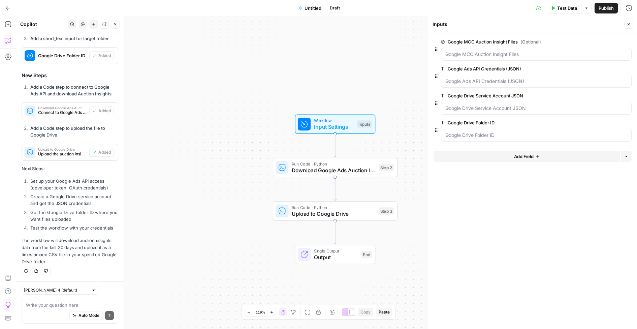
copy div "Next Steps: Set up your Google Ads API access (developer token, OAuth credentia…"
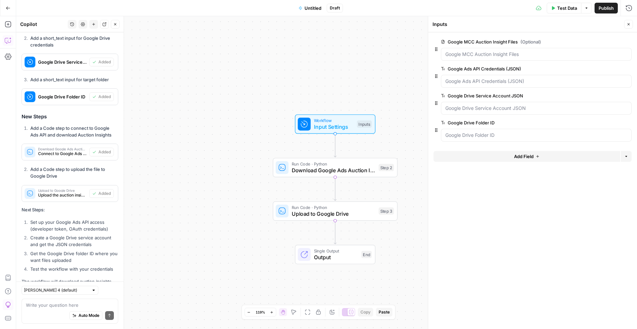
scroll to position [665, 0]
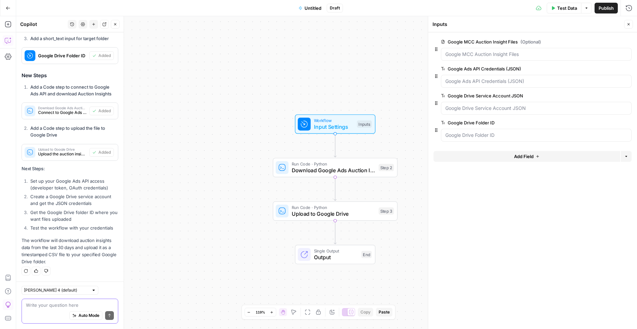
click at [36, 306] on textarea at bounding box center [70, 305] width 88 height 7
drag, startPoint x: 112, startPoint y: 229, endPoint x: 22, endPoint y: 172, distance: 105.8
click at [22, 172] on div "Perfect! For connecting to Google Ads API to download Auction Insights and uplo…" at bounding box center [70, 18] width 97 height 493
copy ol "Set up your Google Ads API access (developer token, OAuth credentials) Create a…"
click at [32, 307] on textarea at bounding box center [70, 305] width 88 height 7
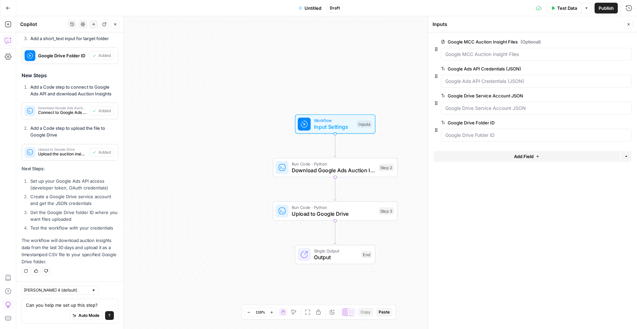
click at [109, 183] on li "Set up your Google Ads API access (developer token, OAuth credentials)" at bounding box center [74, 184] width 90 height 13
drag, startPoint x: 107, startPoint y: 187, endPoint x: 17, endPoint y: 178, distance: 91.5
copy li "Set up your Google Ads API access (developer token, OAuth credentials)"
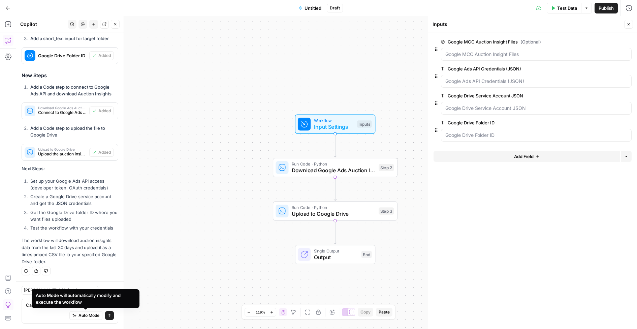
click at [97, 305] on div "Auto Mode will automatically modify and execute the workflow" at bounding box center [86, 298] width 100 height 13
click at [39, 313] on div "Auto Mode Send" at bounding box center [70, 315] width 88 height 15
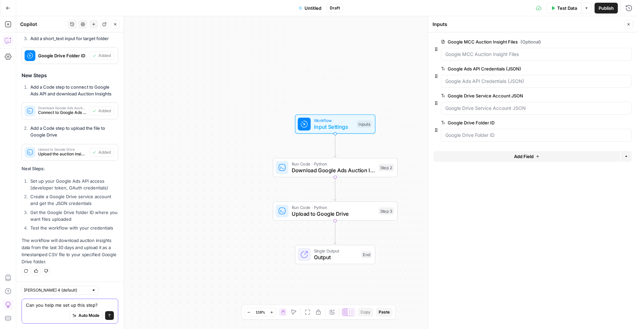
click at [103, 305] on textarea "Can you help me set up this step?" at bounding box center [70, 305] width 88 height 7
paste textarea "Set up your Google Ads API access (developer token, OAuth credentials)"
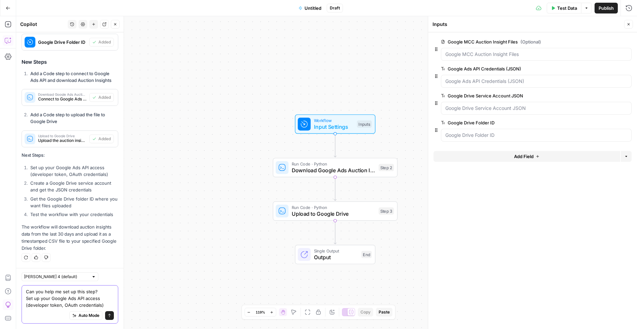
click at [26, 297] on textarea "Can you help me set up this step? Set up your Google Ads API access (developer …" at bounding box center [70, 298] width 88 height 20
type textarea "Can you help me set up this step? 1. Set up your Google Ads API access (develop…"
click at [110, 316] on icon "submit" at bounding box center [109, 315] width 4 height 4
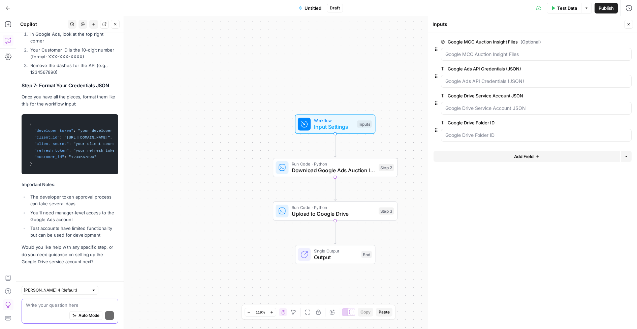
scroll to position [1467, 0]
click at [313, 9] on span "Untitled" at bounding box center [313, 8] width 17 height 7
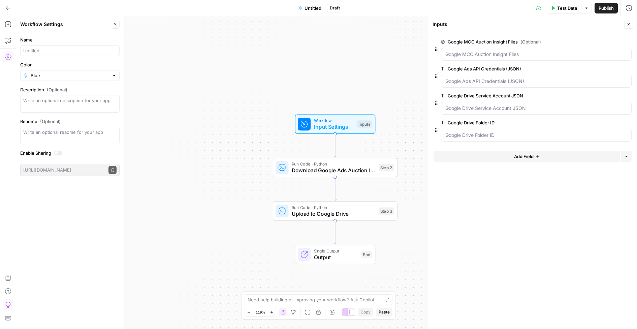
click at [315, 7] on span "Untitled" at bounding box center [313, 8] width 17 height 7
click at [47, 50] on input "Name" at bounding box center [69, 50] width 93 height 7
type input "Google UI Auction Insights files - download (Oliana)"
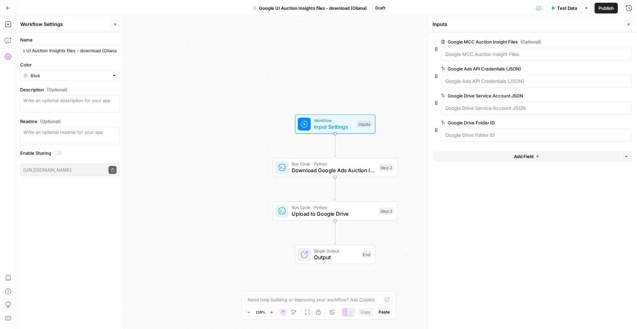
scroll to position [0, 0]
click at [40, 71] on div "Blue" at bounding box center [69, 75] width 99 height 11
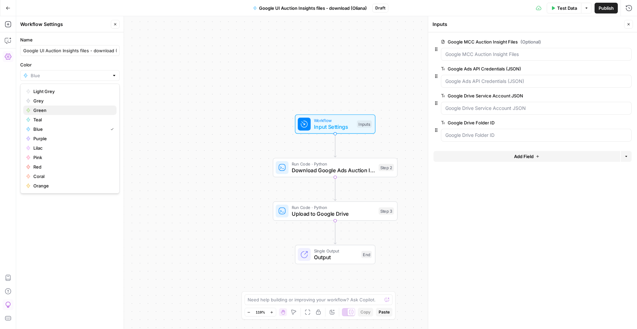
click at [42, 110] on span "Green" at bounding box center [72, 110] width 78 height 7
type input "Green"
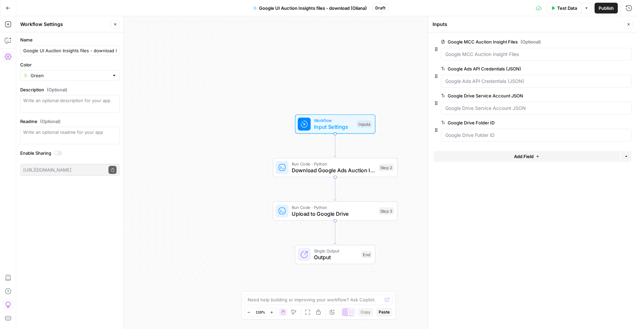
click at [141, 91] on div "Workflow Input Settings Inputs Run Code · Python Download Google Ads Auction In…" at bounding box center [326, 172] width 621 height 313
click at [602, 9] on span "Publish" at bounding box center [606, 8] width 15 height 7
click at [518, 242] on form "Google MCC Auction Insight Files (Optional) edit field Delete group Google Ads …" at bounding box center [532, 180] width 209 height 296
